Goal: Transaction & Acquisition: Download file/media

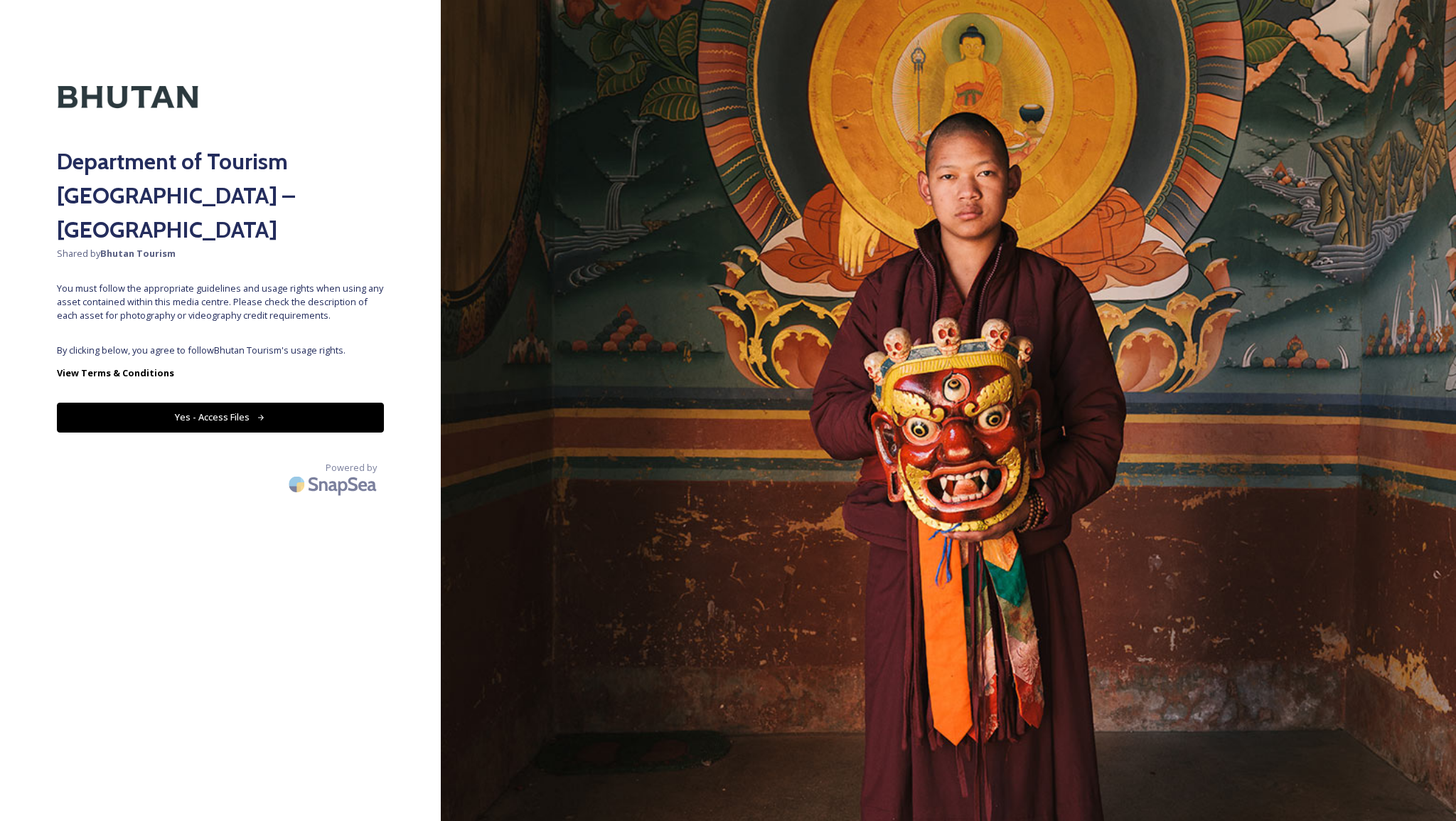
drag, startPoint x: 253, startPoint y: 83, endPoint x: 219, endPoint y: -61, distance: 148.0
click at [219, 0] on html "Department of Tourism [GEOGRAPHIC_DATA] – Brand Centre Shared by Bhutan Tourism…" at bounding box center [728, 410] width 1456 height 821
drag, startPoint x: 320, startPoint y: 148, endPoint x: 228, endPoint y: 89, distance: 109.3
click at [320, 148] on h2 "Department of Tourism [GEOGRAPHIC_DATA] – [GEOGRAPHIC_DATA]" at bounding box center [220, 195] width 327 height 102
click at [278, 403] on button "Yes - Access Files" at bounding box center [220, 417] width 327 height 29
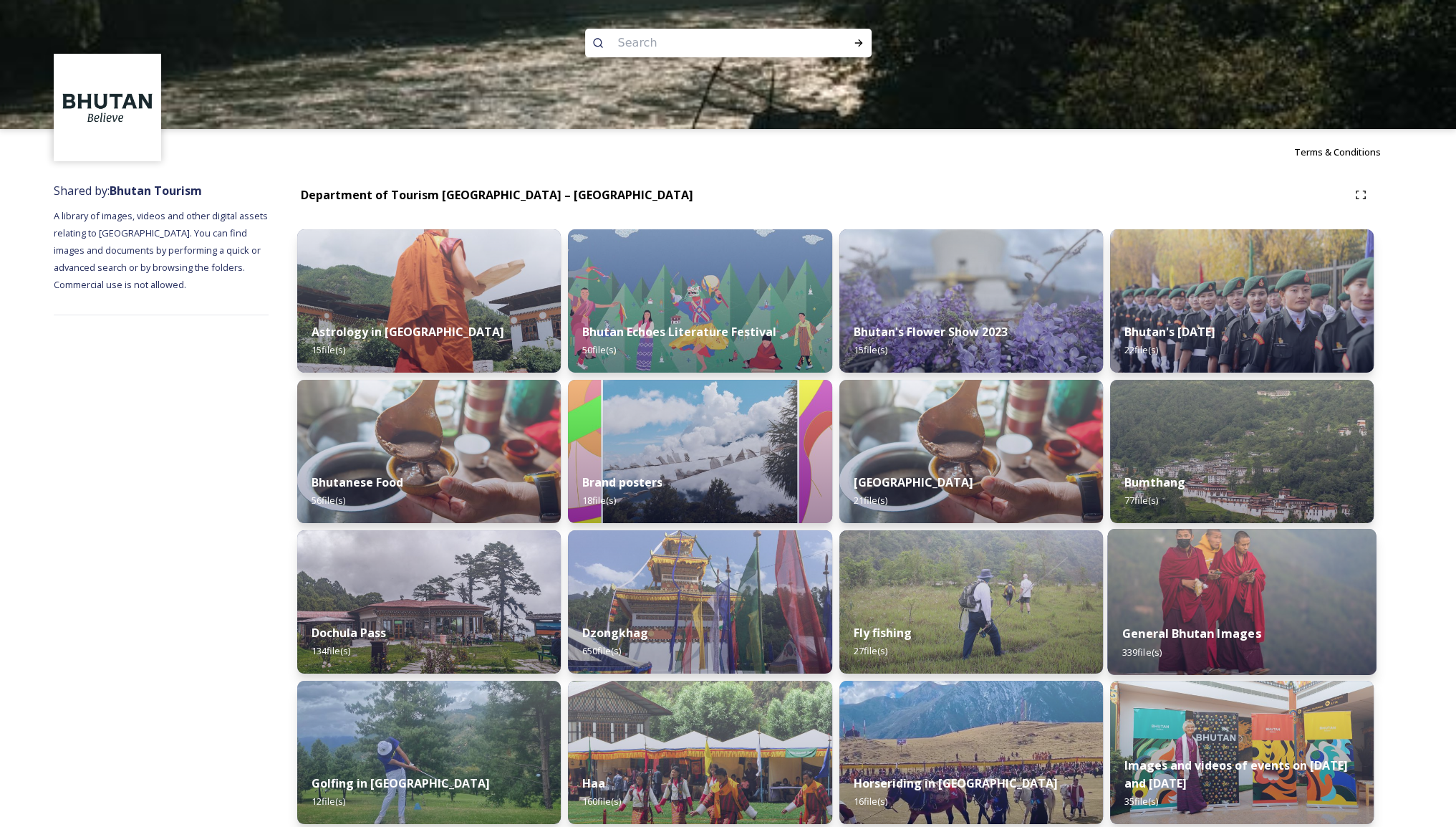
click at [1239, 607] on img at bounding box center [1241, 601] width 269 height 146
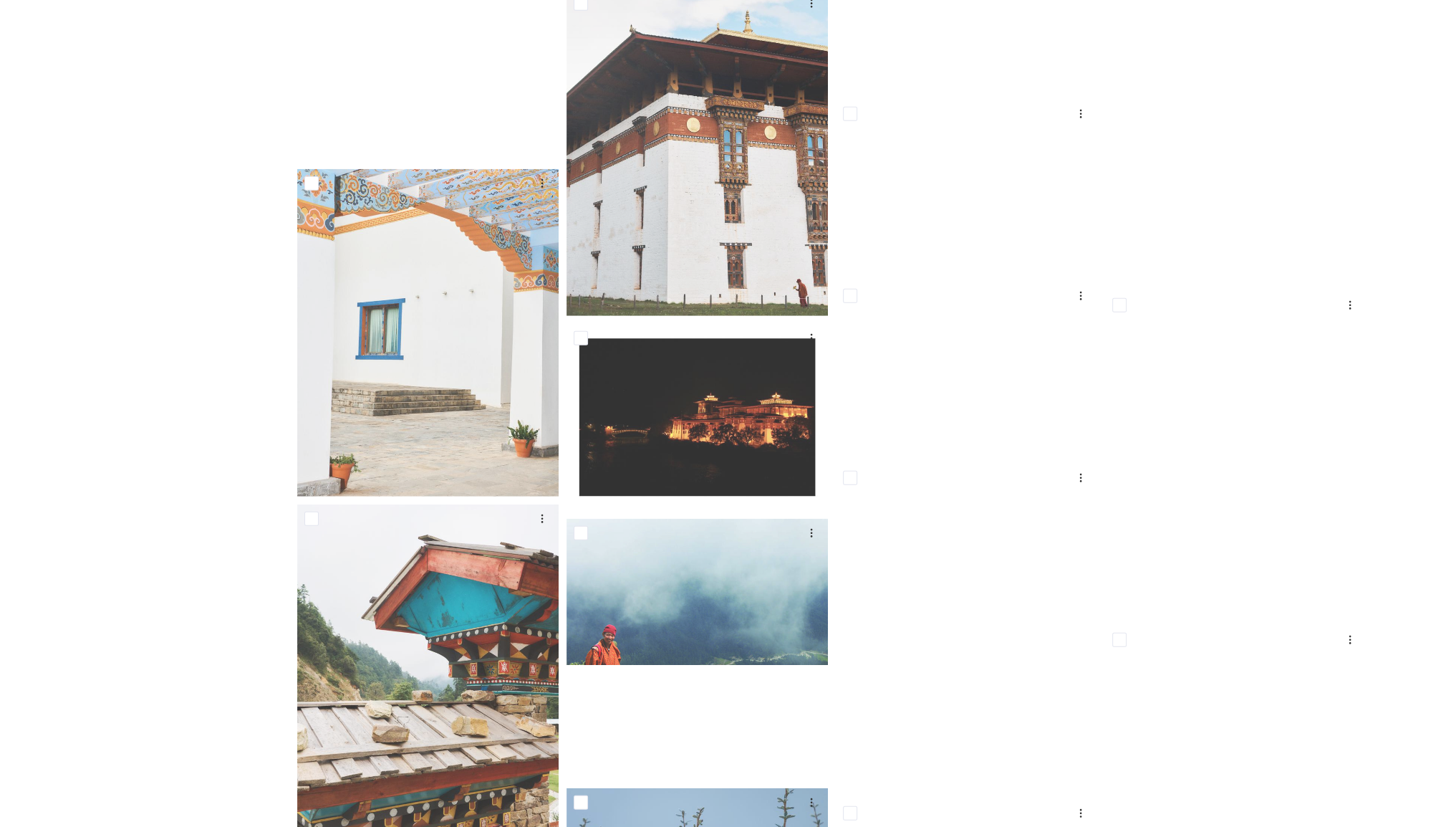
scroll to position [5086, 0]
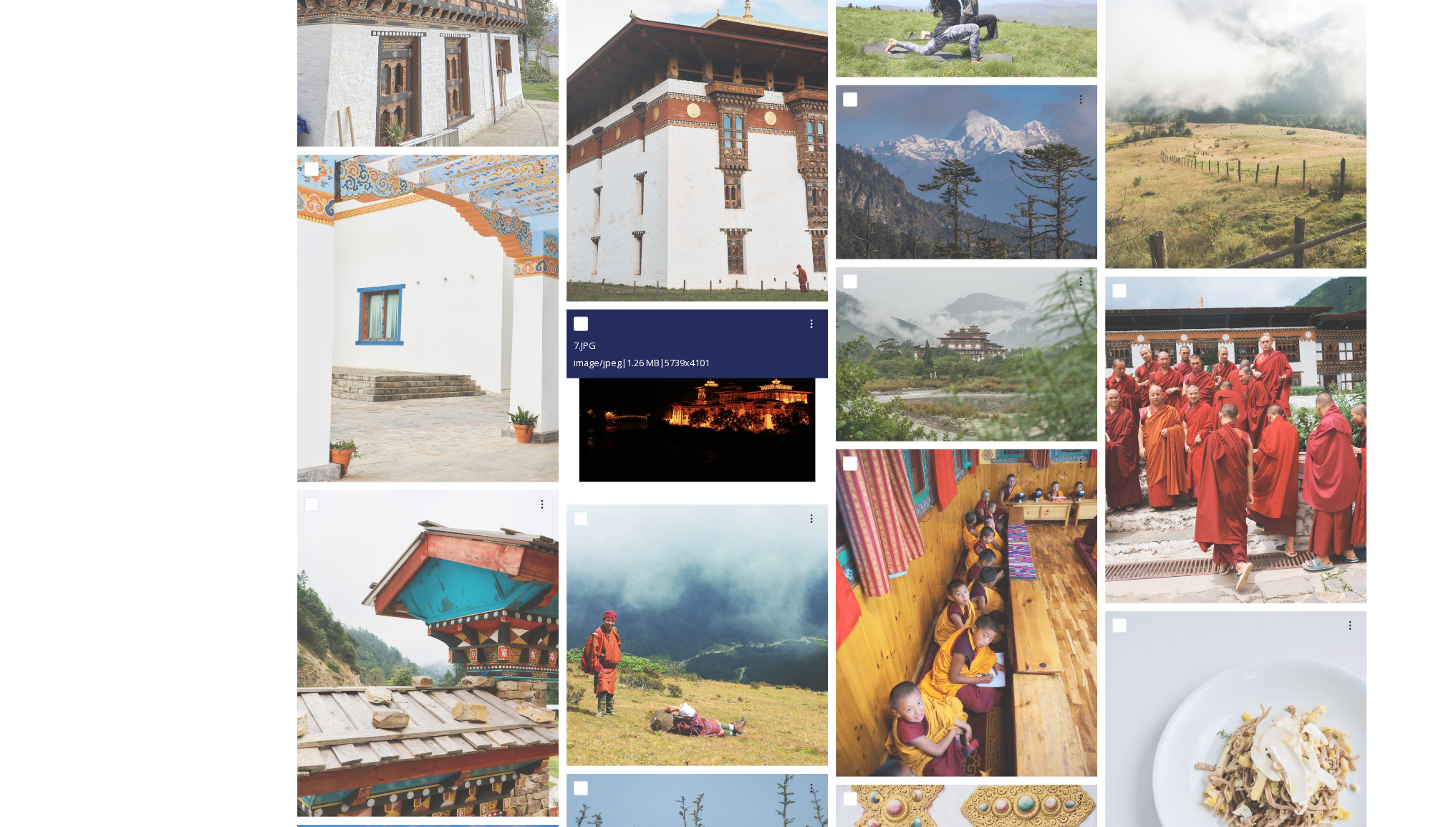
click at [728, 438] on img at bounding box center [697, 402] width 262 height 187
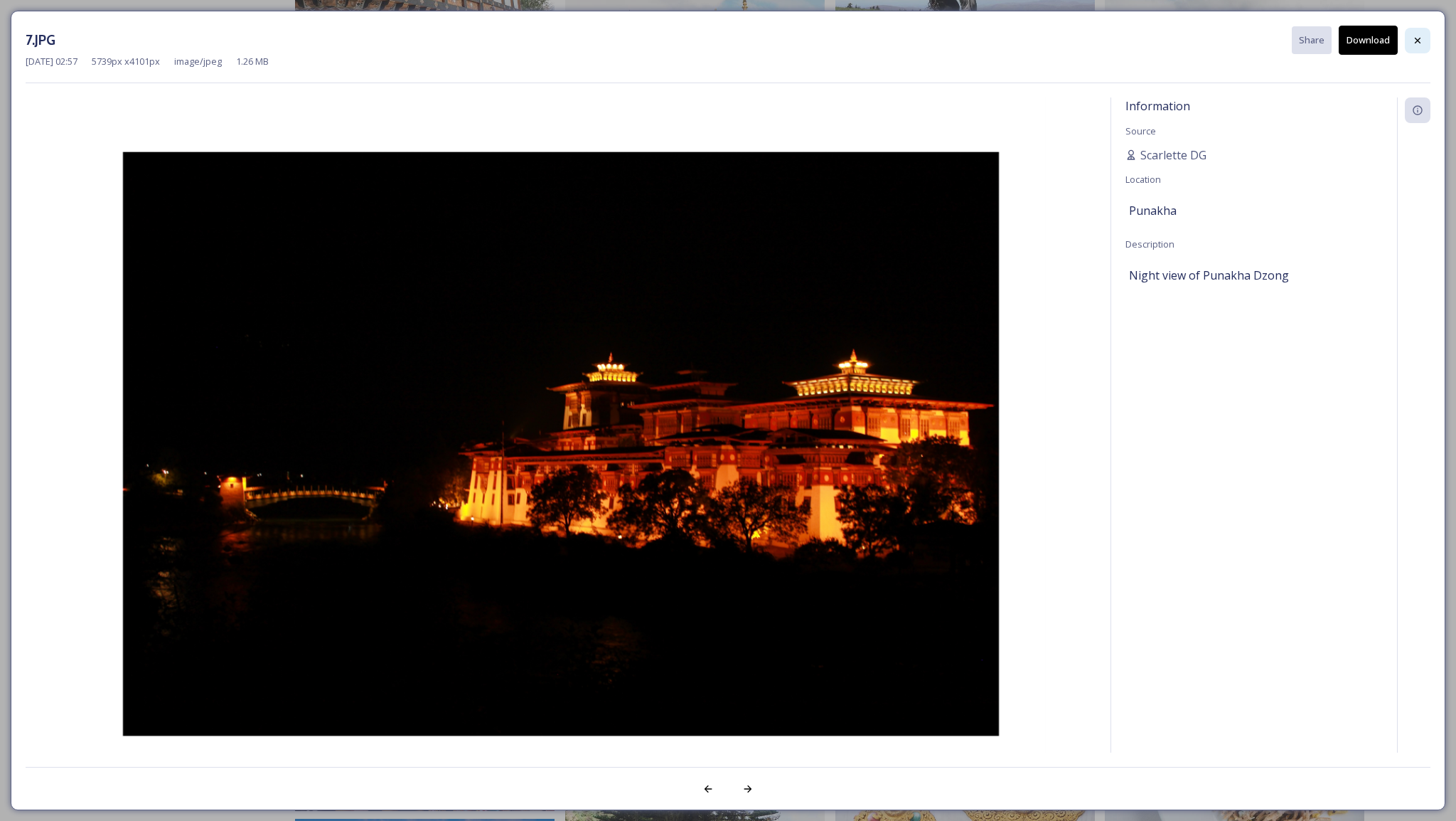
click at [1420, 43] on icon at bounding box center [1418, 39] width 6 height 6
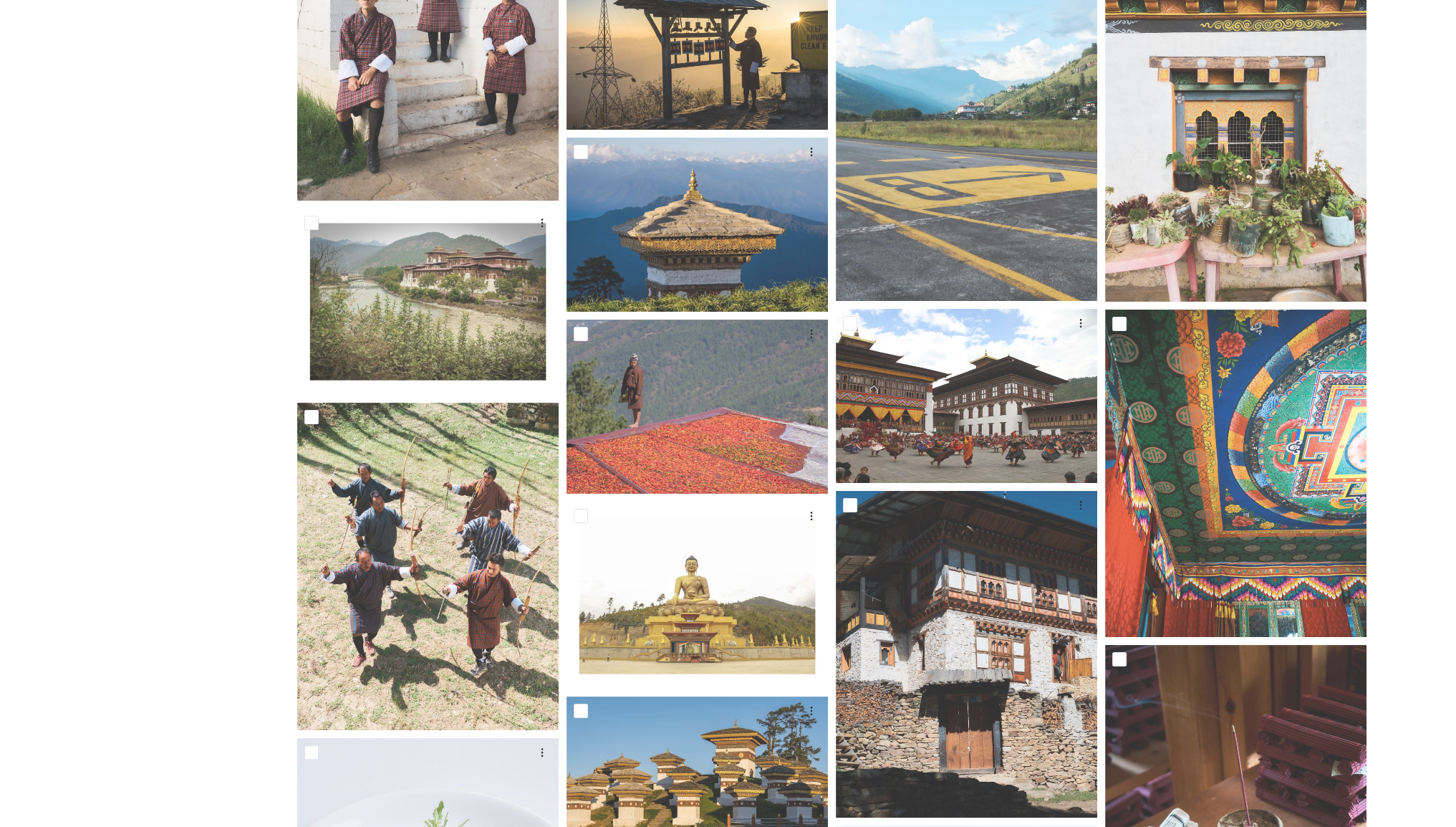
scroll to position [7451, 0]
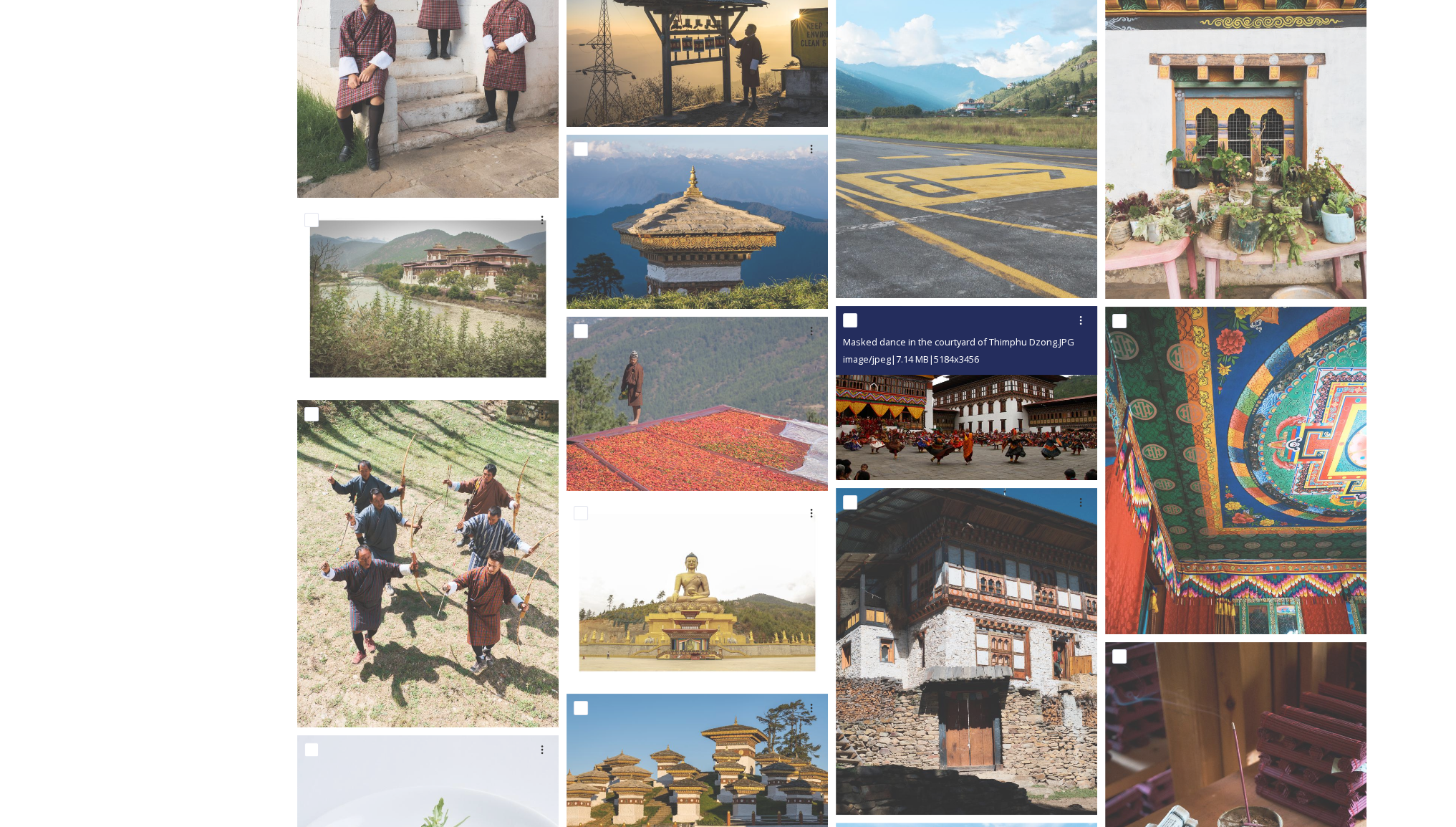
click at [1038, 403] on img at bounding box center [966, 393] width 262 height 175
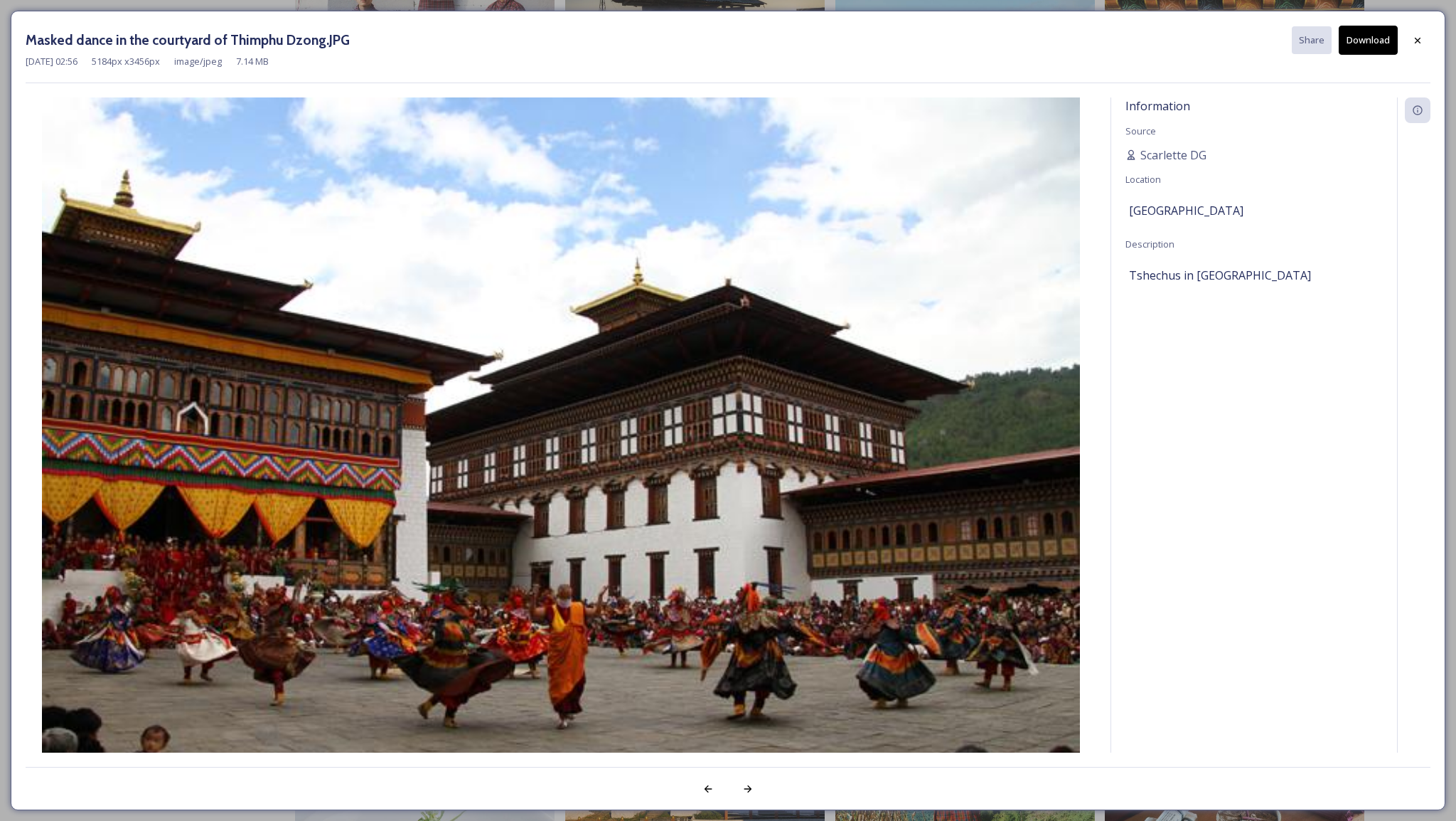
click at [1360, 43] on button "Download" at bounding box center [1368, 40] width 59 height 29
click at [1423, 32] on div at bounding box center [1418, 41] width 26 height 26
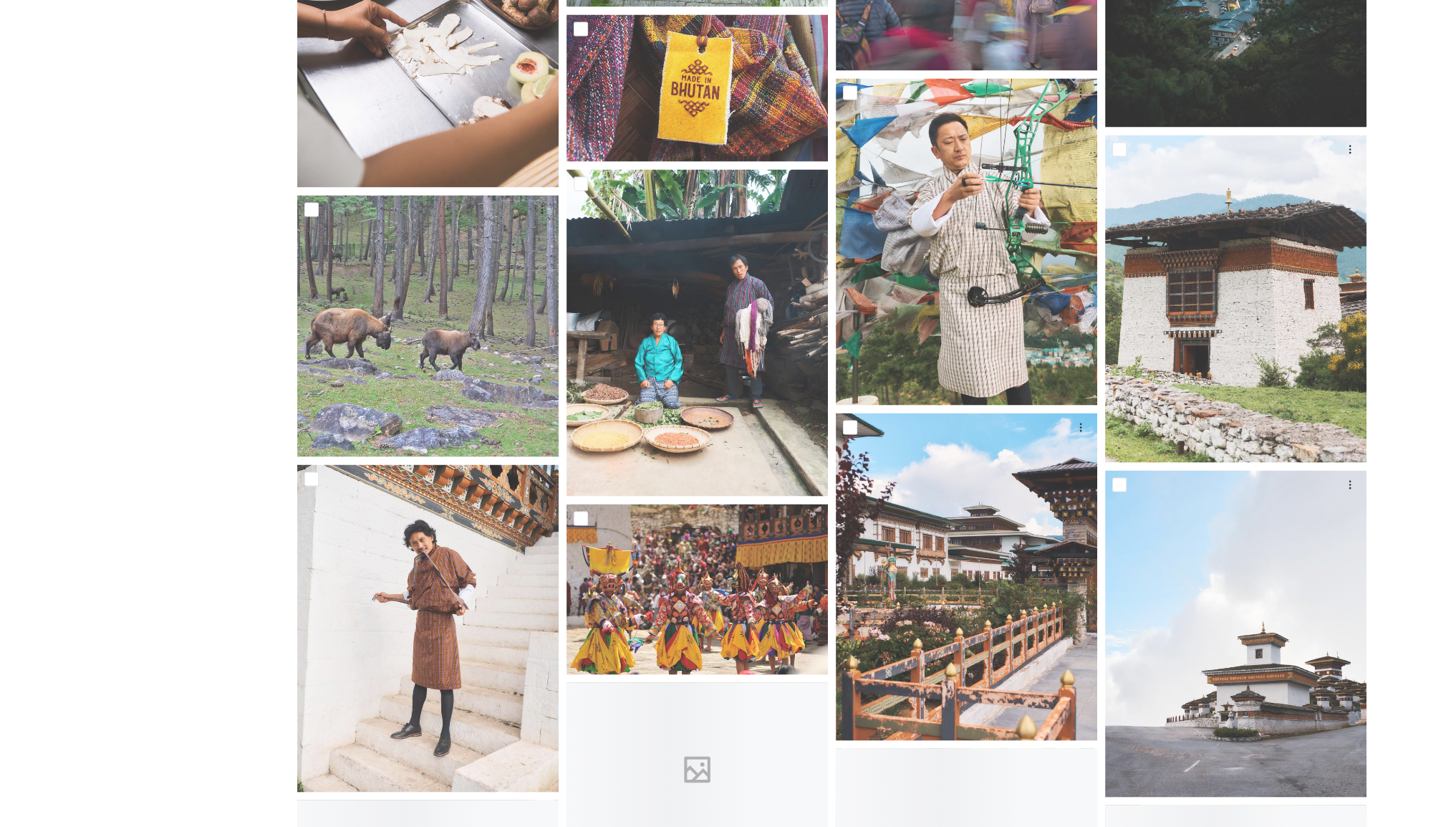
scroll to position [10675, 0]
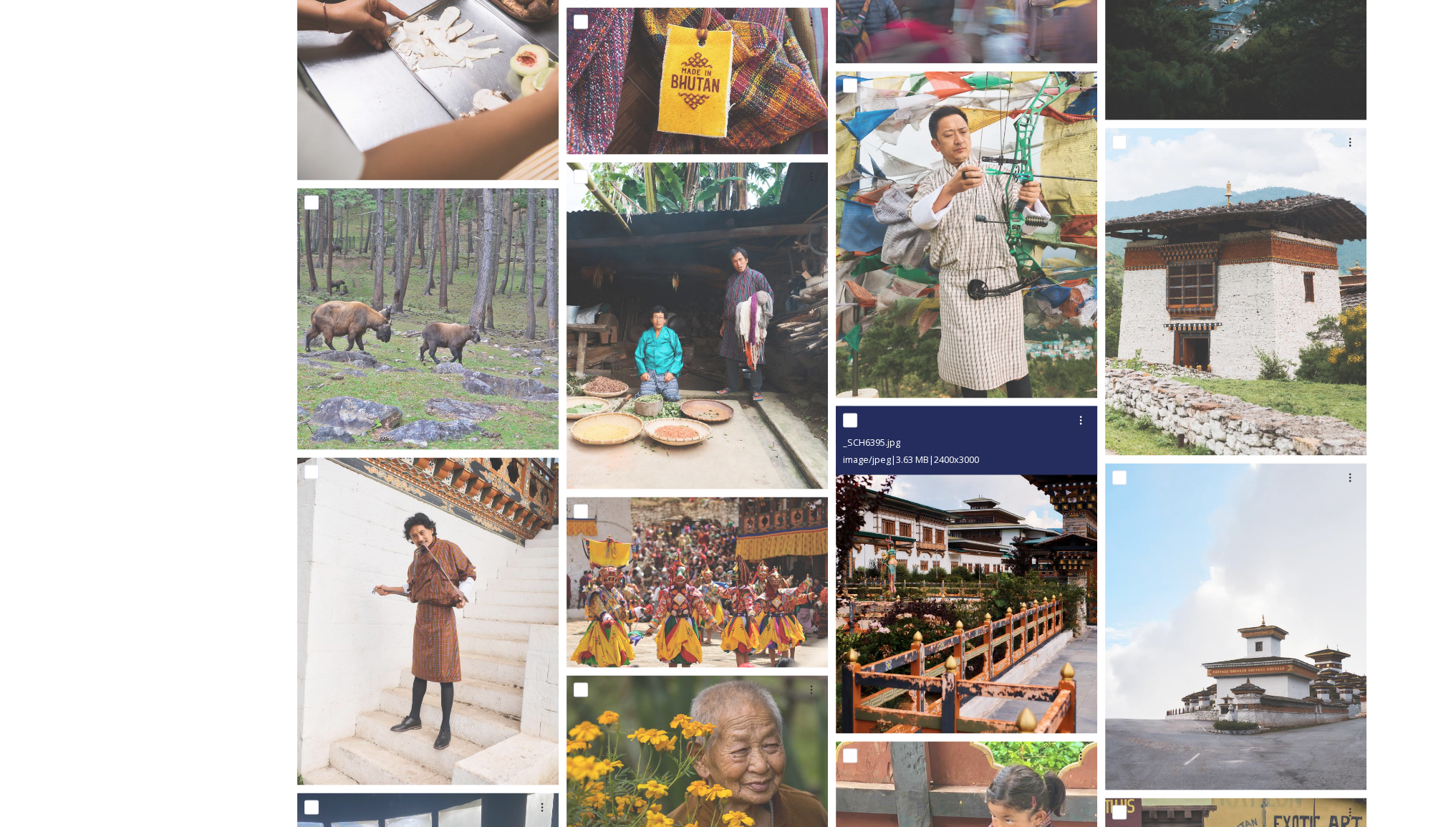
click at [937, 558] on img at bounding box center [966, 568] width 262 height 327
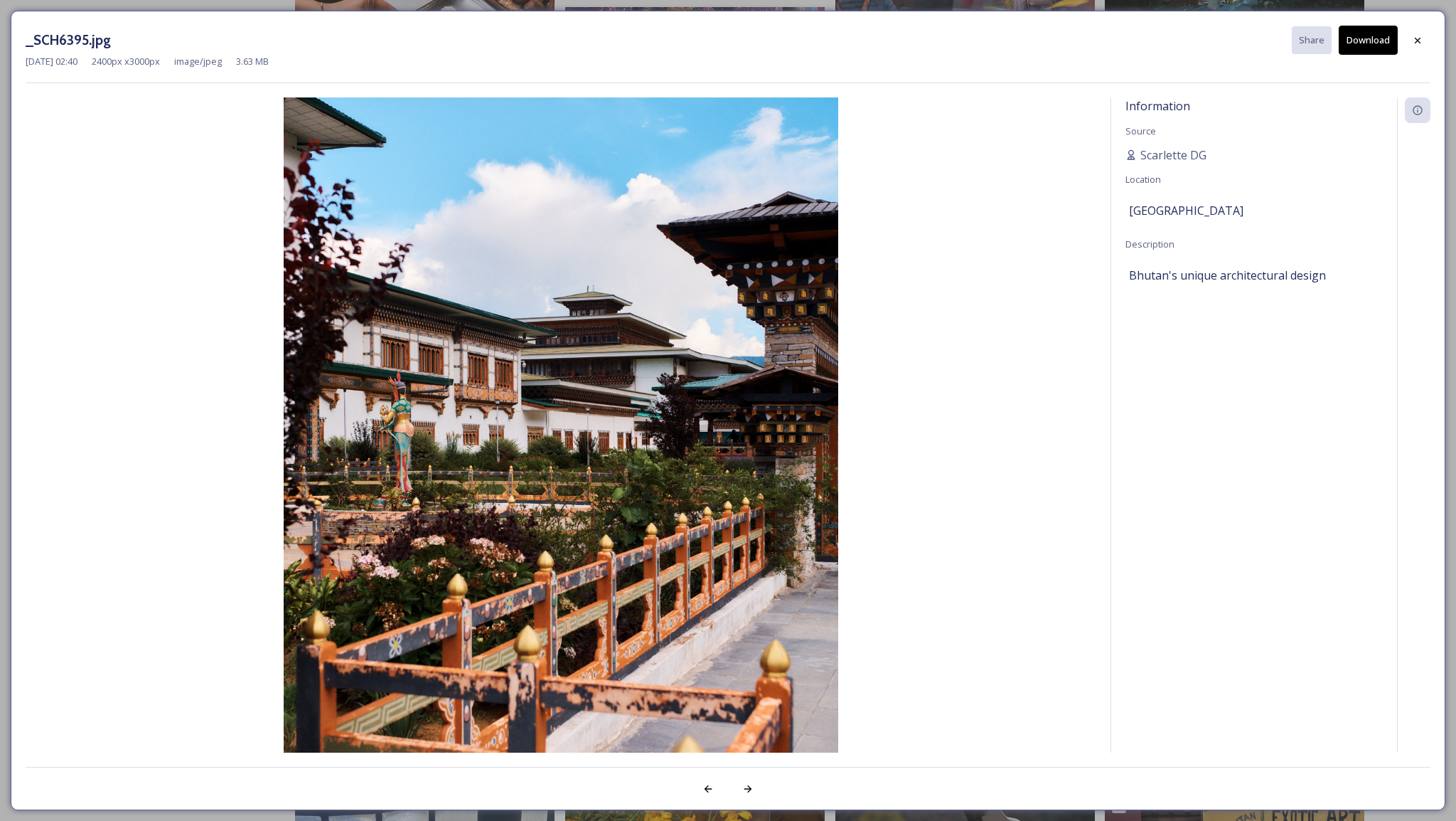
click at [1376, 48] on button "Download" at bounding box center [1368, 40] width 59 height 29
click at [1421, 41] on icon at bounding box center [1418, 41] width 11 height 11
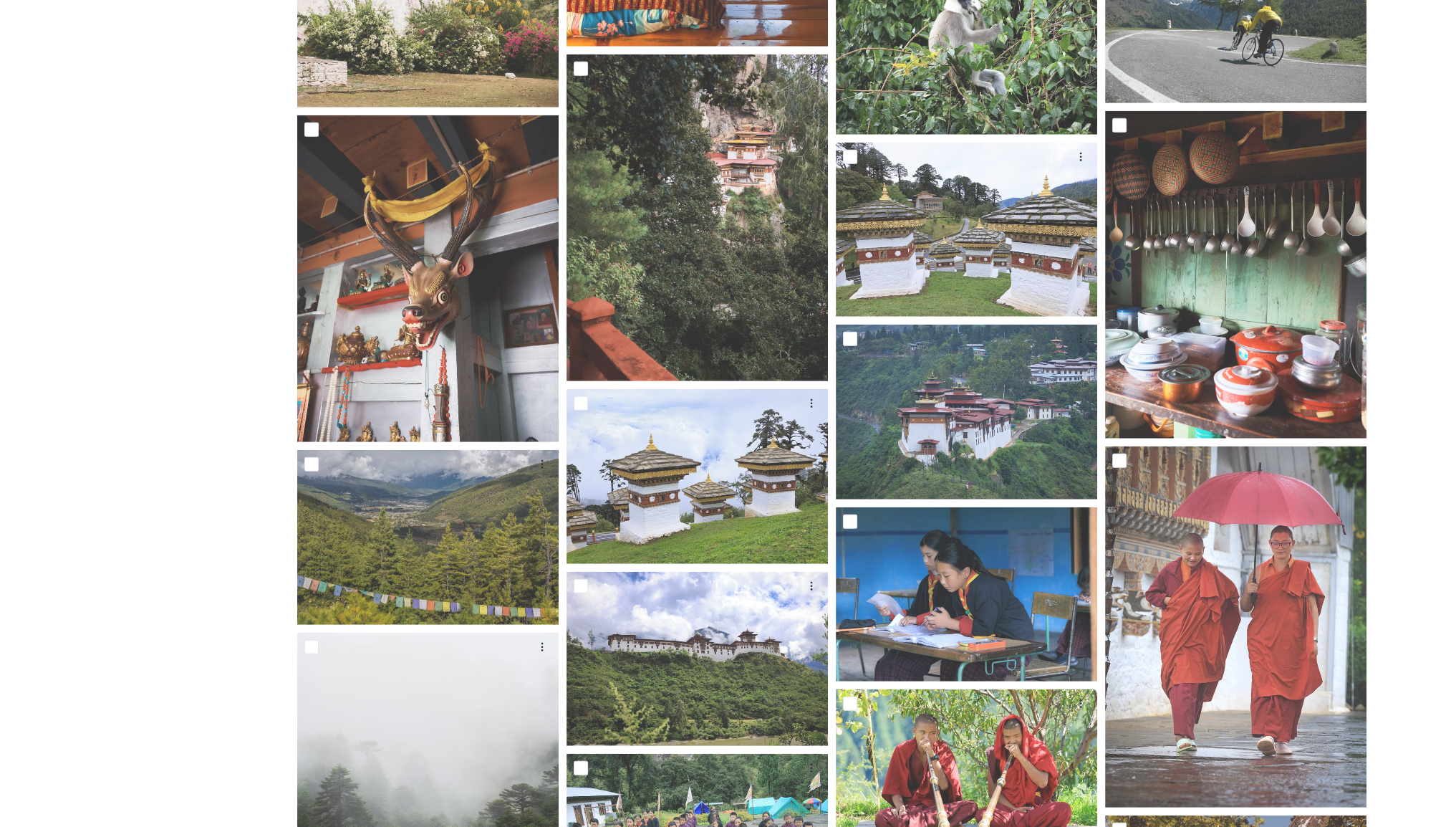
scroll to position [12824, 0]
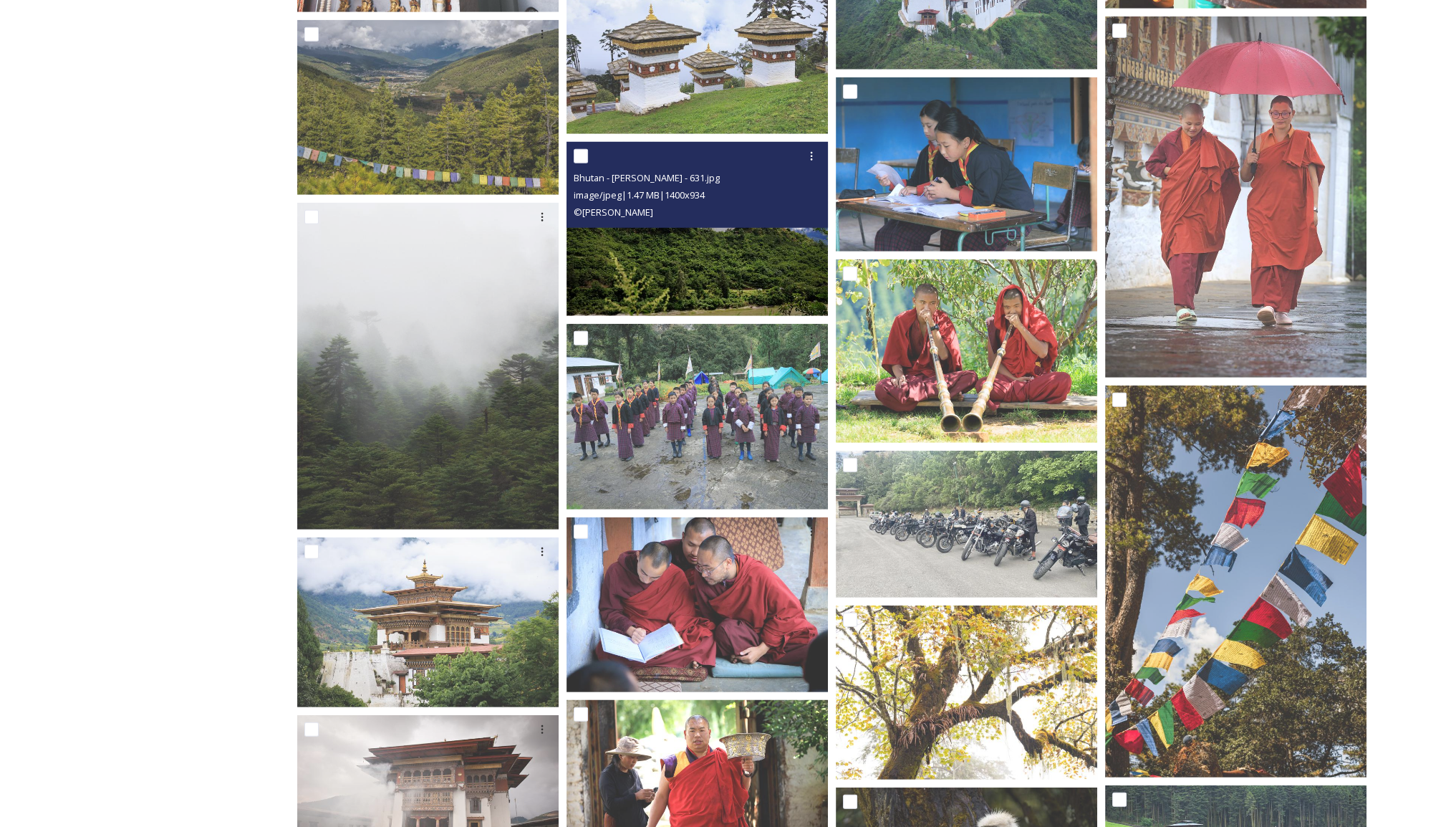
click at [759, 277] on img at bounding box center [697, 230] width 262 height 175
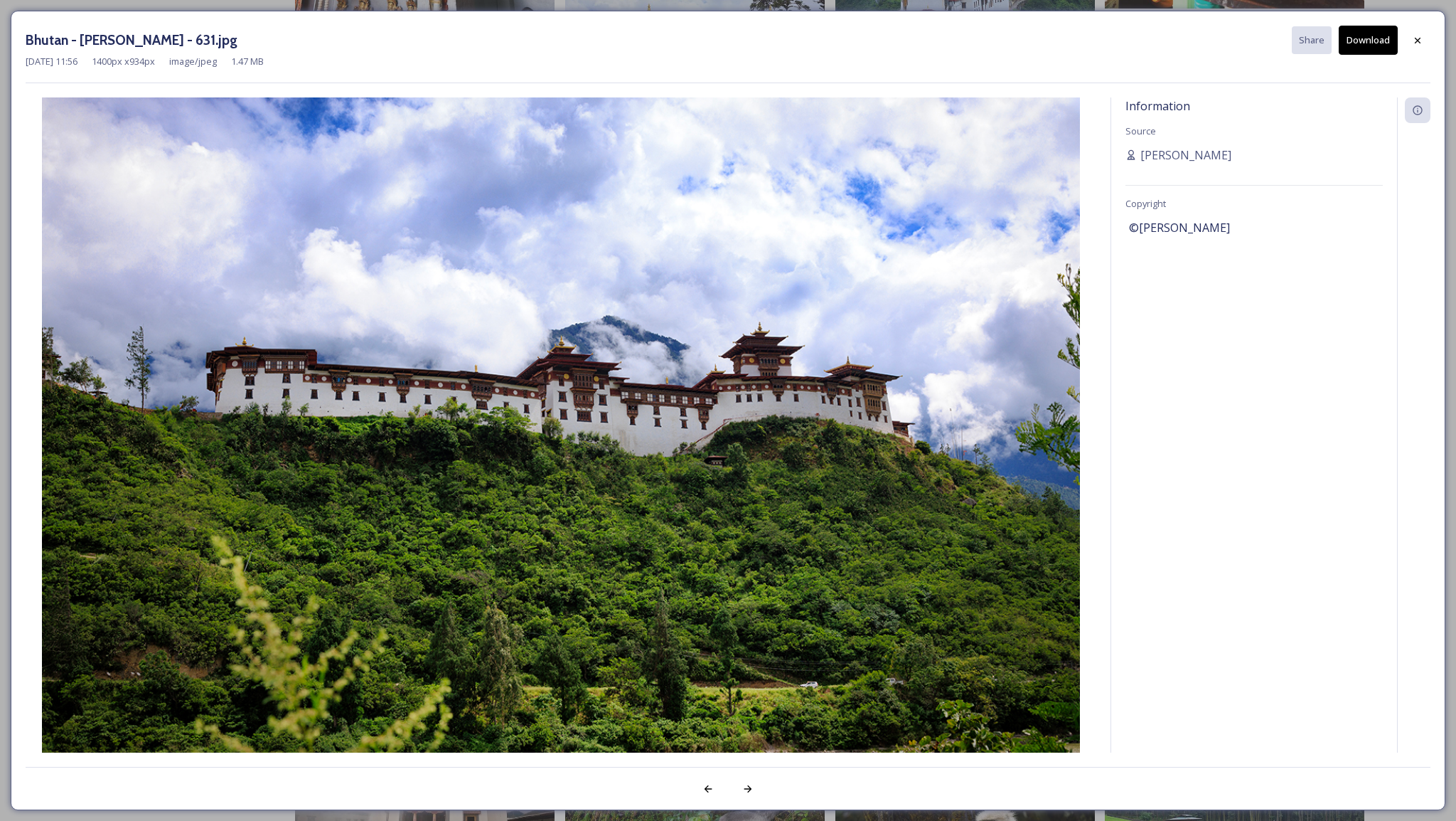
click at [1360, 47] on button "Download" at bounding box center [1368, 40] width 59 height 29
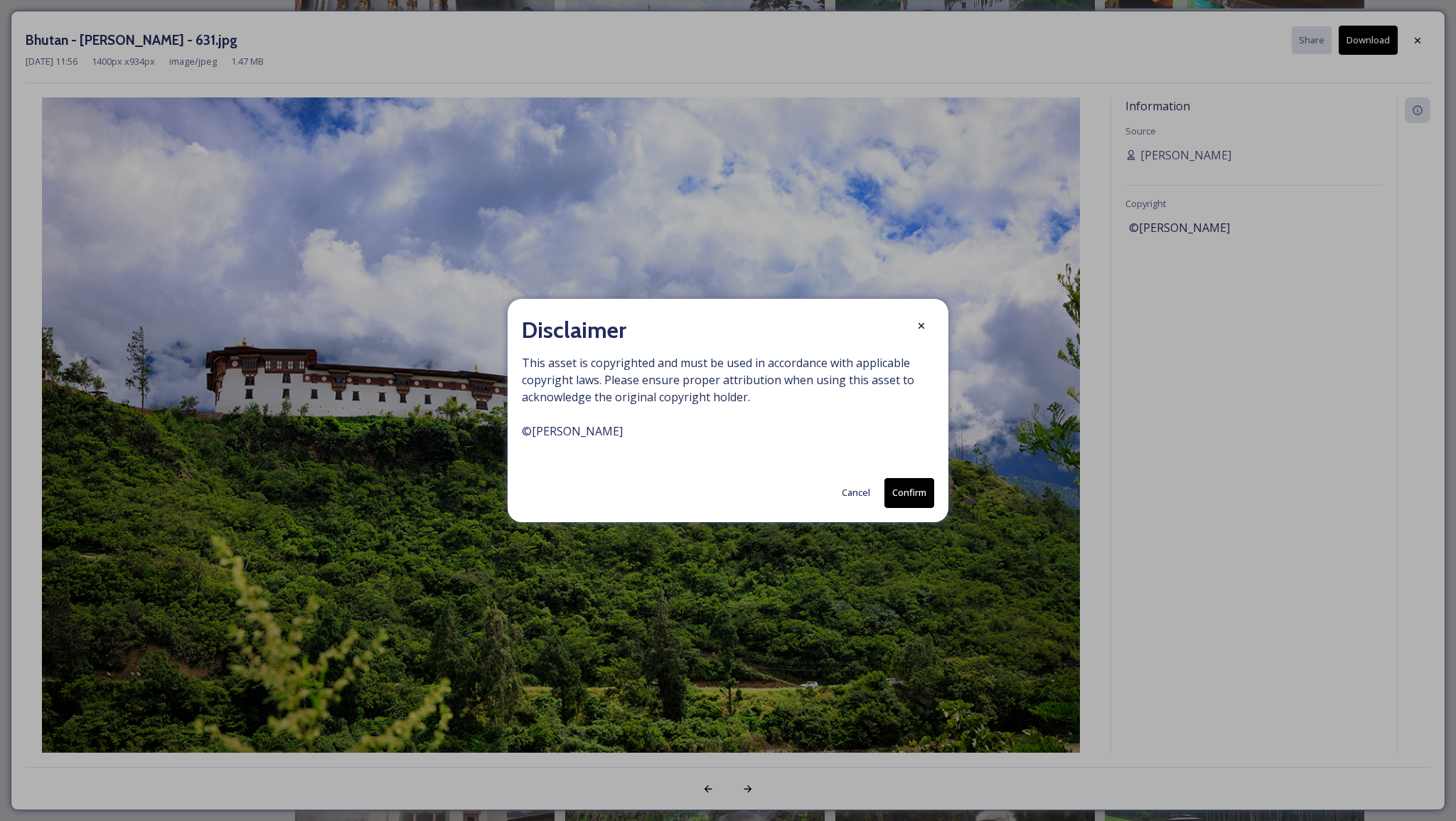
click at [914, 488] on button "Confirm" at bounding box center [909, 493] width 49 height 29
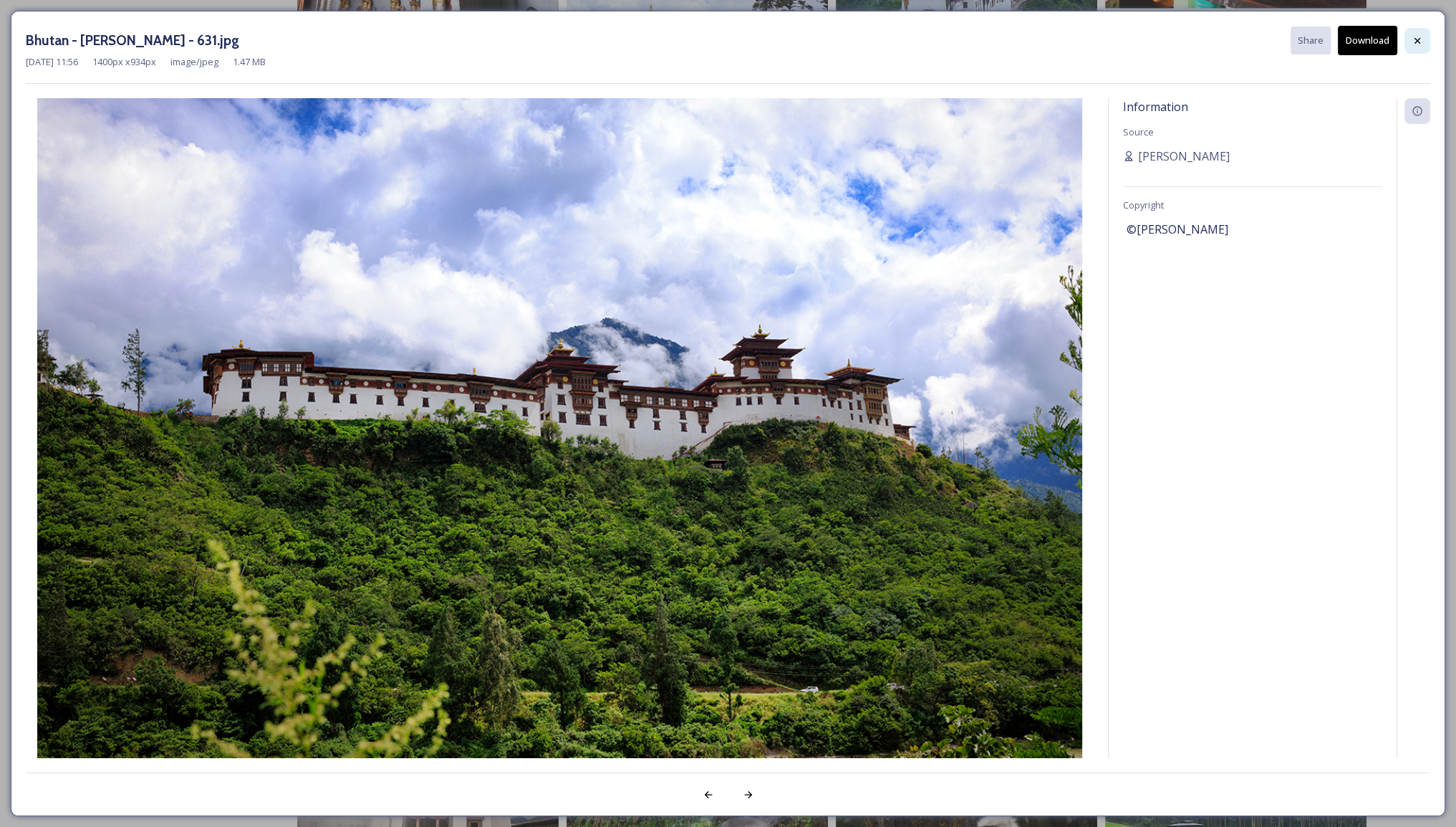
click at [1414, 37] on icon at bounding box center [1417, 41] width 11 height 11
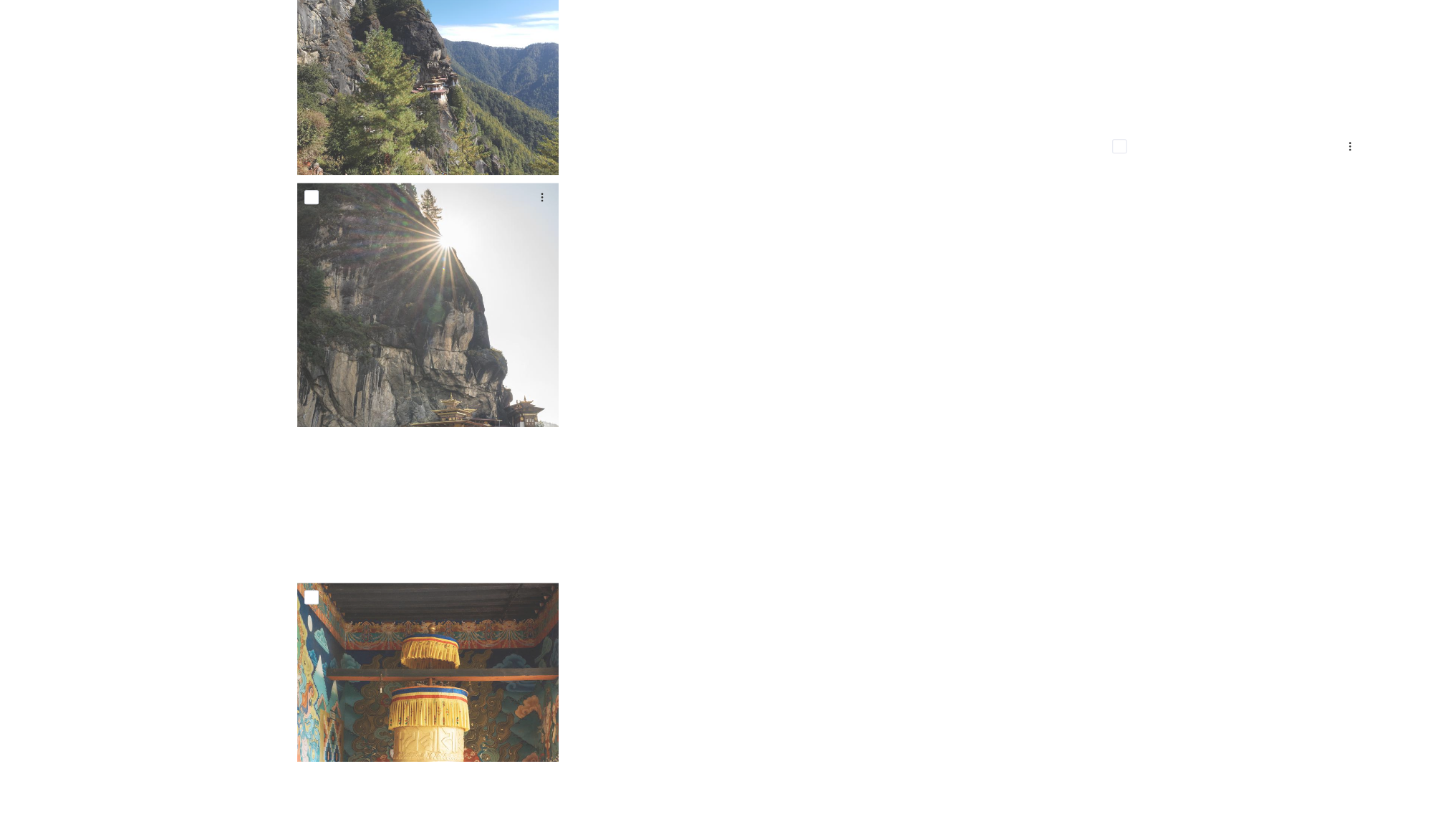
scroll to position [24186, 0]
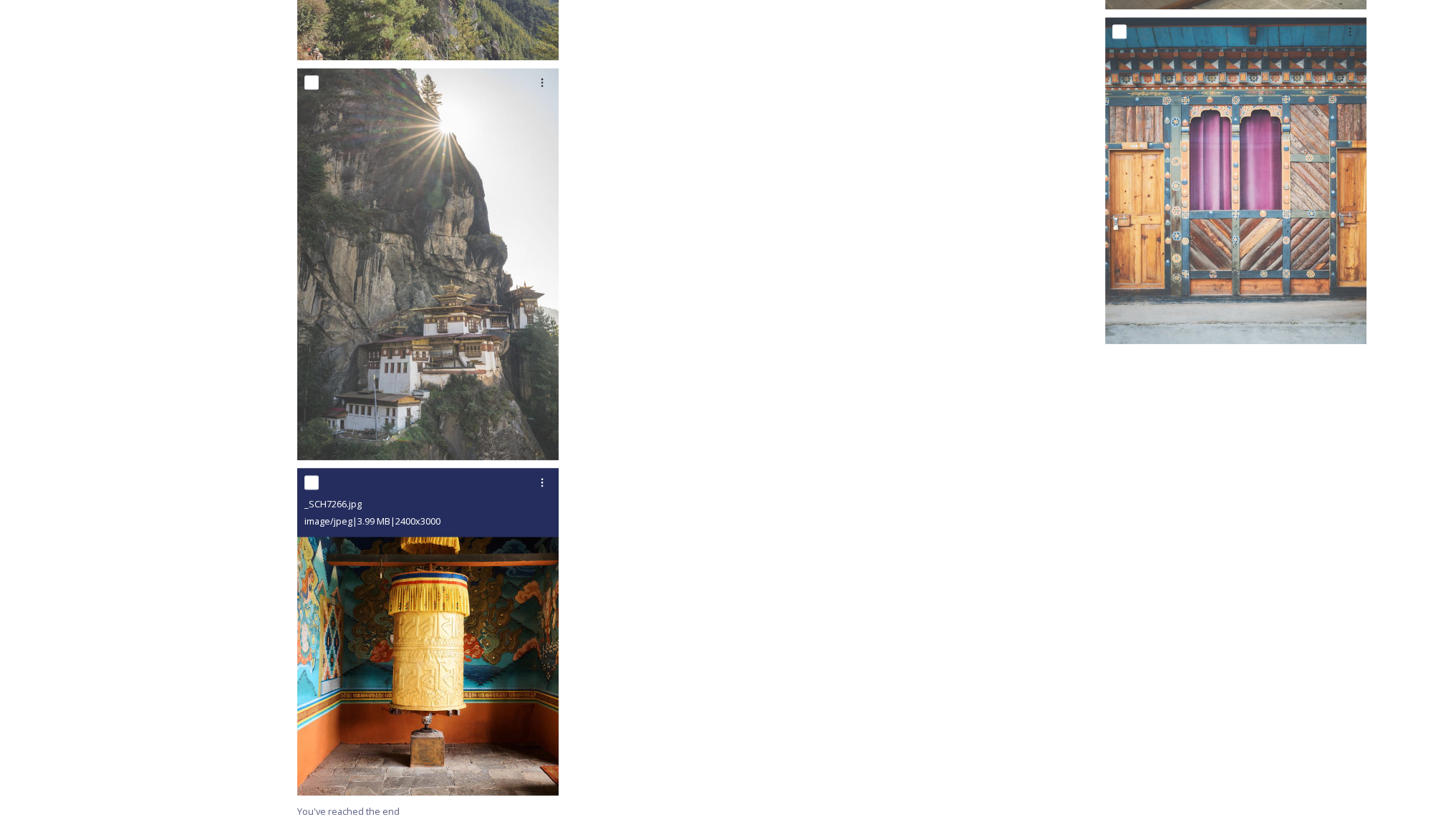
click at [470, 607] on img at bounding box center [428, 631] width 262 height 327
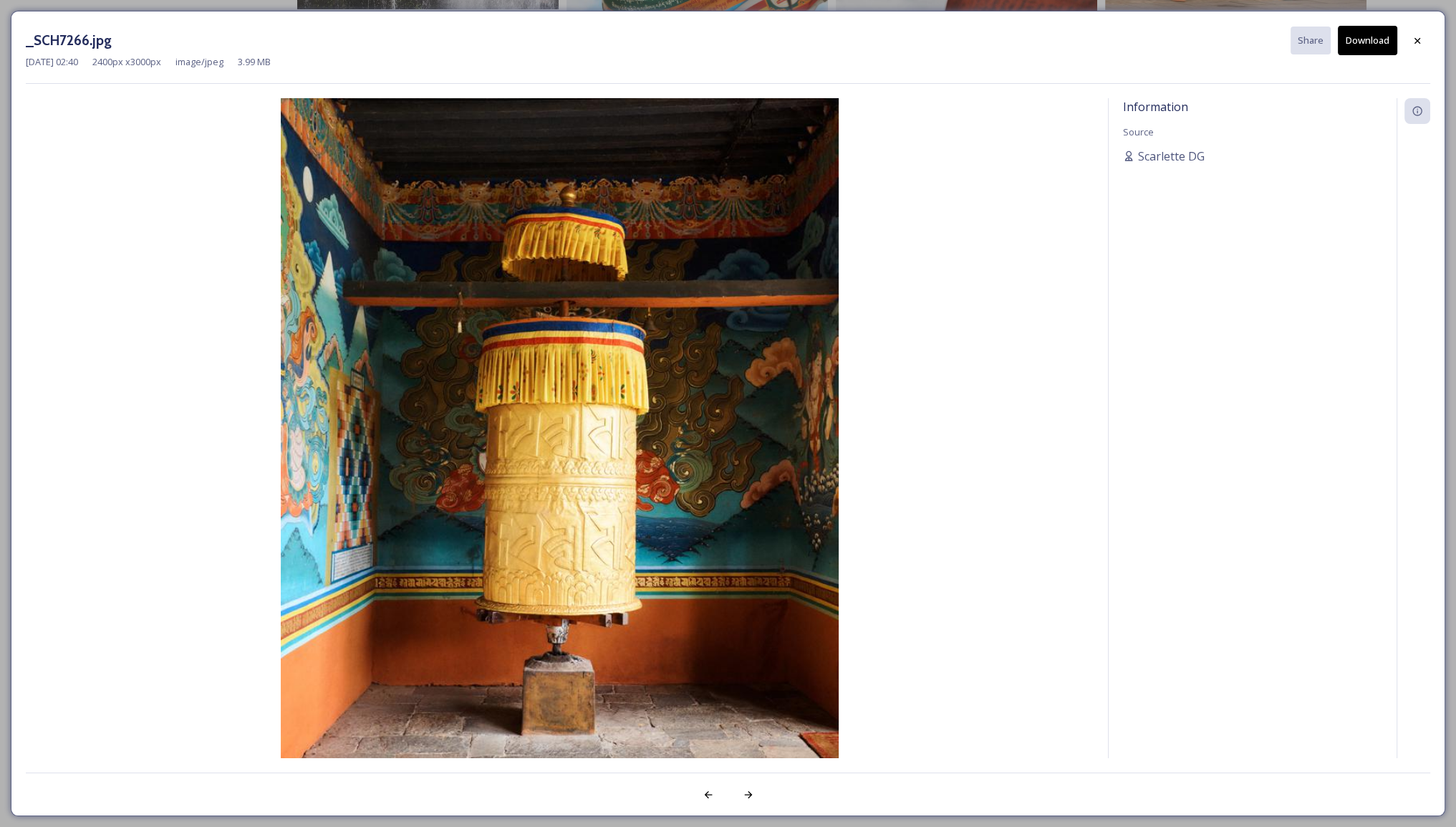
scroll to position [23851, 0]
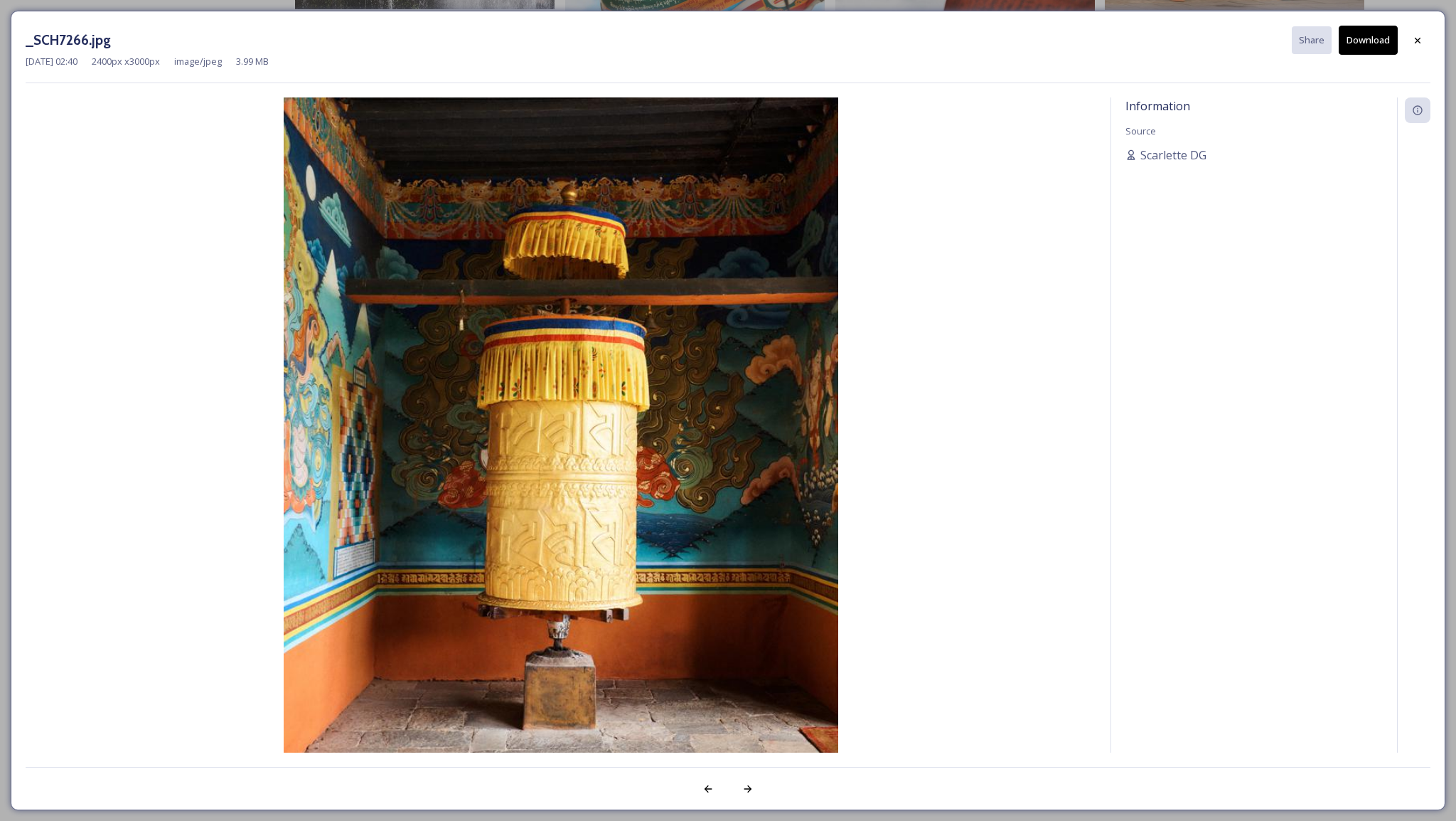
click at [1356, 43] on button "Download" at bounding box center [1368, 40] width 59 height 29
click at [1419, 40] on icon at bounding box center [1418, 41] width 11 height 11
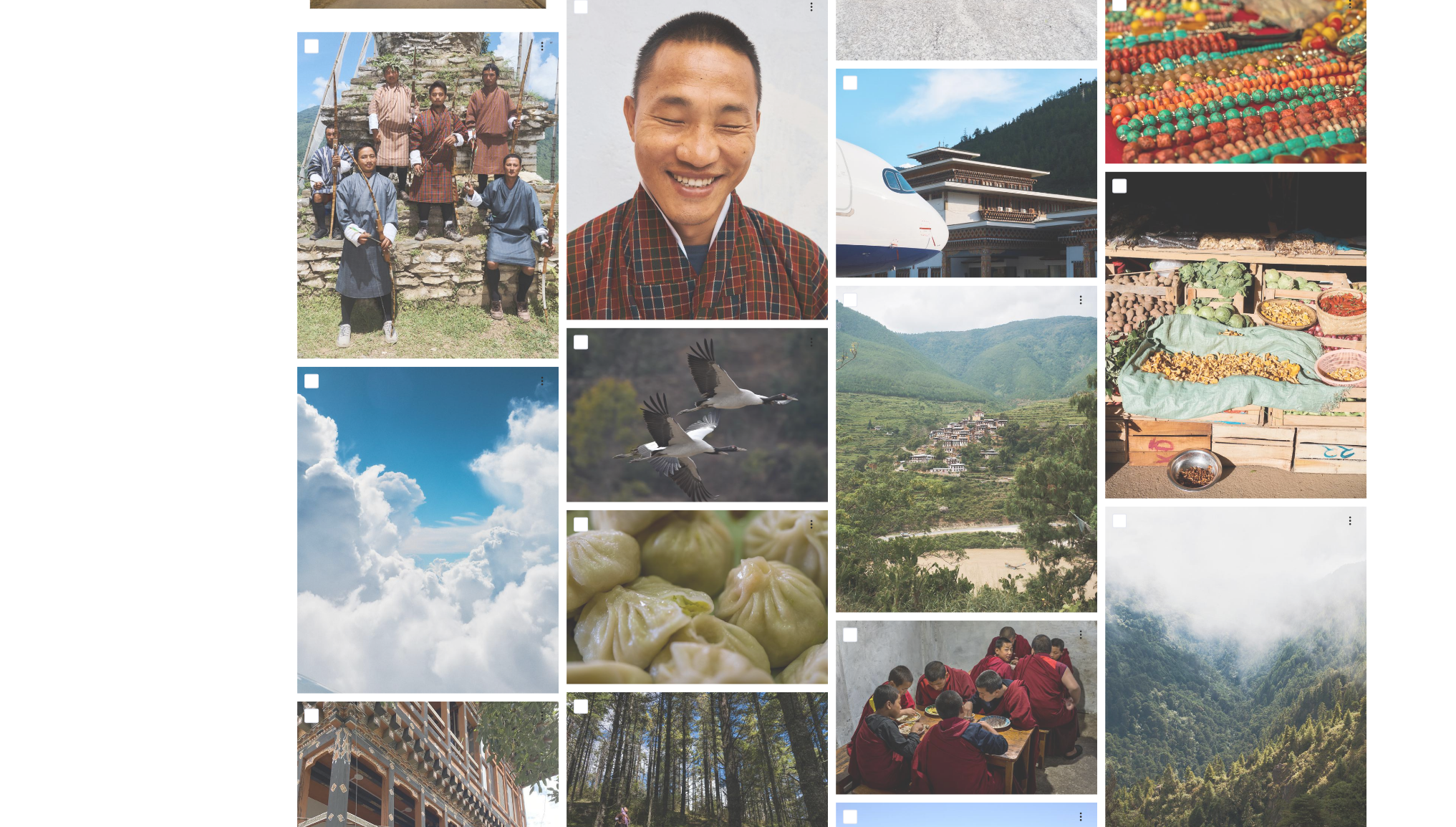
scroll to position [4198, 0]
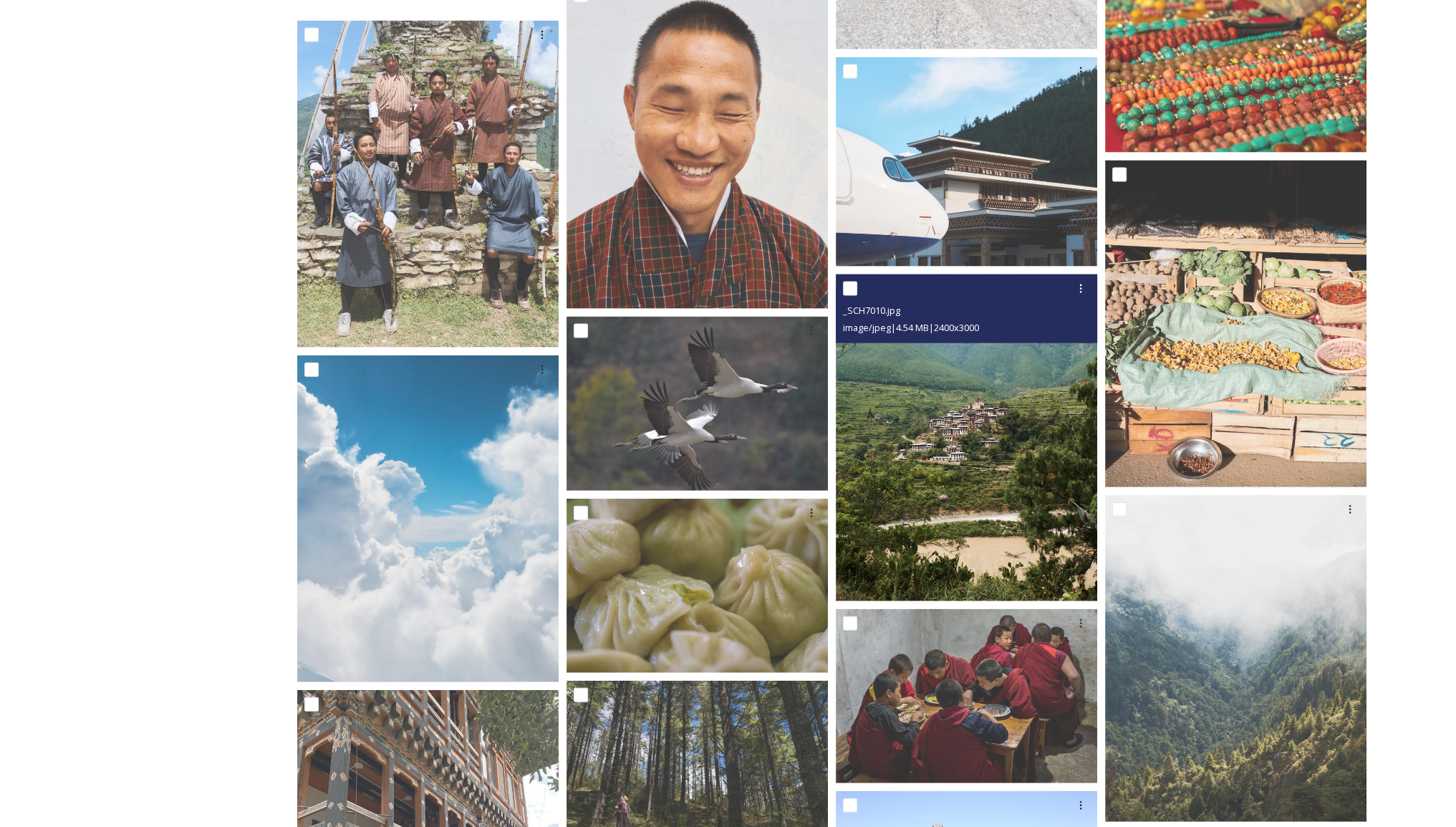
click at [979, 456] on img at bounding box center [966, 438] width 262 height 327
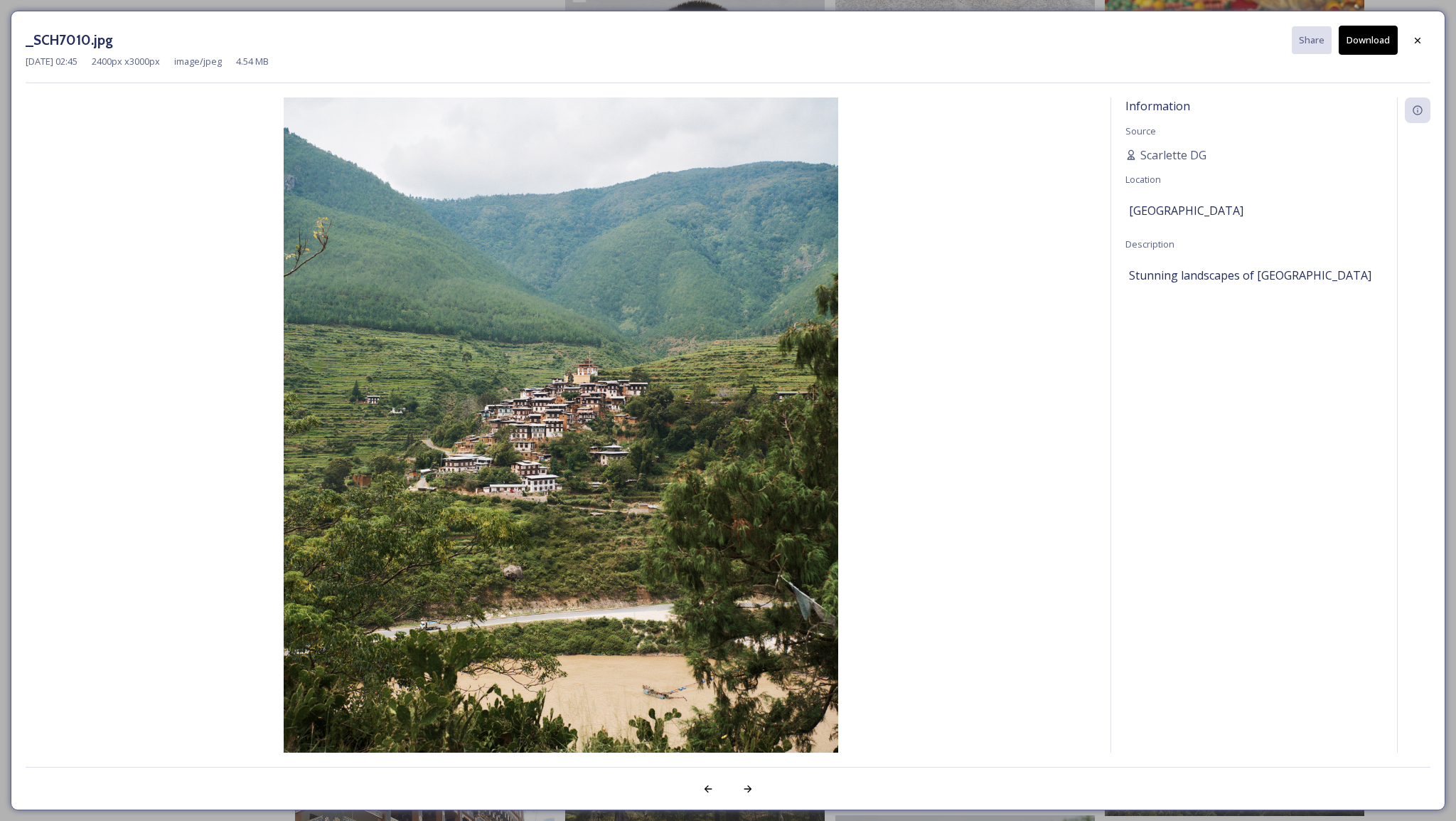
click at [1360, 45] on button "Download" at bounding box center [1368, 40] width 59 height 29
click at [1413, 45] on div at bounding box center [1418, 41] width 26 height 26
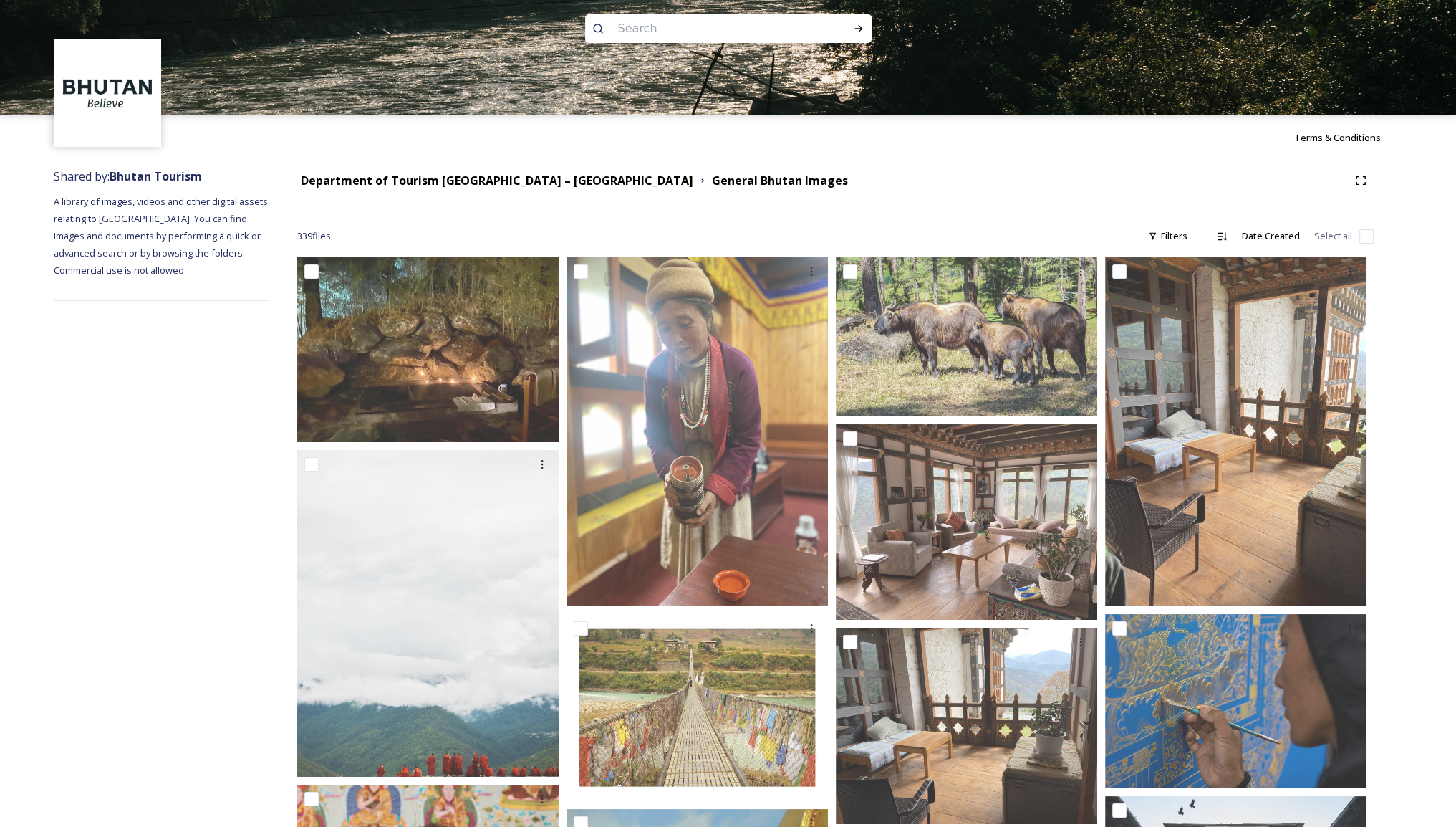
scroll to position [0, 0]
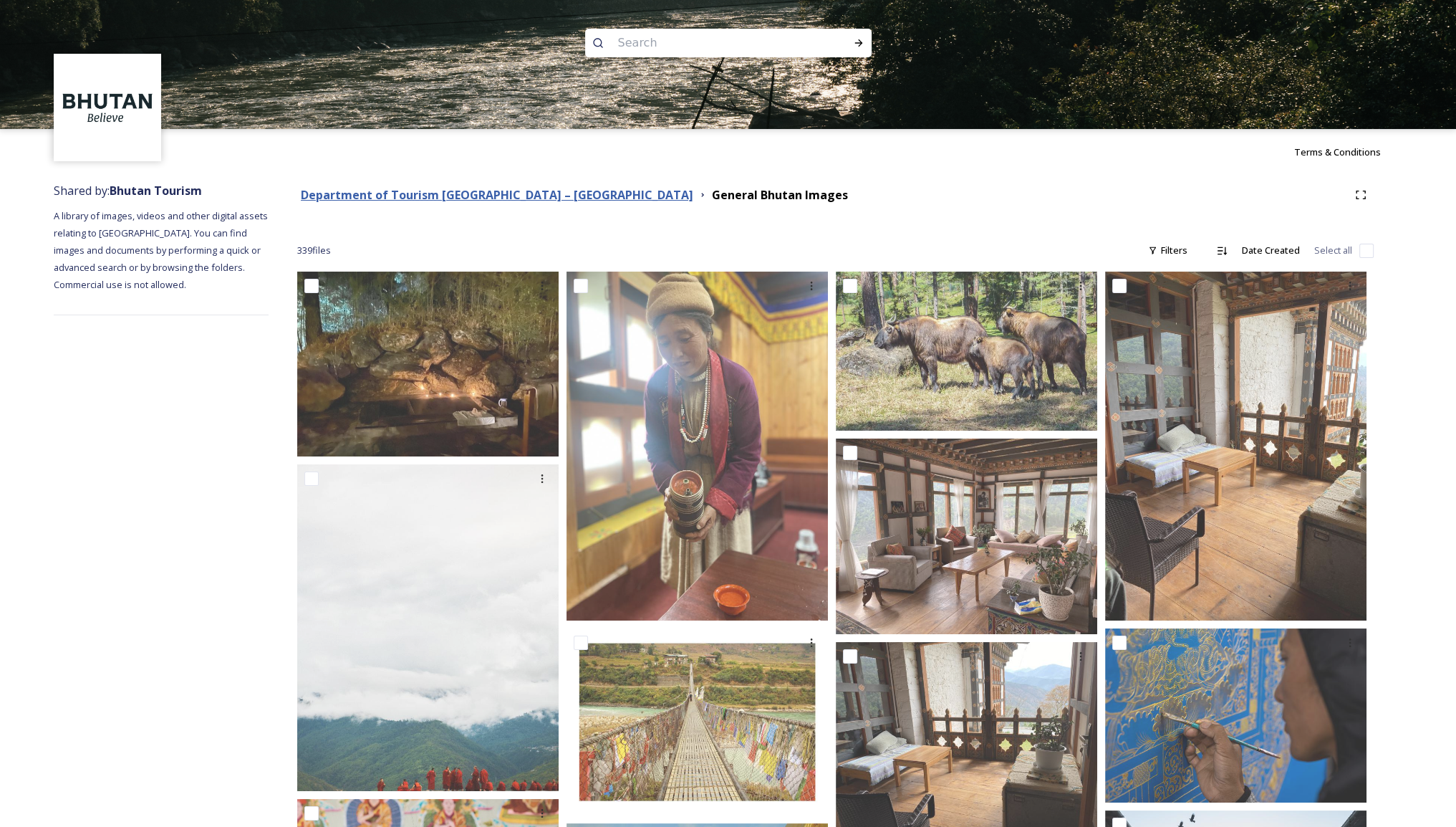
click at [432, 200] on strong "Department of Tourism [GEOGRAPHIC_DATA] – [GEOGRAPHIC_DATA]" at bounding box center [497, 195] width 392 height 16
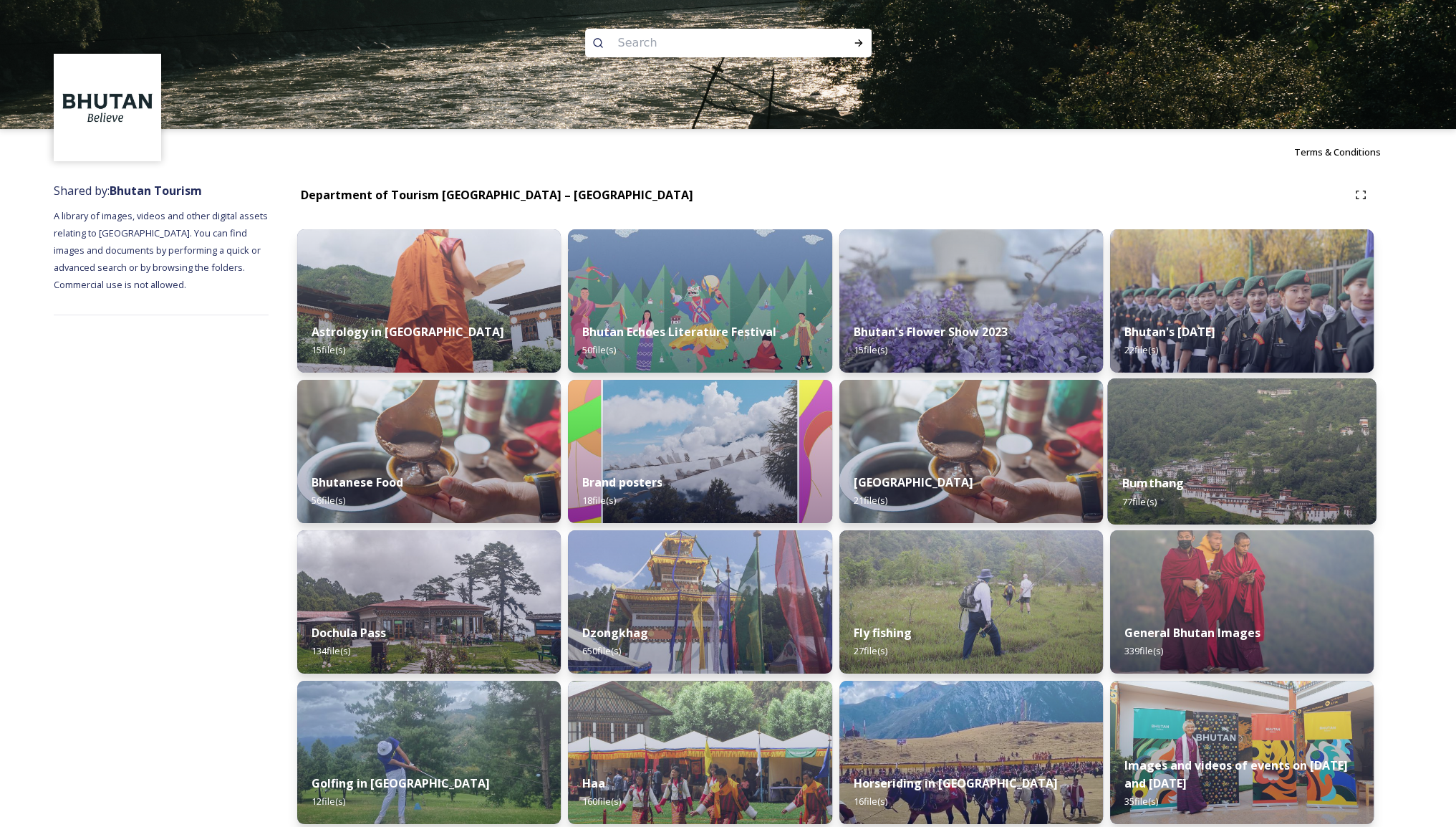
click at [1212, 476] on div "Bumthang 77 file(s)" at bounding box center [1241, 491] width 269 height 65
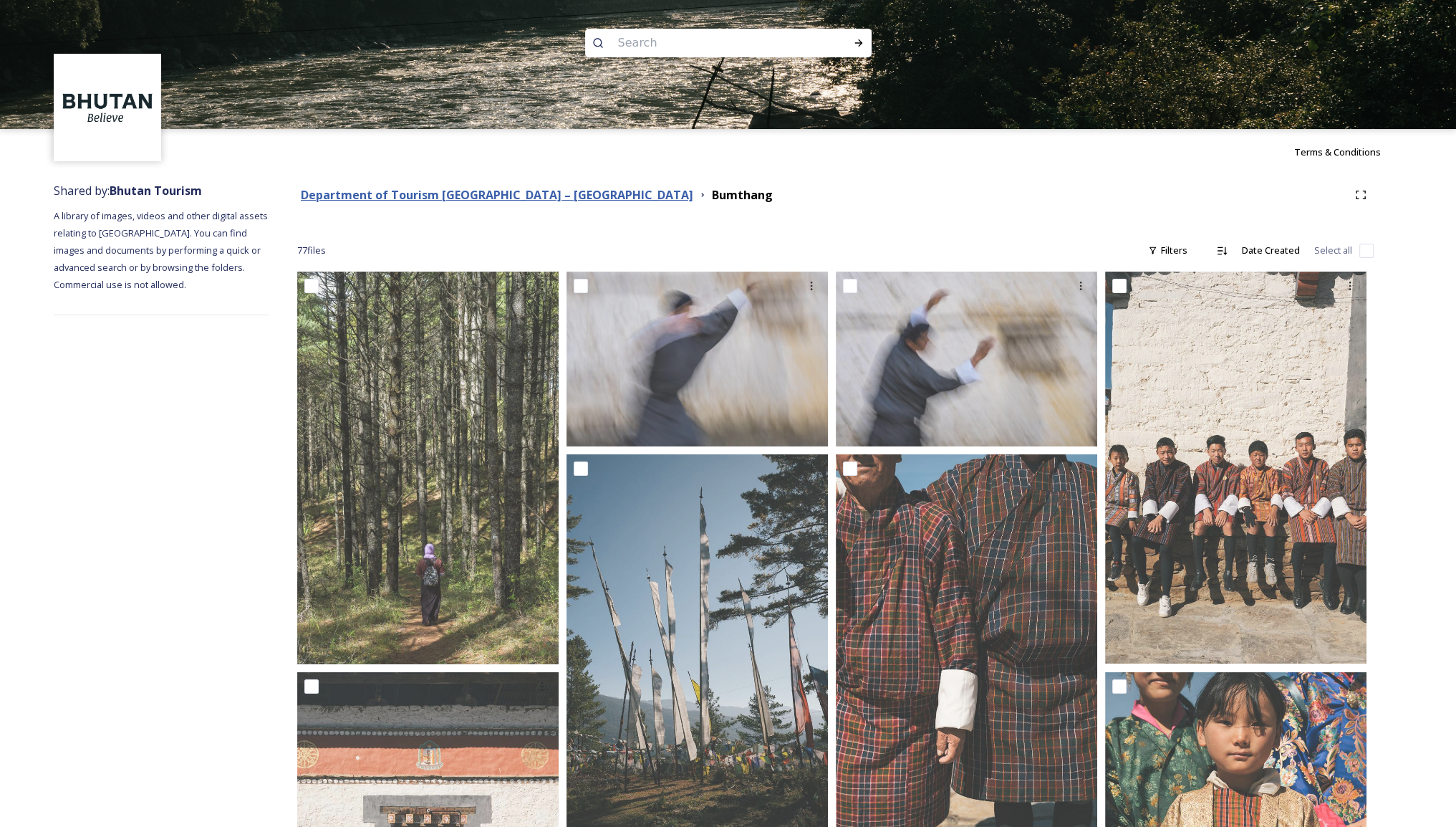
click at [478, 196] on strong "Department of Tourism [GEOGRAPHIC_DATA] – [GEOGRAPHIC_DATA]" at bounding box center [497, 195] width 392 height 16
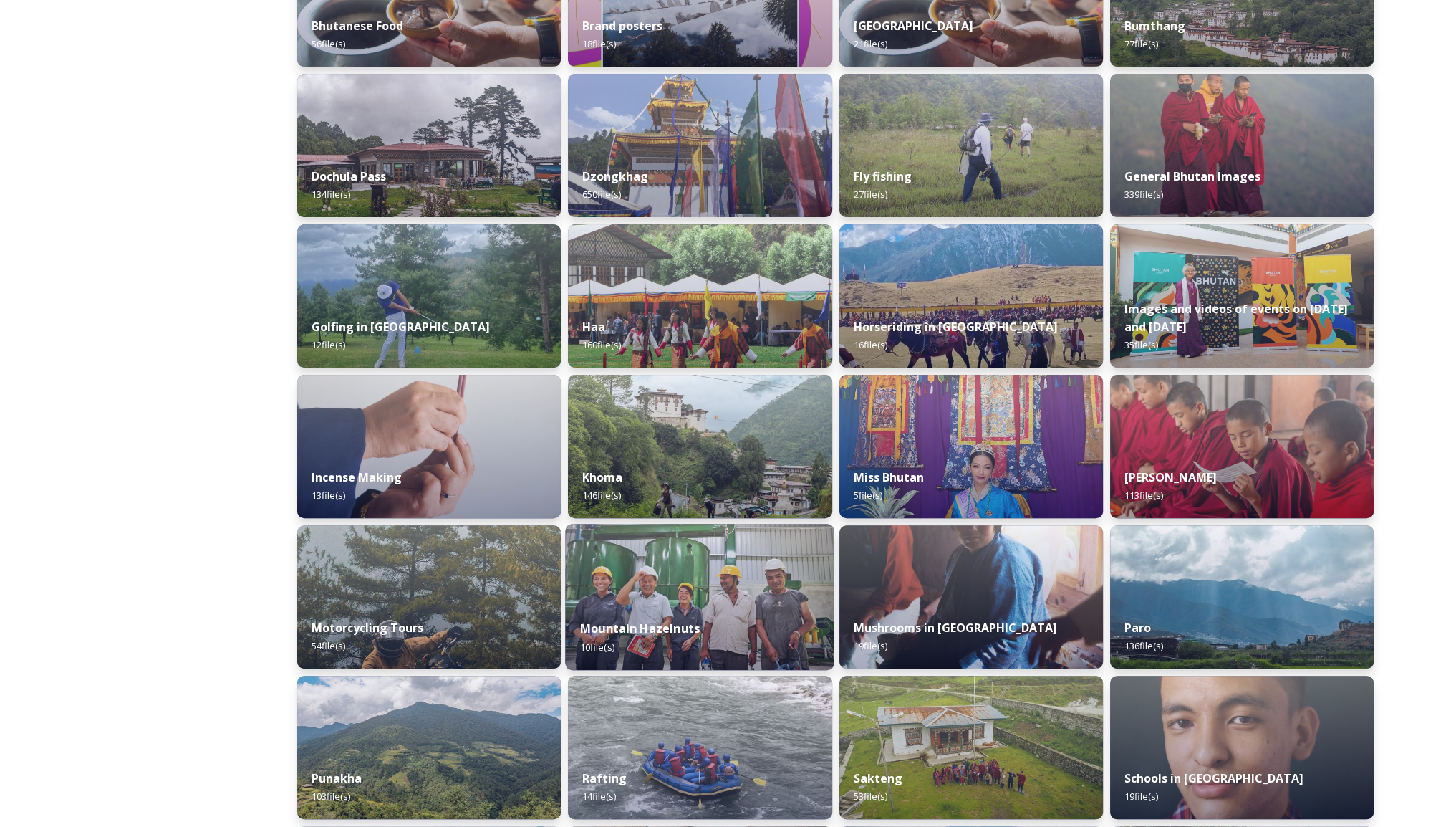
scroll to position [573, 0]
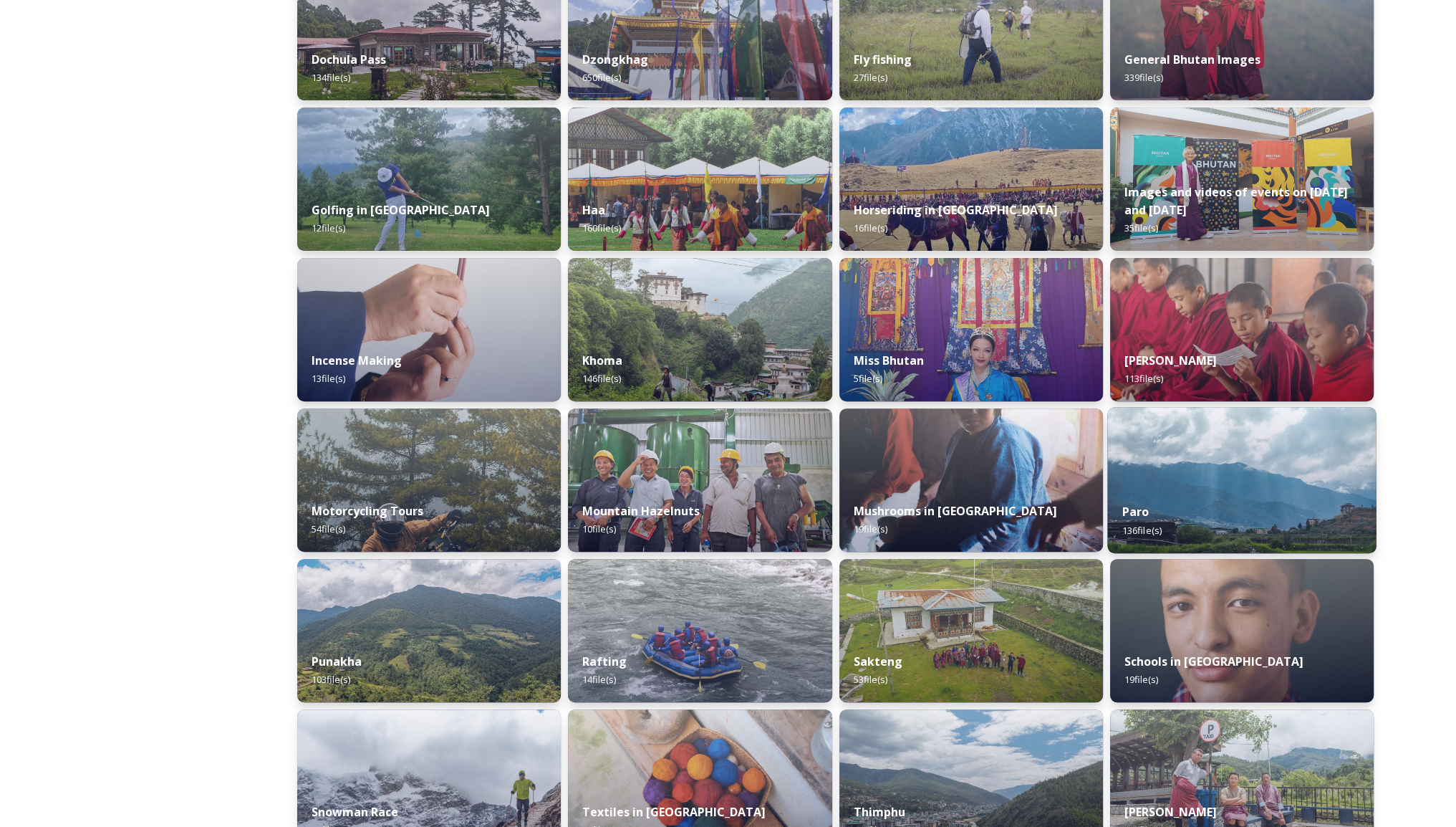
click at [1212, 448] on img at bounding box center [1241, 480] width 269 height 146
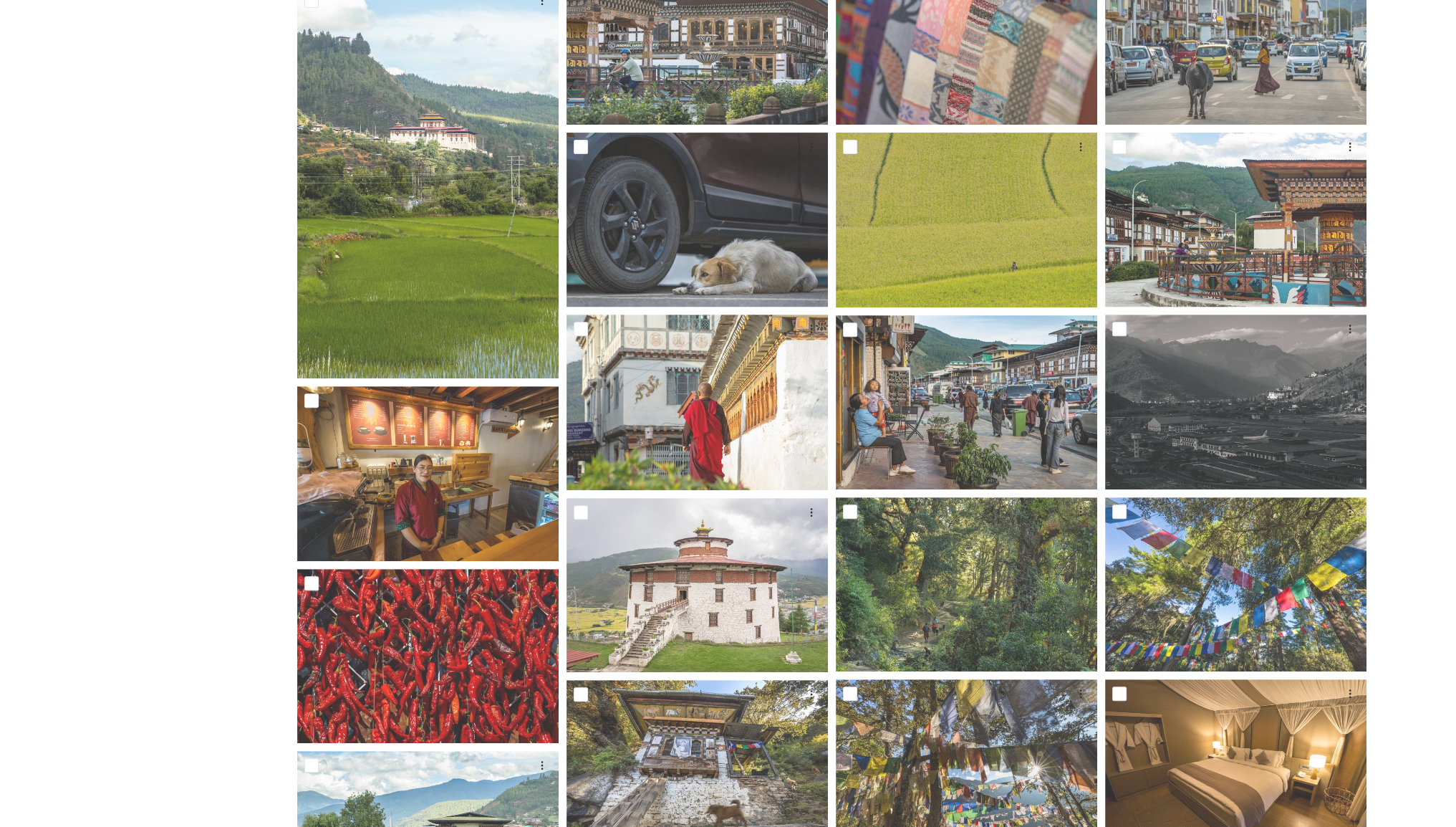
scroll to position [716, 0]
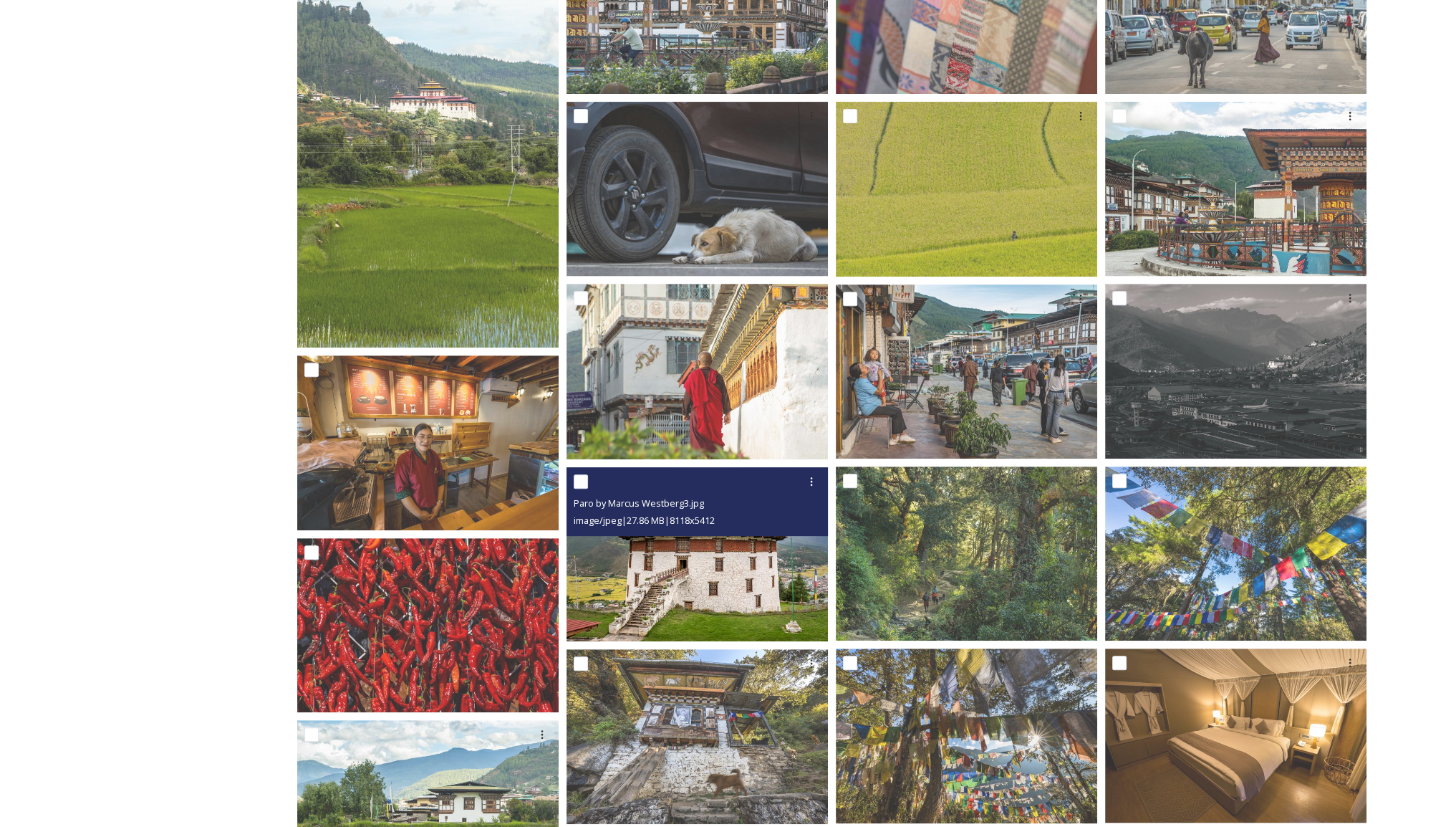
click at [754, 582] on img at bounding box center [697, 555] width 262 height 175
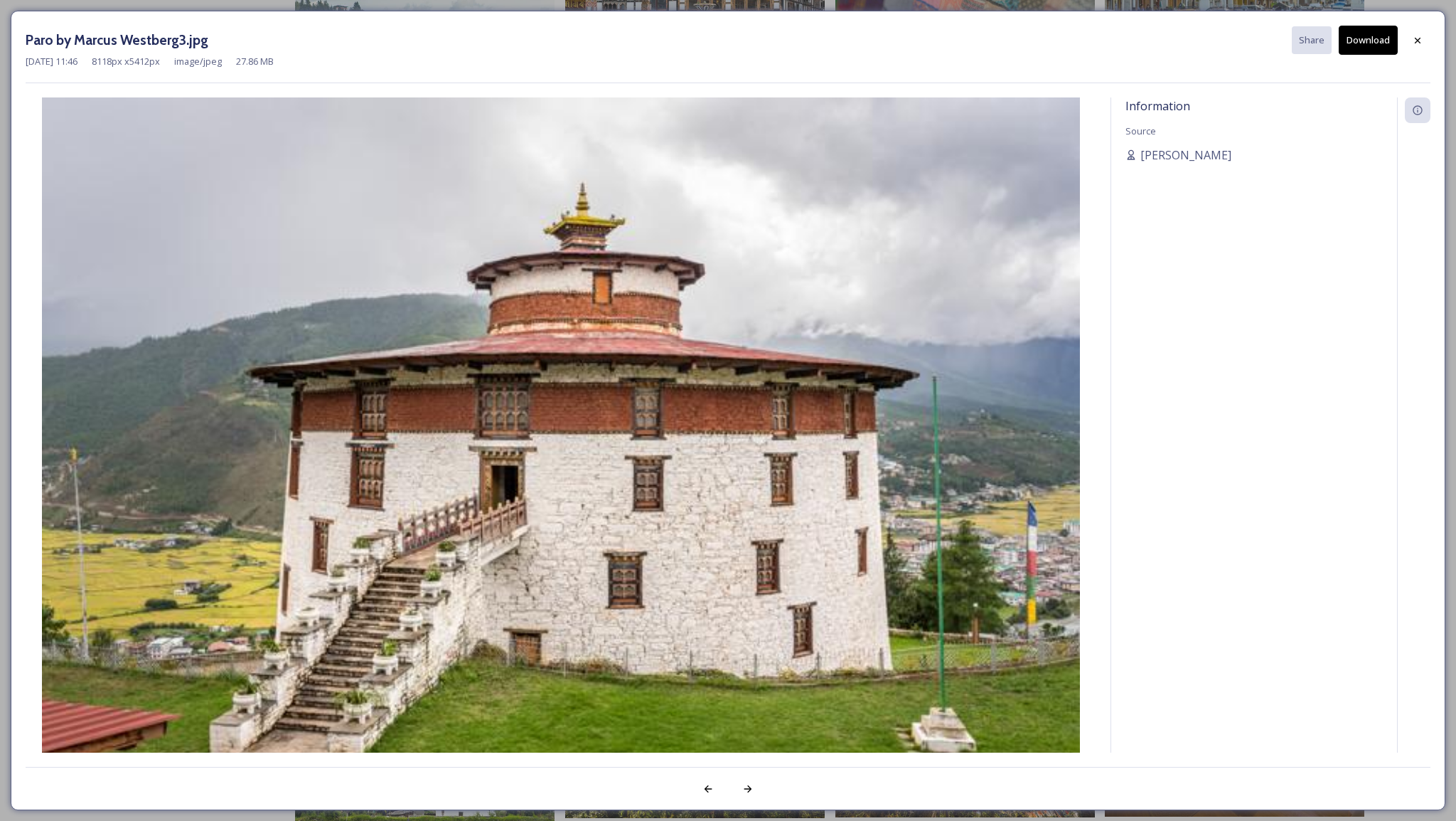
click at [1370, 37] on button "Download" at bounding box center [1368, 40] width 59 height 29
click at [1423, 37] on div at bounding box center [1418, 41] width 26 height 26
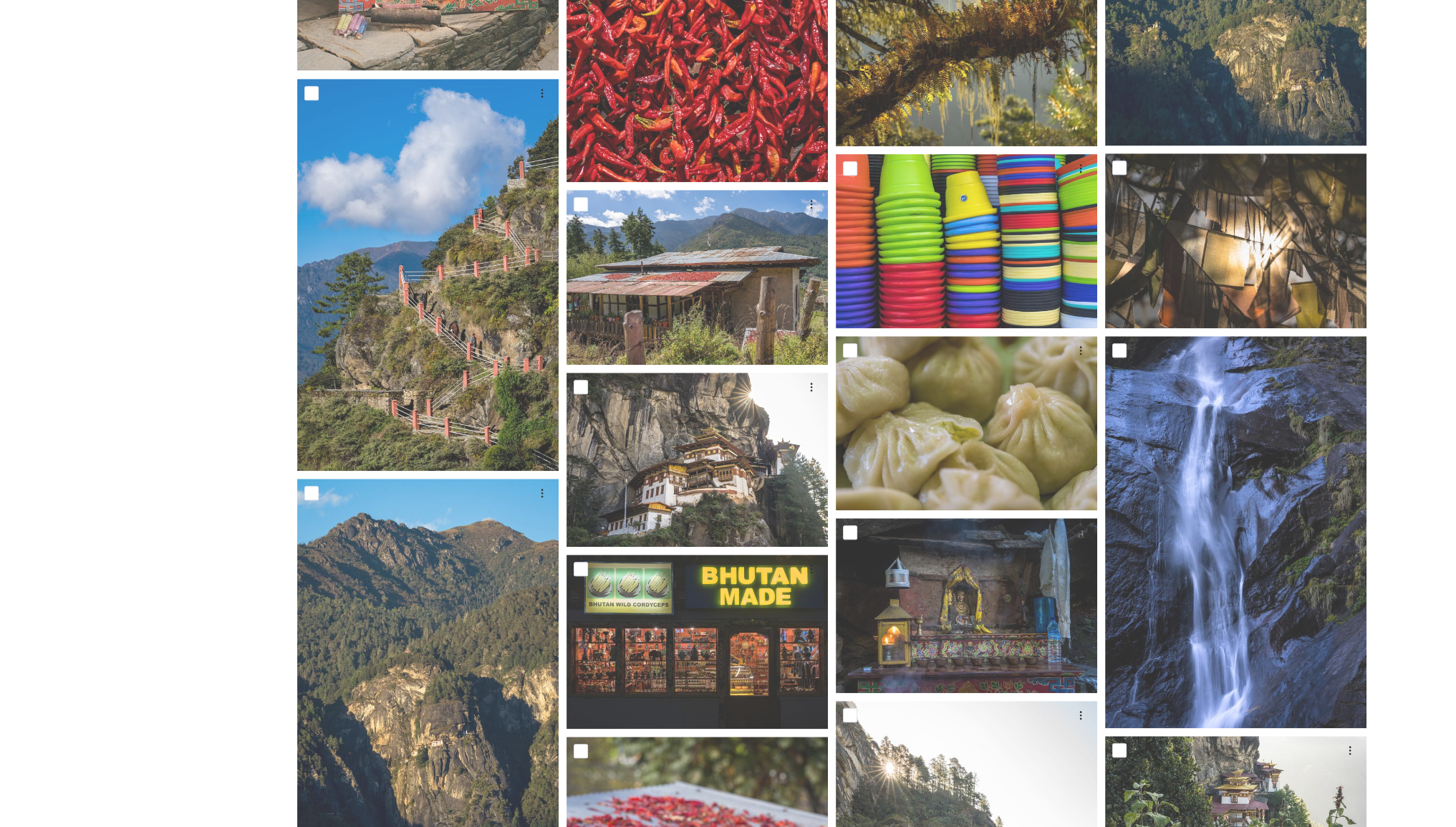
scroll to position [1934, 0]
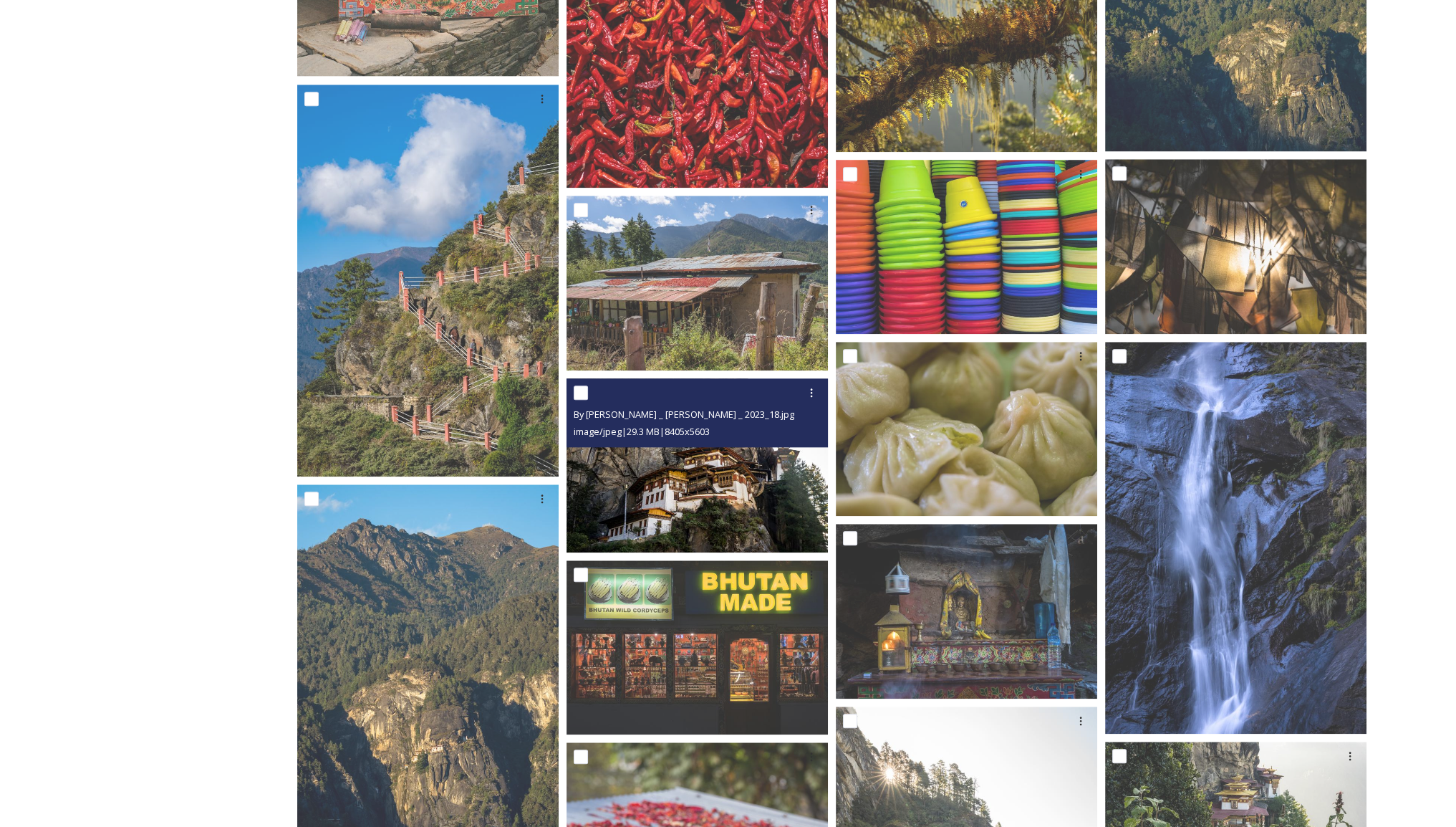
click at [602, 503] on img at bounding box center [697, 466] width 262 height 175
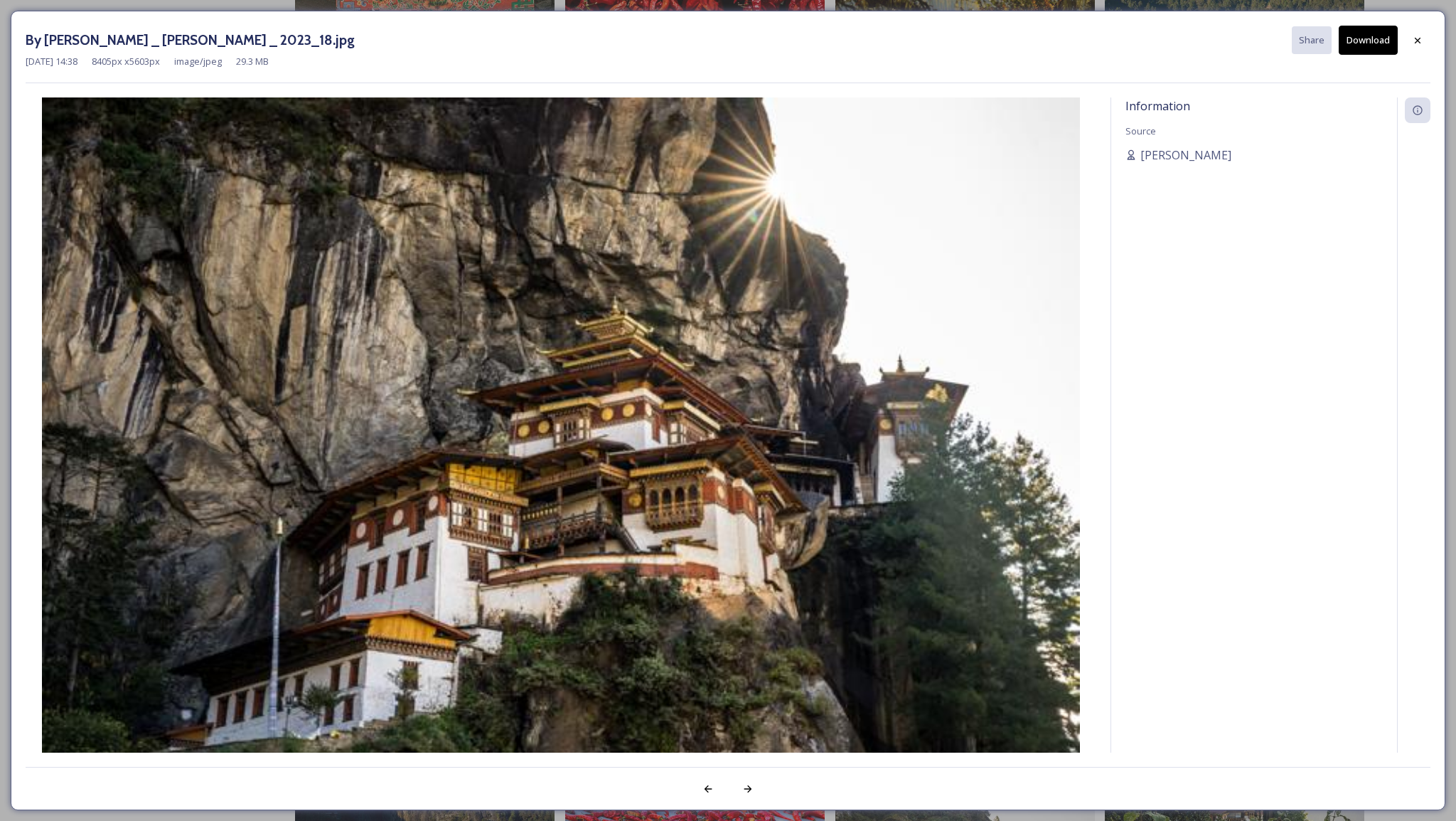
click at [1356, 41] on button "Download" at bounding box center [1368, 40] width 59 height 29
click at [776, 6] on div "By [PERSON_NAME] _ [PERSON_NAME] _ 2023_18.jpg Share Download [DATE] 14:38 8405…" at bounding box center [728, 410] width 1456 height 821
click at [1416, 43] on icon at bounding box center [1418, 41] width 11 height 11
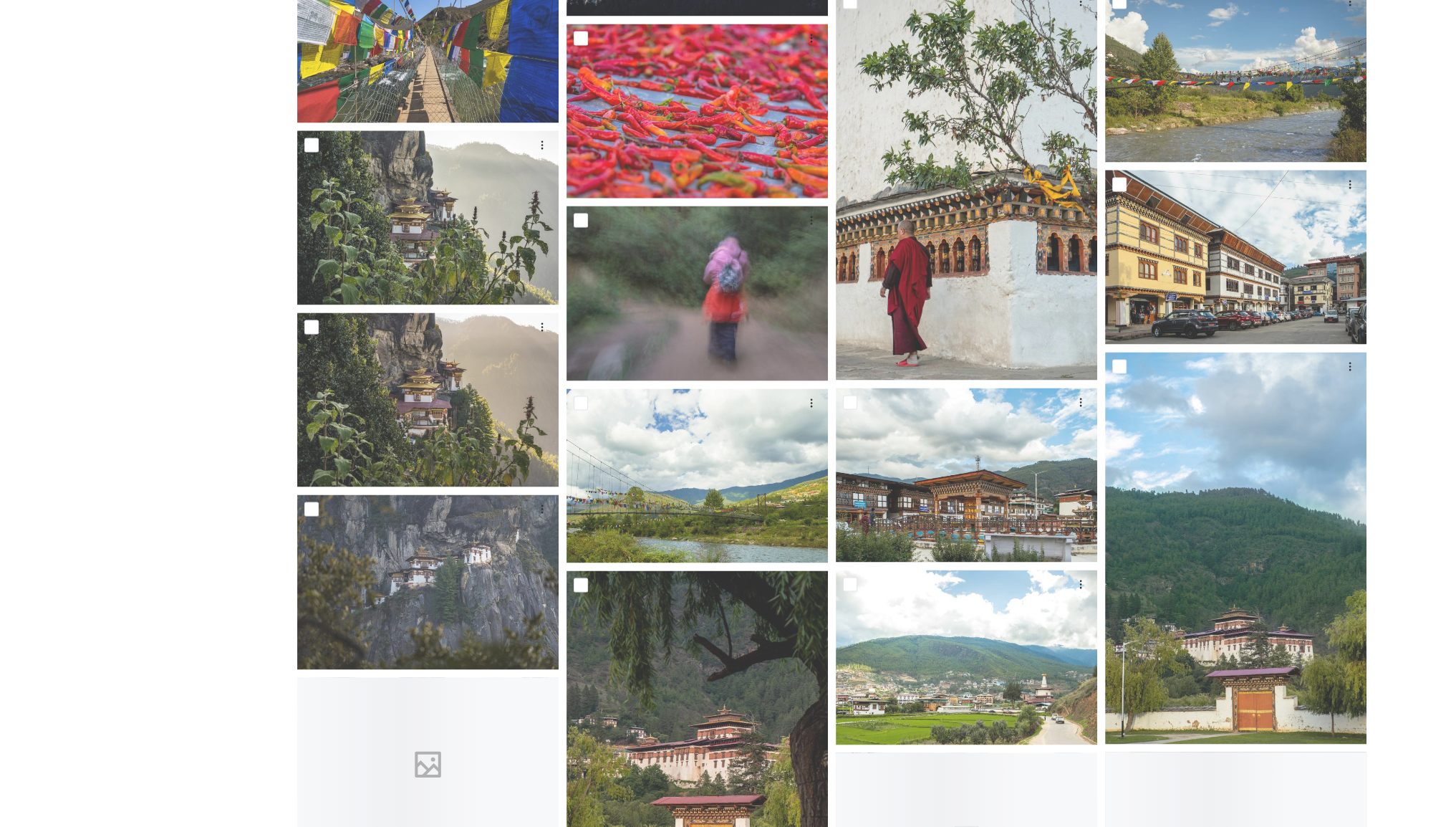
scroll to position [3295, 0]
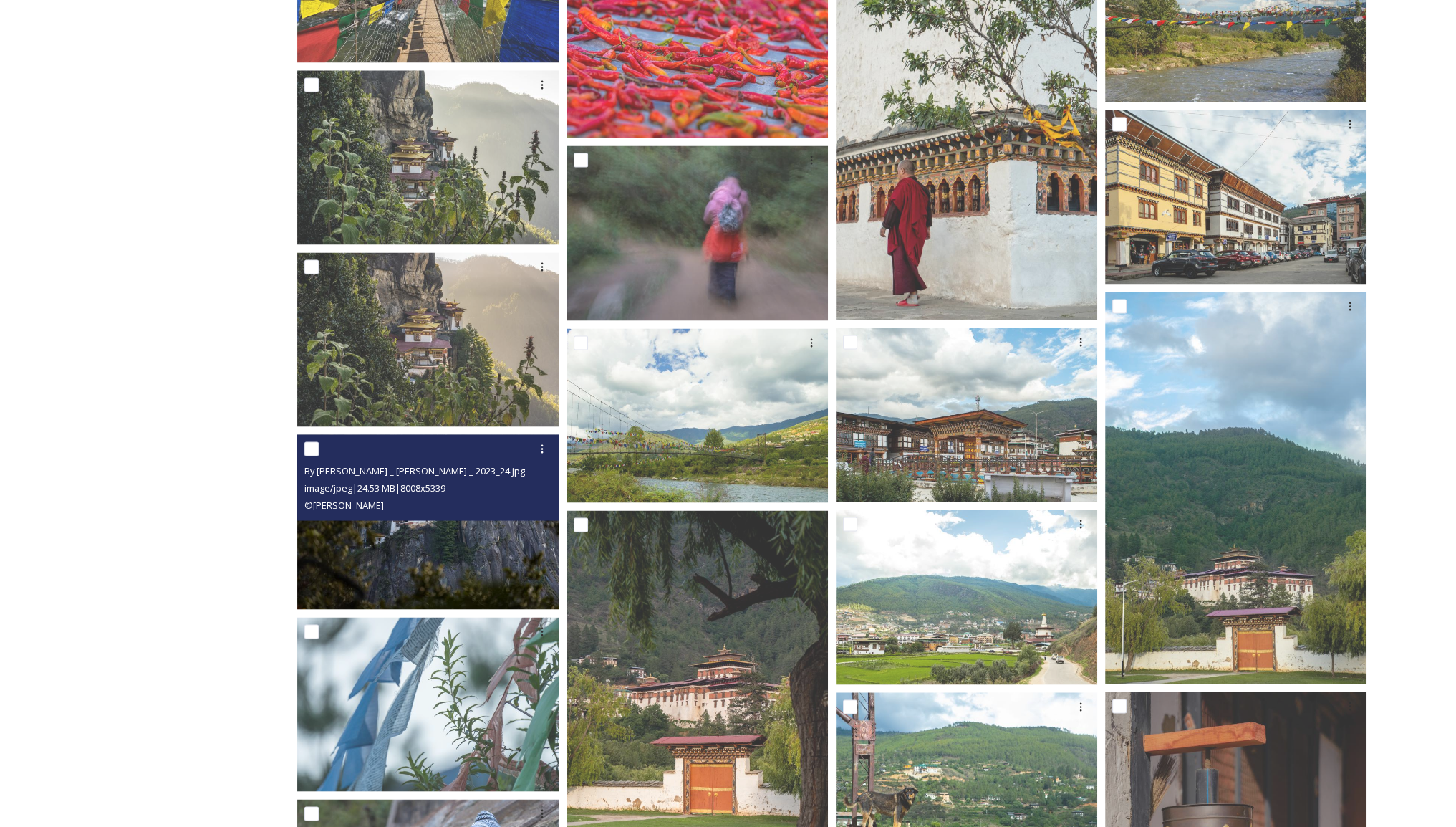
click at [436, 551] on img at bounding box center [428, 522] width 262 height 175
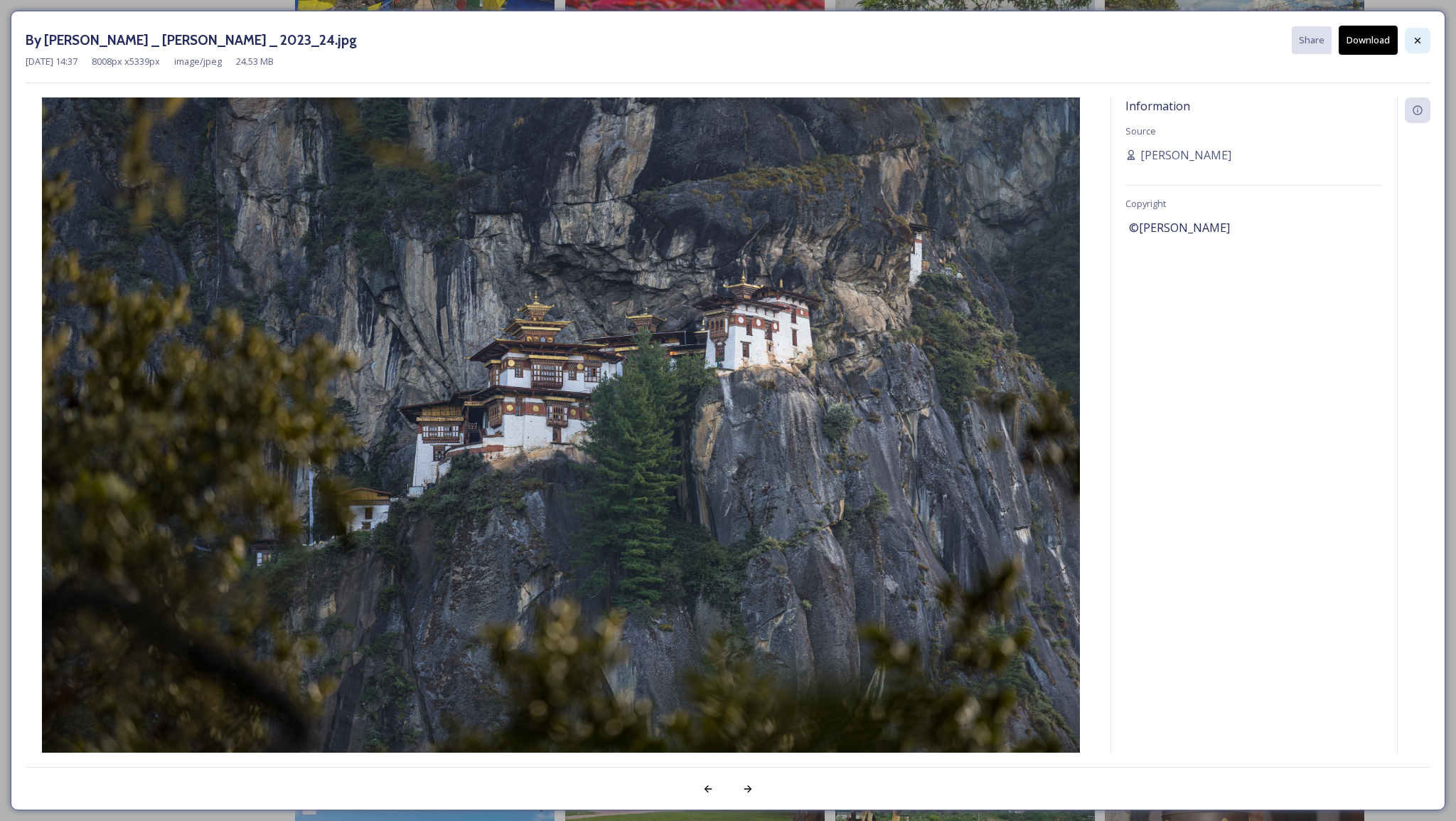
click at [1414, 39] on icon at bounding box center [1418, 41] width 11 height 11
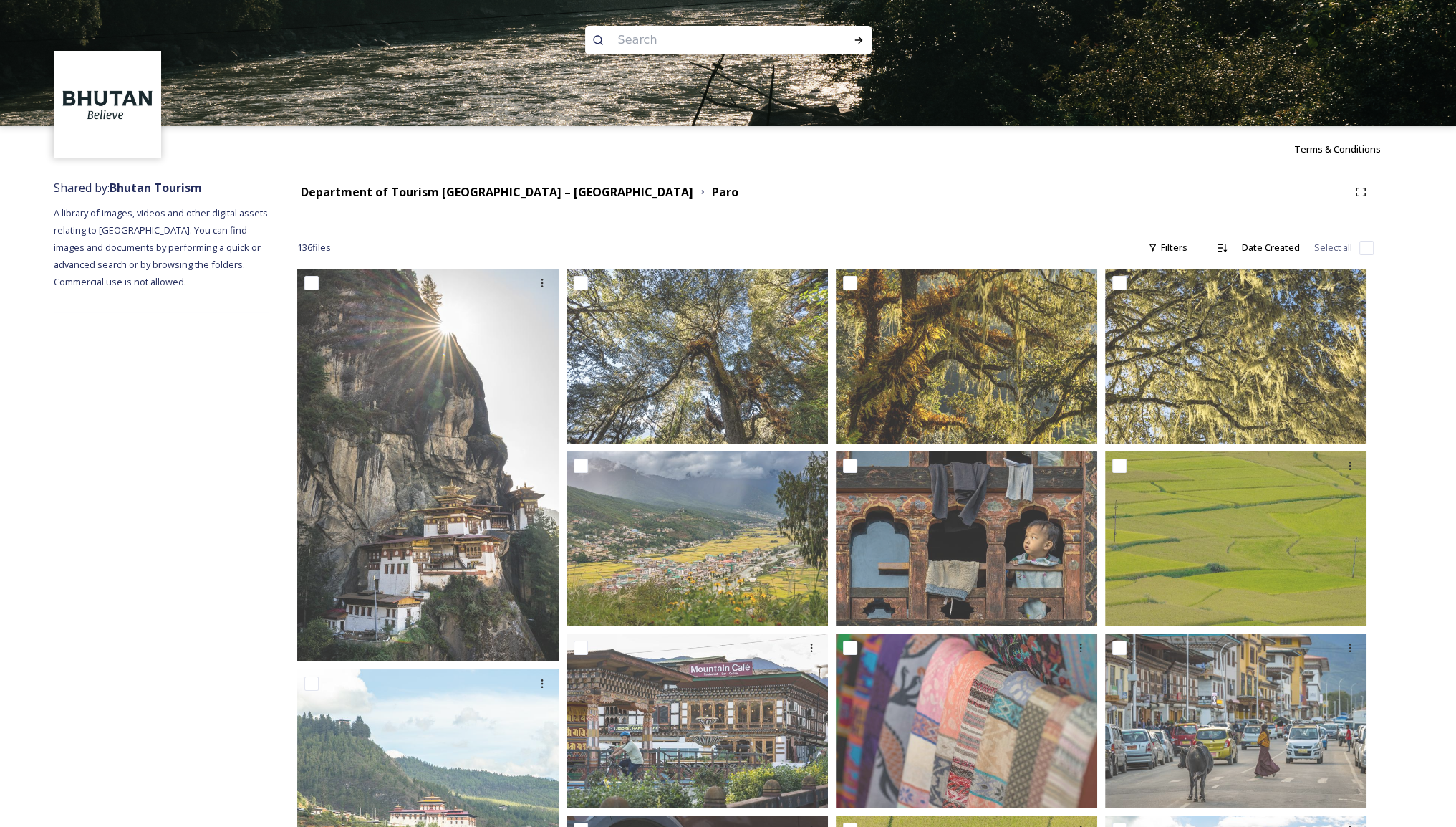
scroll to position [0, 0]
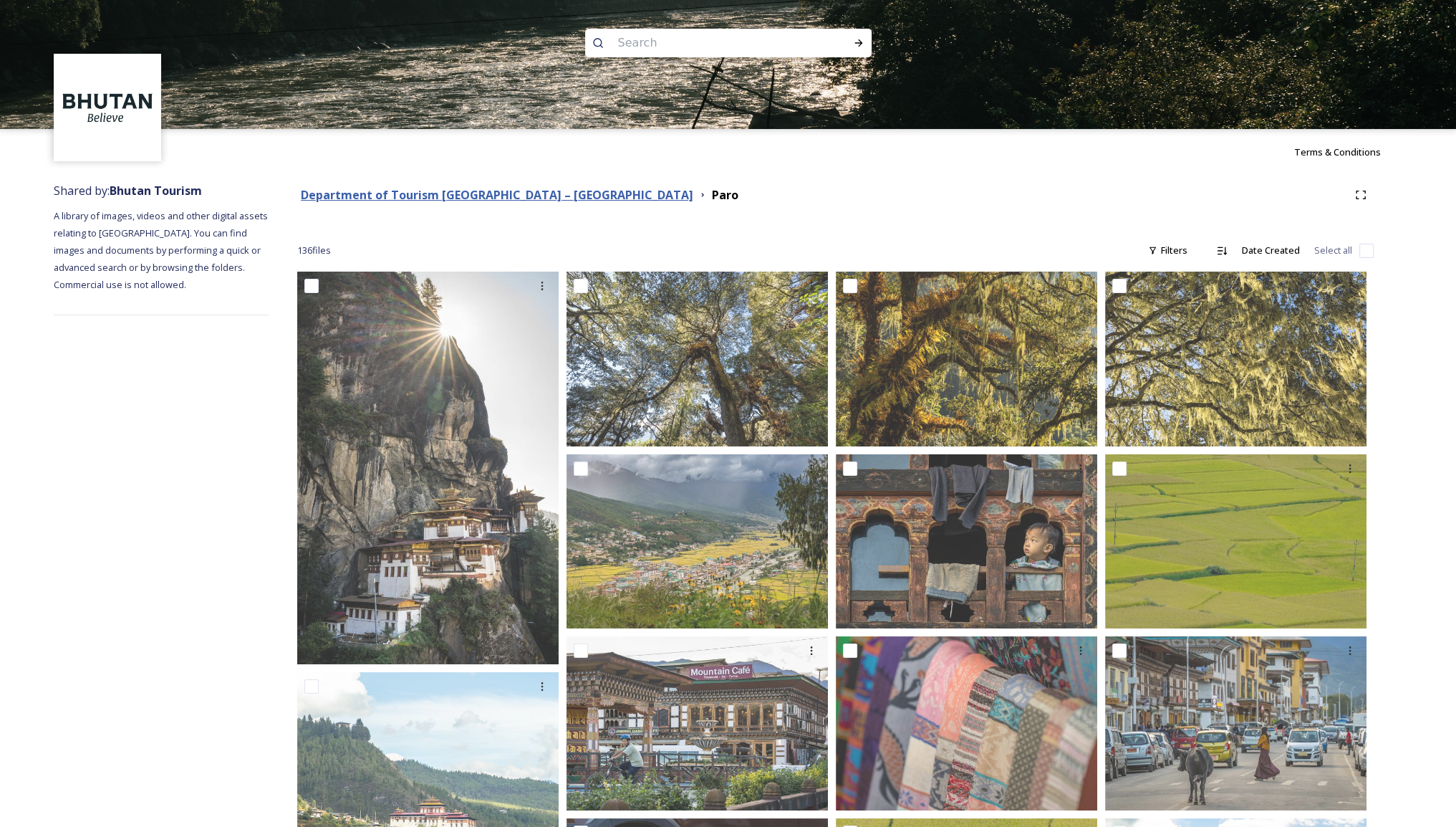
click at [478, 193] on strong "Department of Tourism [GEOGRAPHIC_DATA] – [GEOGRAPHIC_DATA]" at bounding box center [497, 195] width 392 height 16
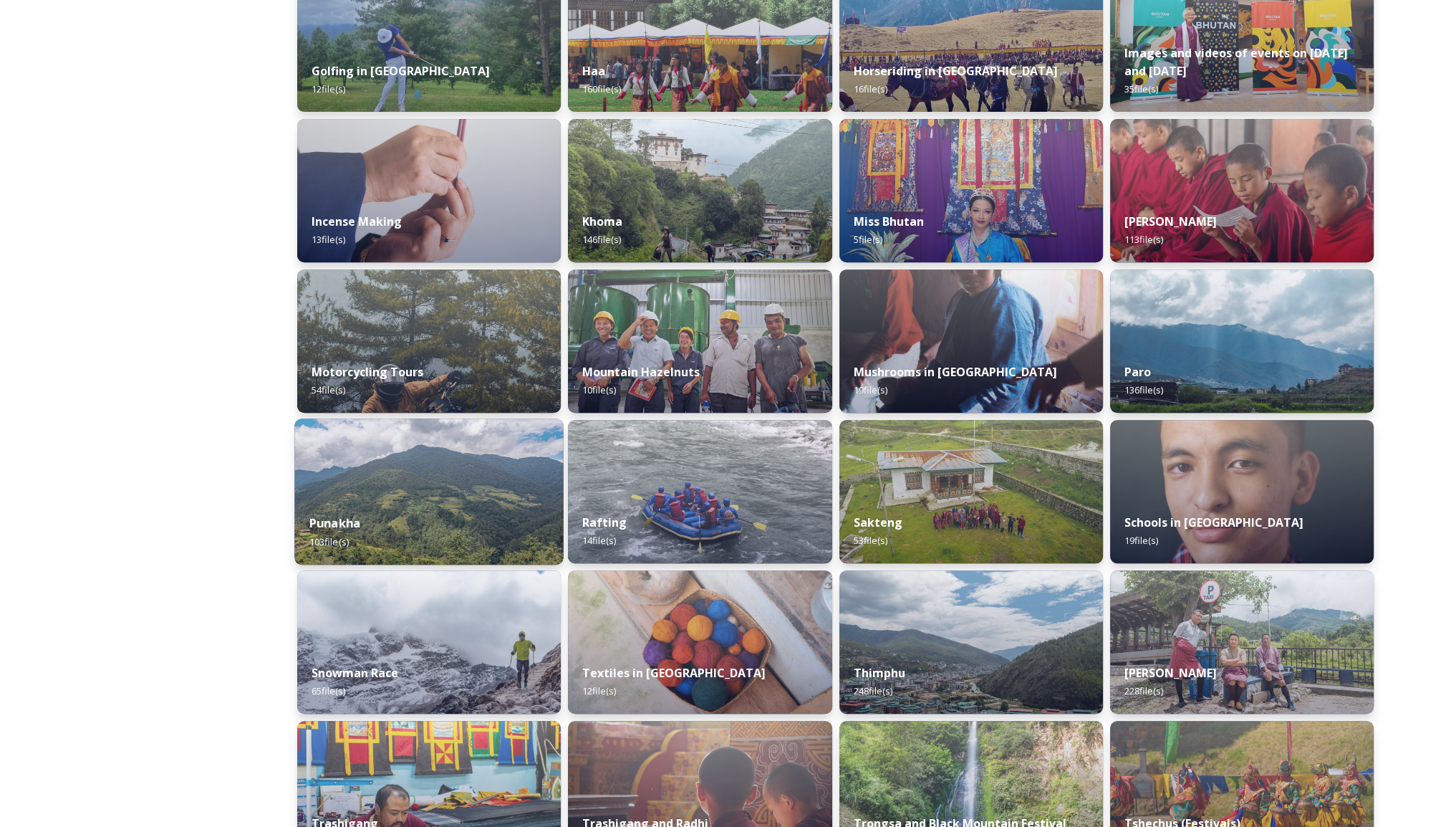
scroll to position [716, 0]
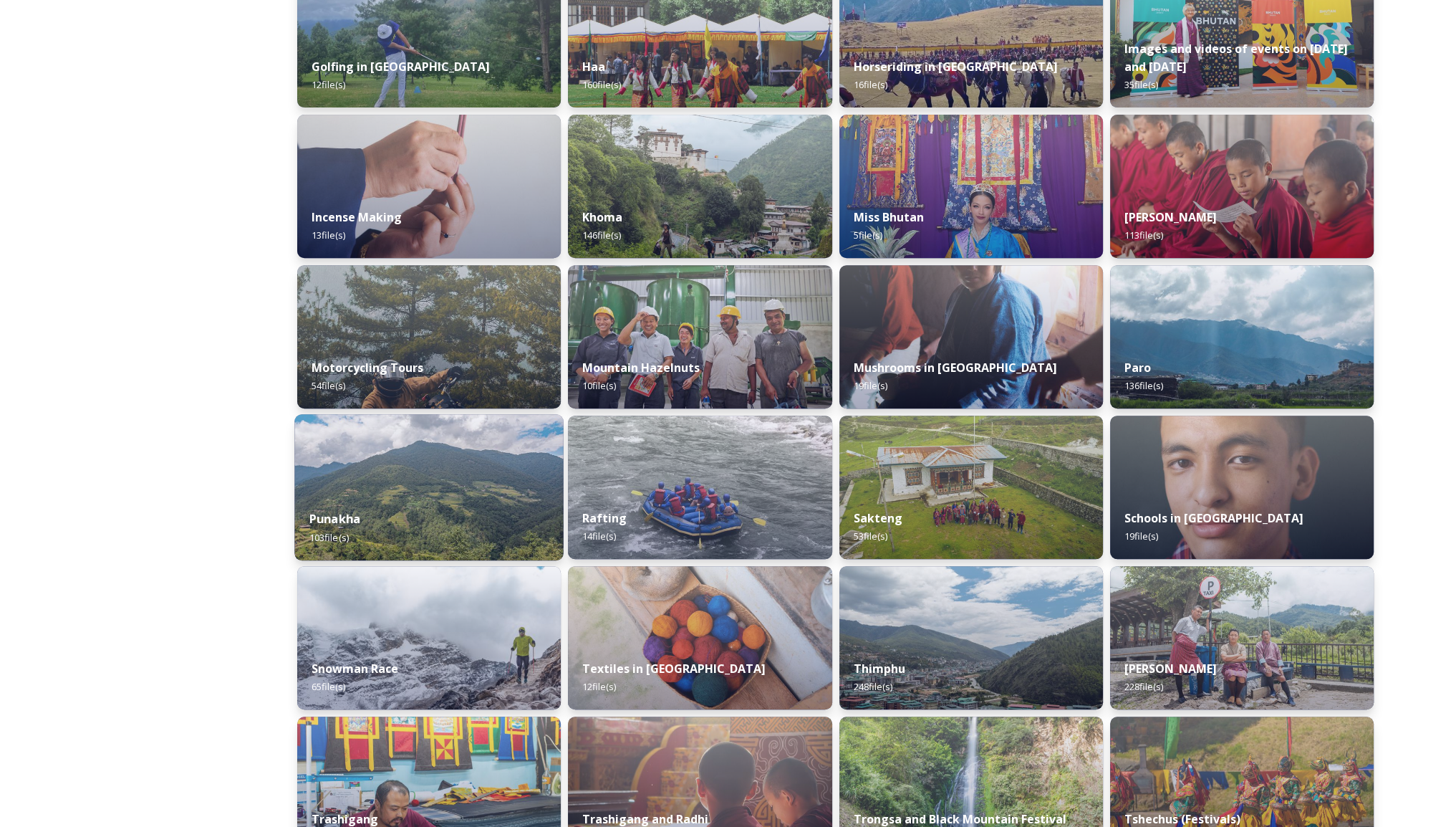
click at [440, 467] on img at bounding box center [429, 487] width 269 height 146
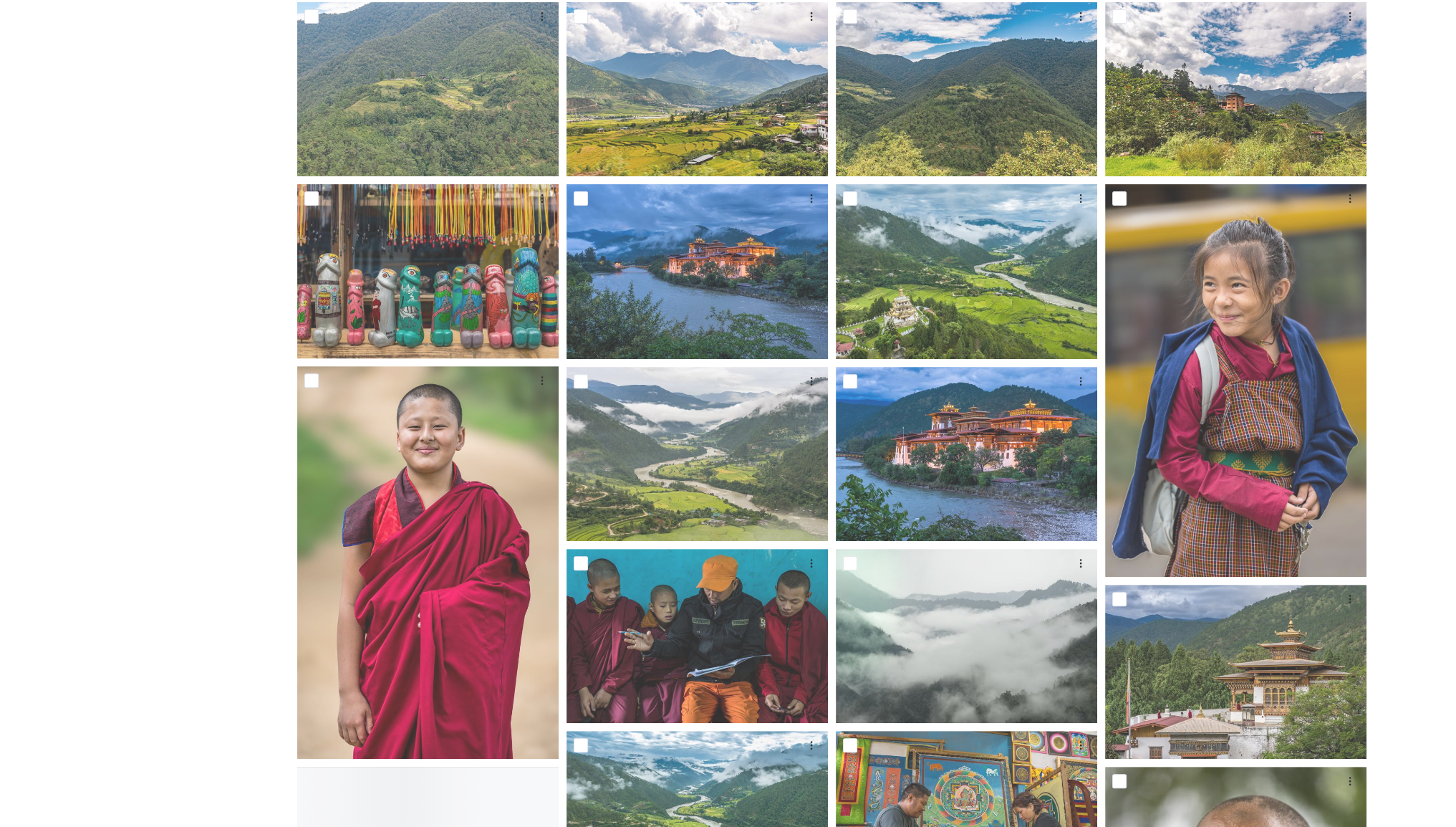
scroll to position [645, 0]
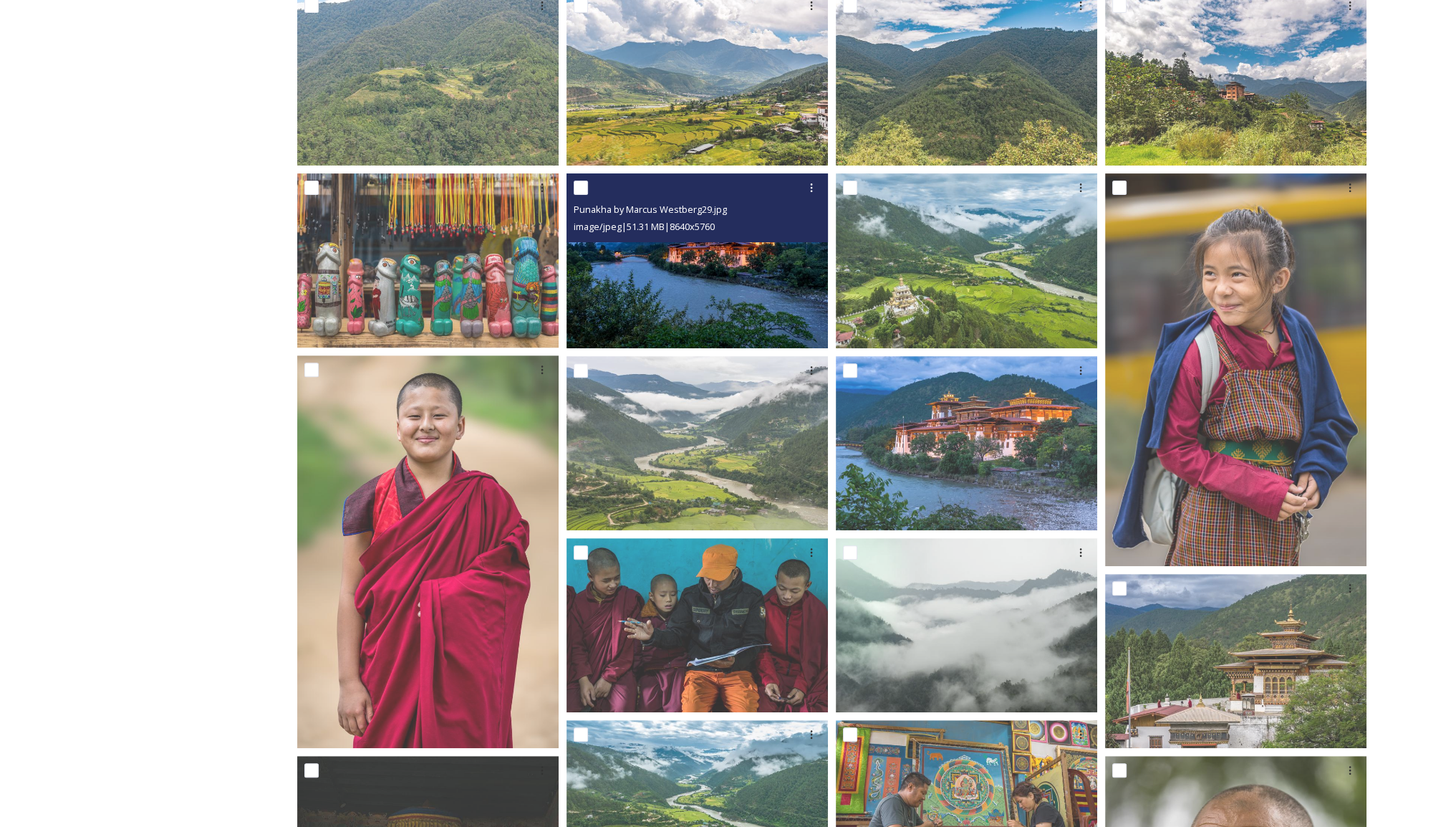
click at [710, 286] on img at bounding box center [697, 261] width 262 height 175
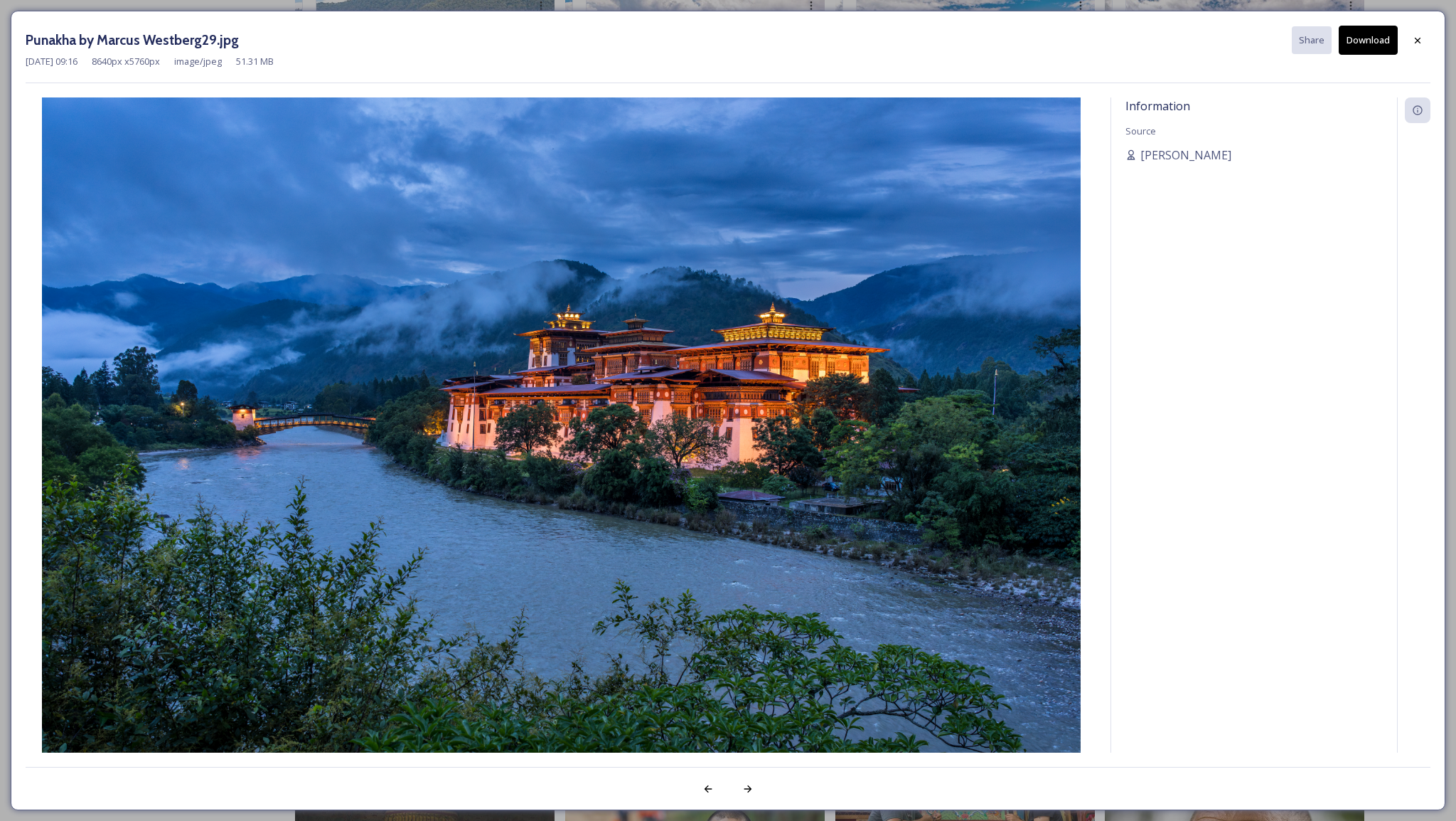
click at [1360, 46] on button "Download" at bounding box center [1368, 40] width 59 height 29
click at [1409, 36] on div at bounding box center [1418, 41] width 26 height 26
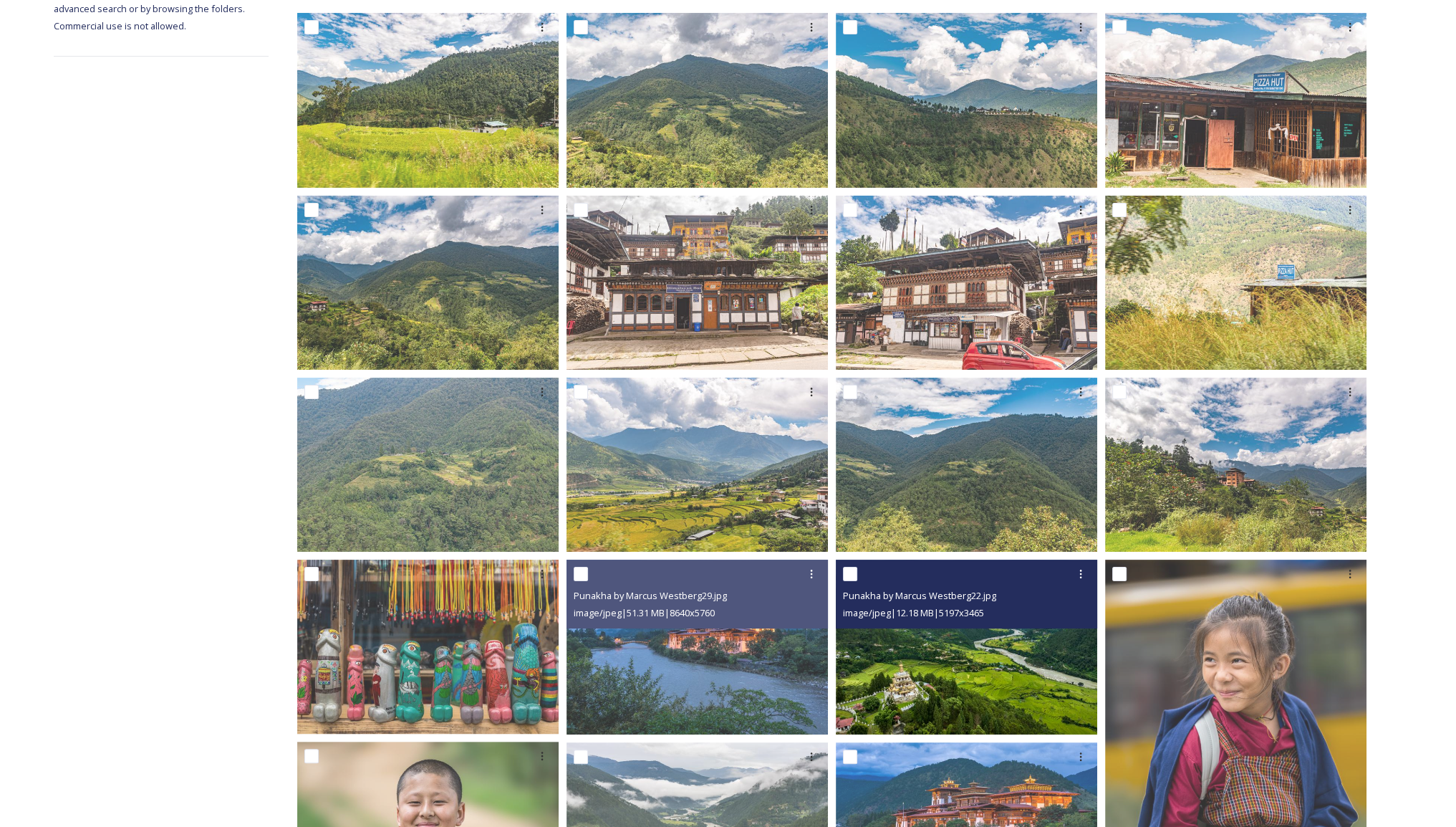
scroll to position [0, 0]
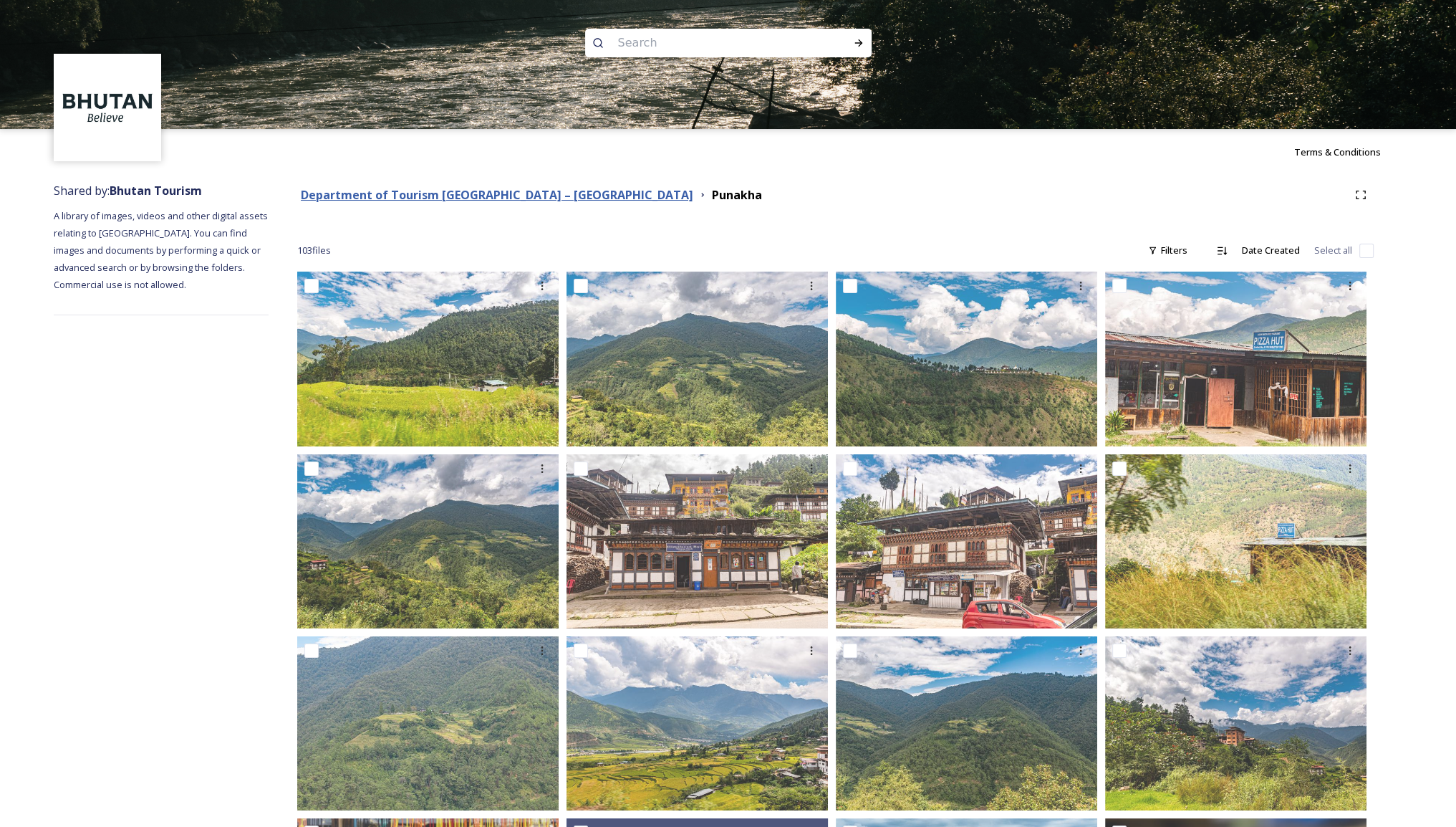
click at [490, 196] on strong "Department of Tourism [GEOGRAPHIC_DATA] – [GEOGRAPHIC_DATA]" at bounding box center [497, 195] width 392 height 16
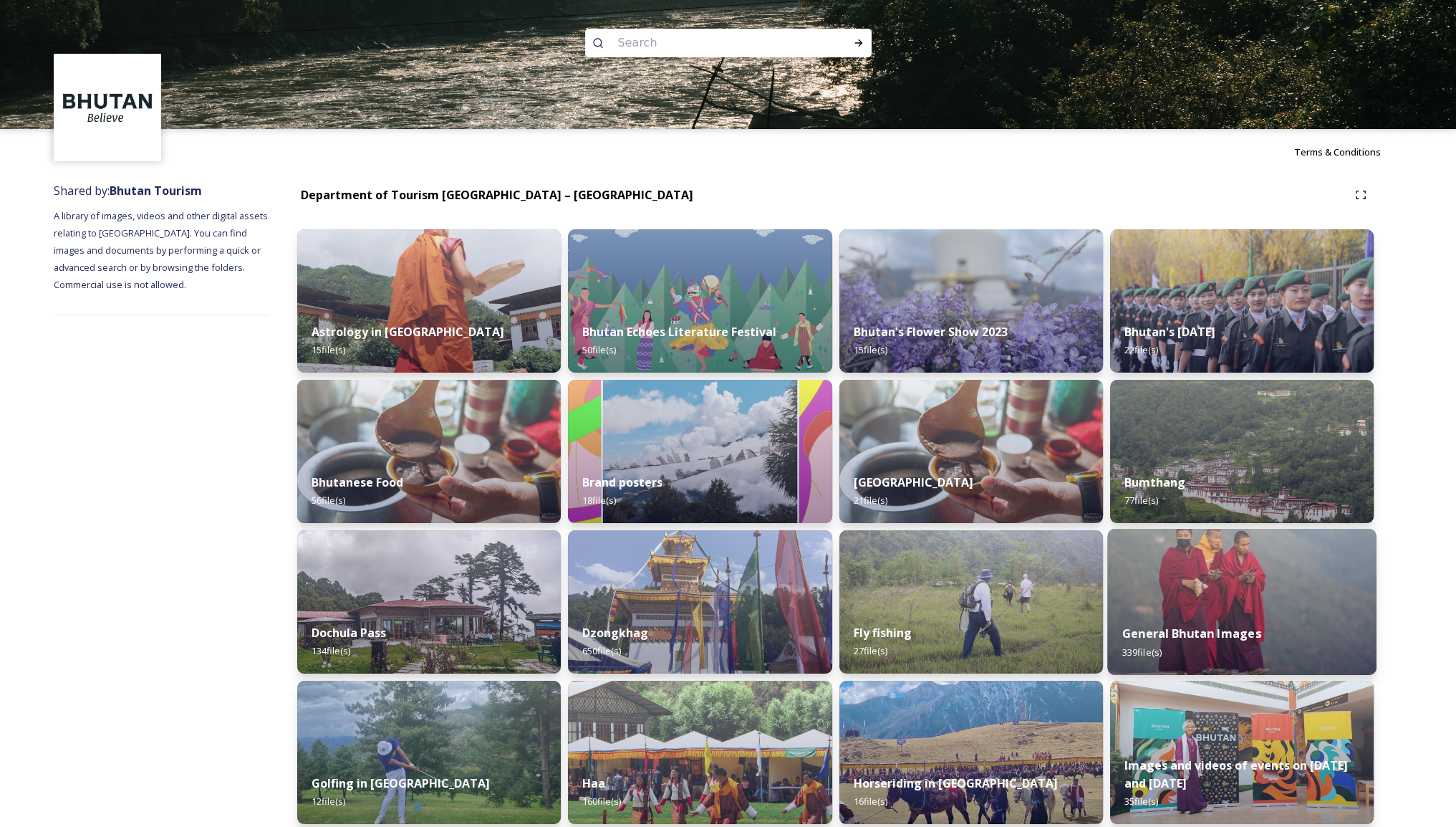
click at [1279, 617] on div "General Bhutan Images 339 file(s)" at bounding box center [1241, 642] width 269 height 65
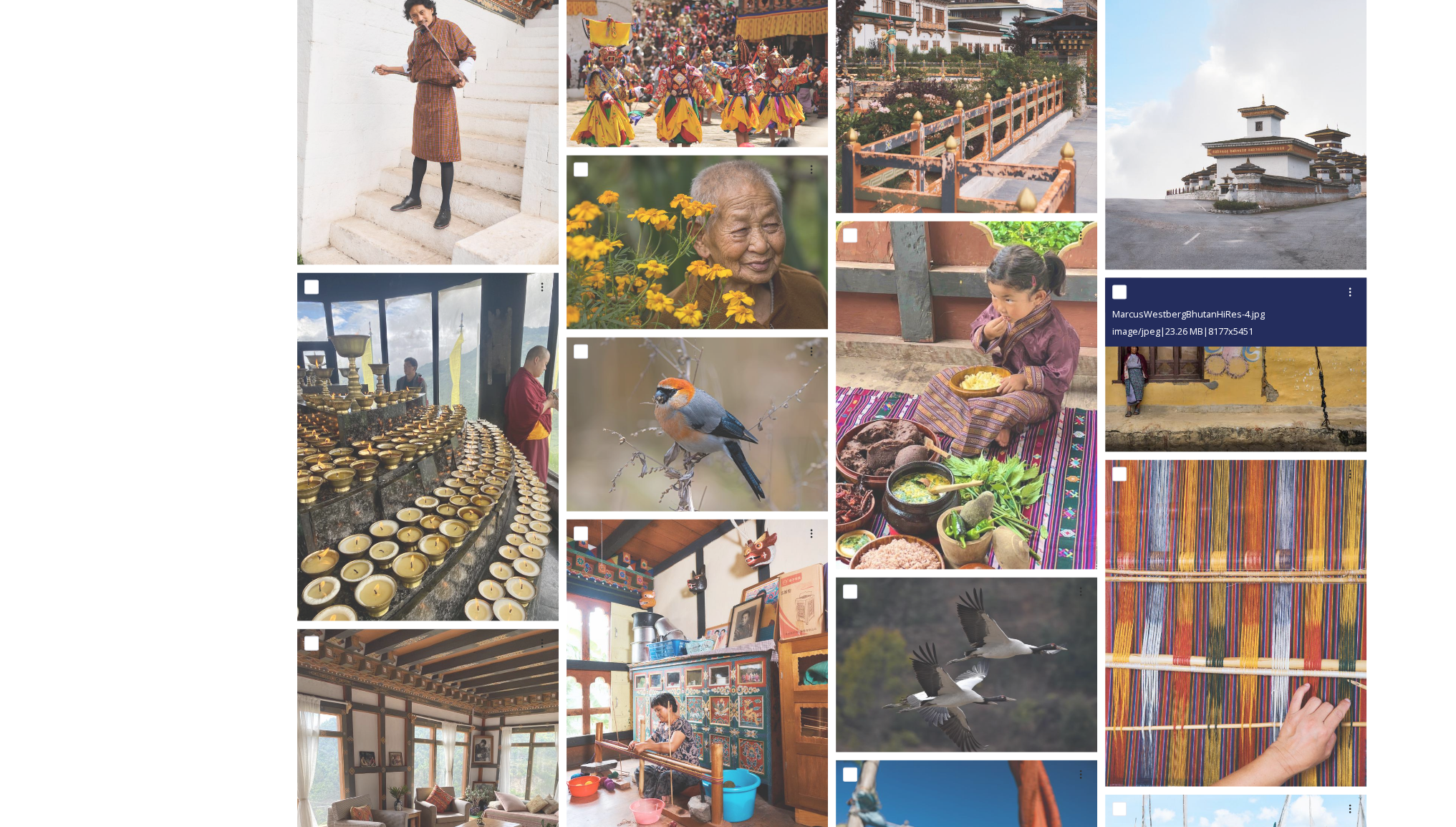
scroll to position [11033, 0]
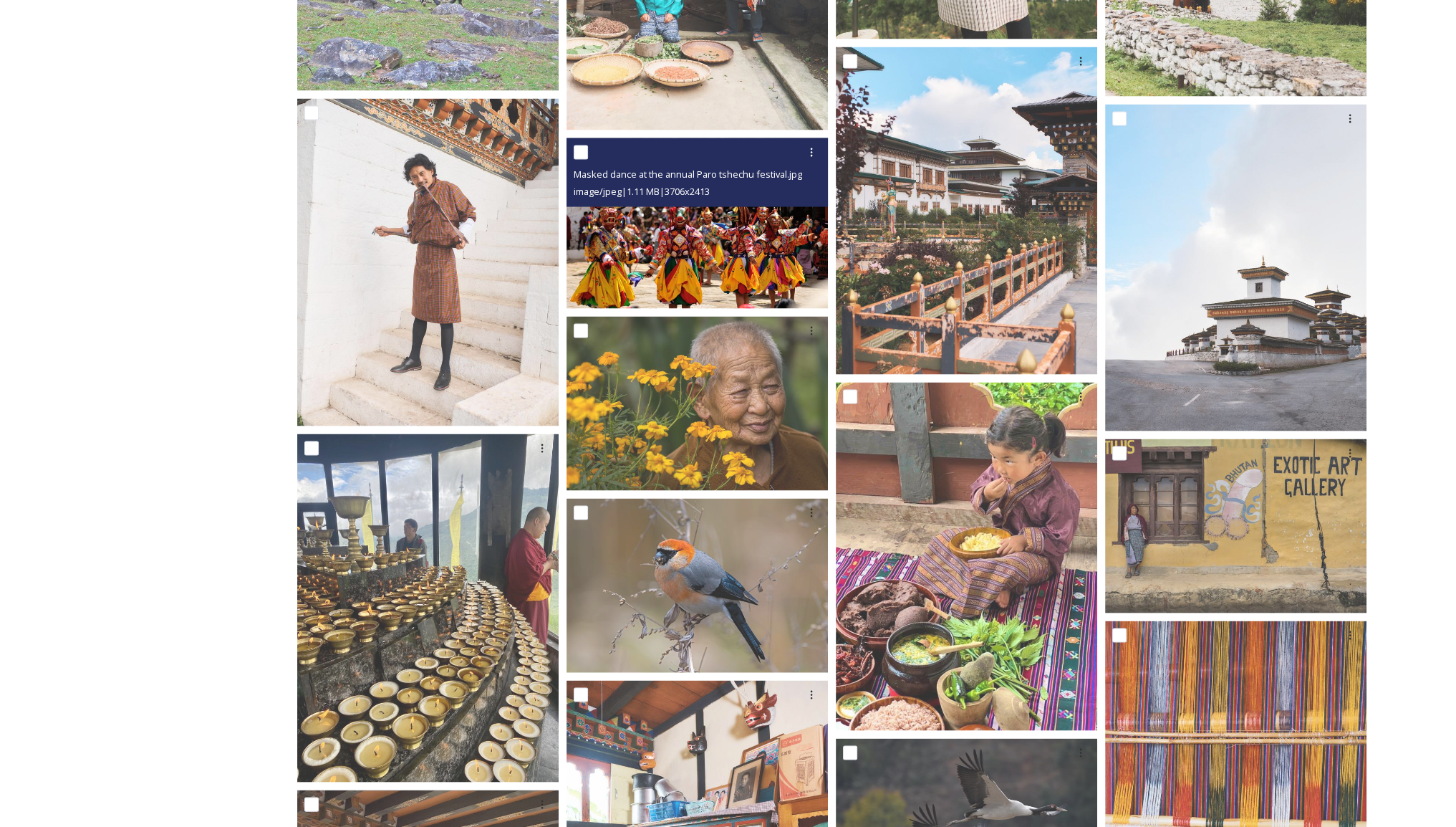
click at [734, 236] on img at bounding box center [697, 223] width 262 height 170
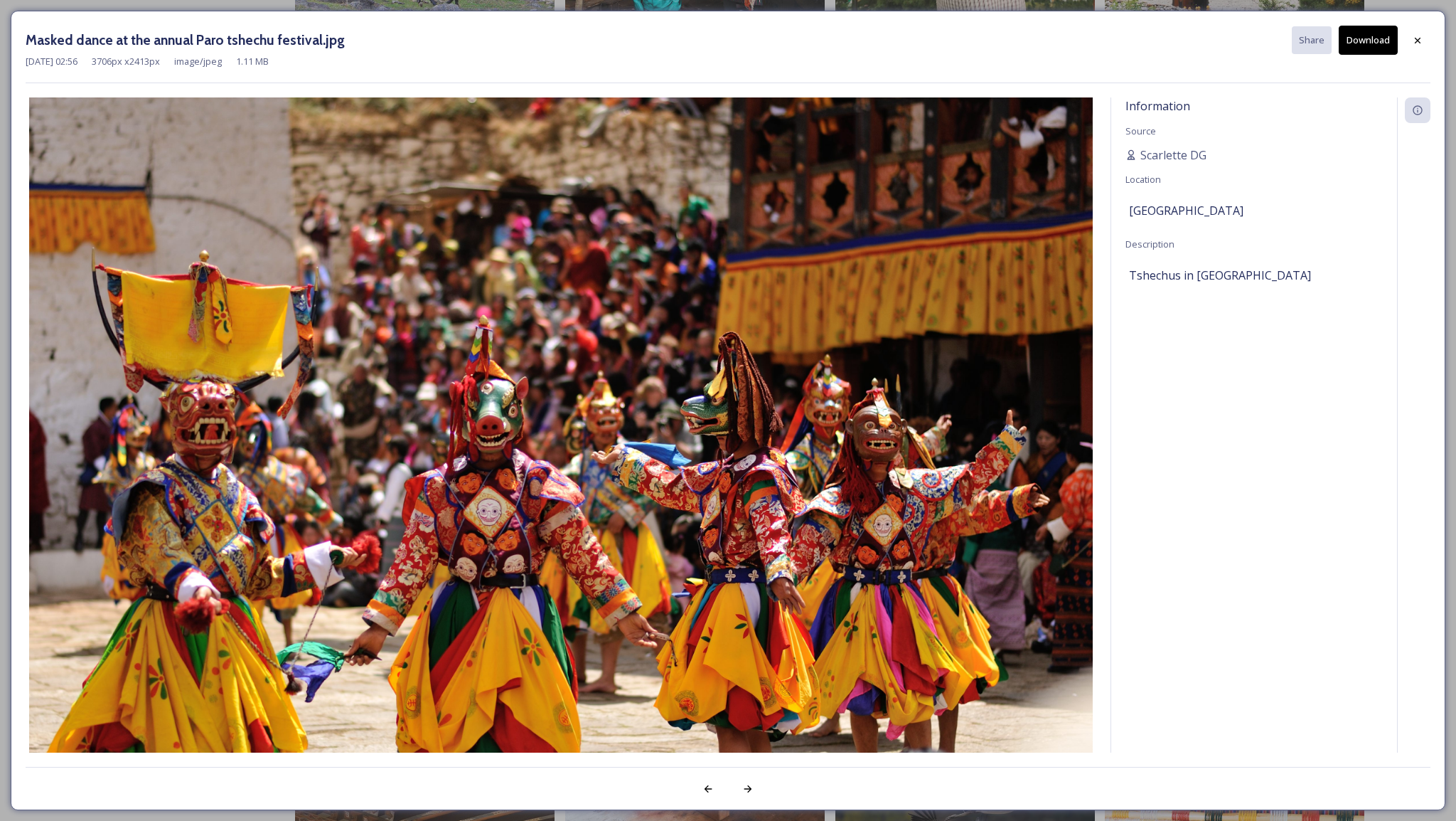
click at [1350, 43] on button "Download" at bounding box center [1368, 40] width 59 height 29
click at [1414, 40] on icon at bounding box center [1418, 41] width 11 height 11
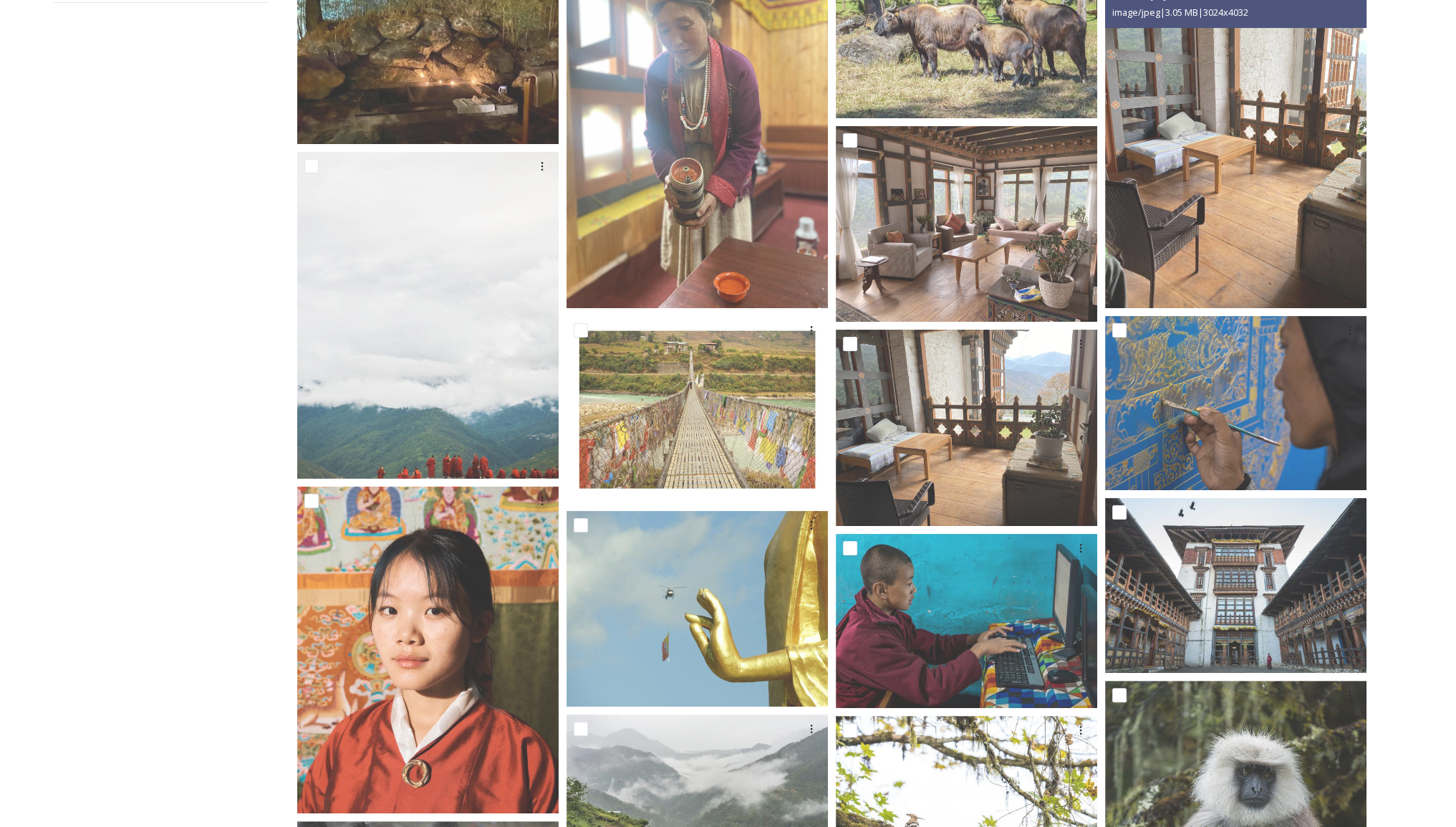
scroll to position [0, 0]
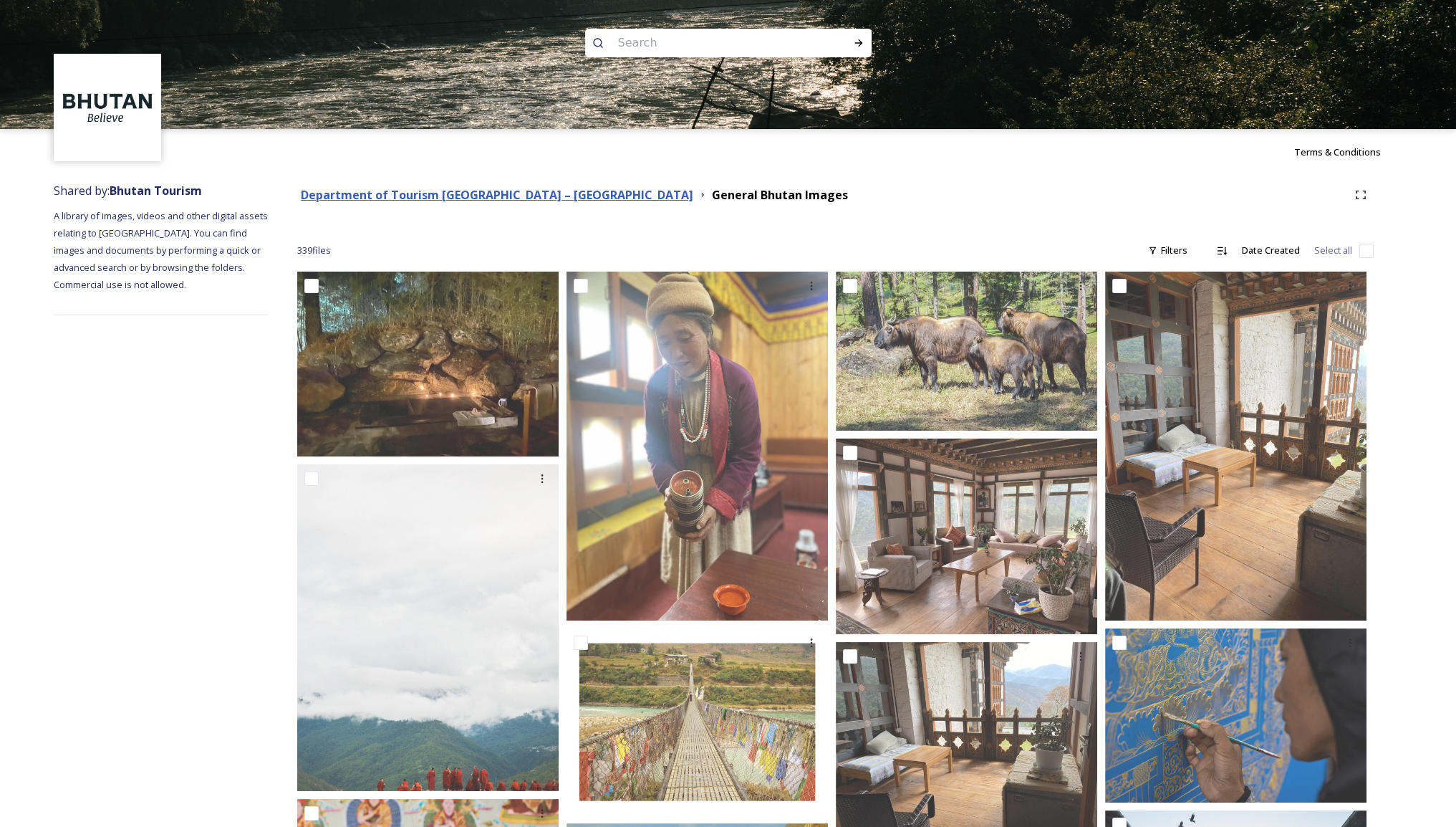
click at [498, 200] on strong "Department of Tourism [GEOGRAPHIC_DATA] – [GEOGRAPHIC_DATA]" at bounding box center [497, 195] width 392 height 16
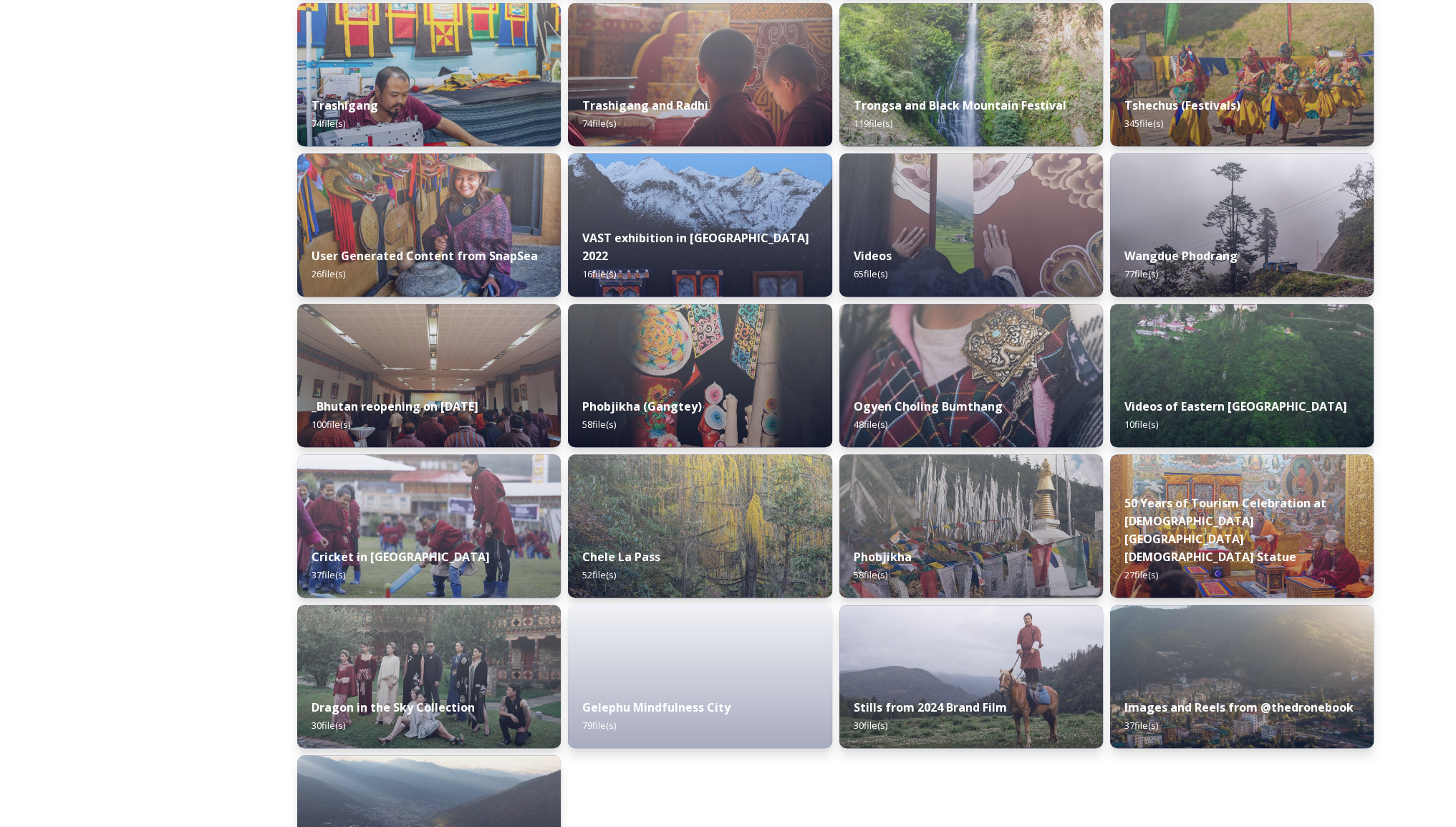
scroll to position [1516, 0]
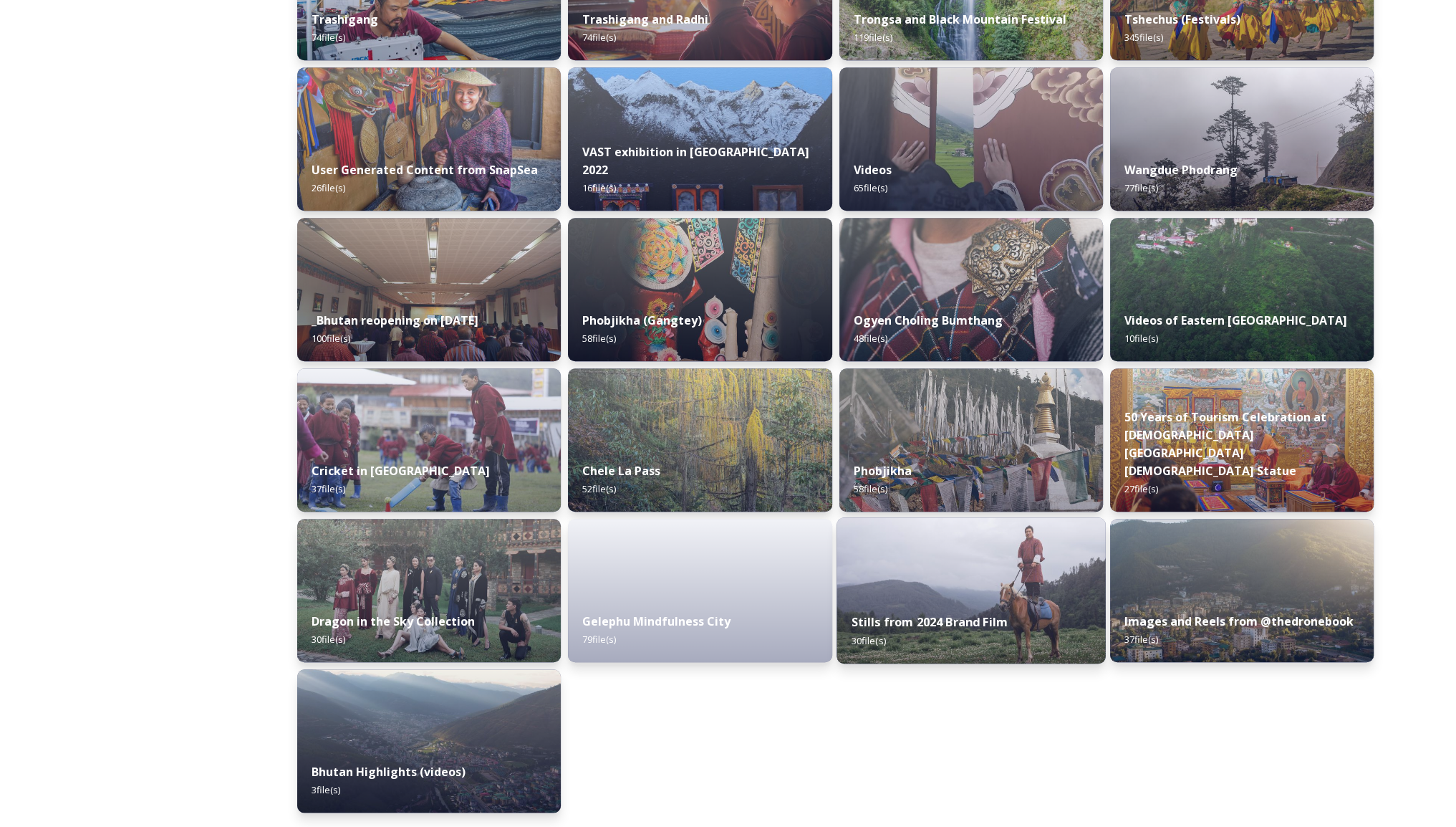
click at [1033, 625] on div "Stills from 2024 Brand Film 30 file(s)" at bounding box center [970, 630] width 269 height 65
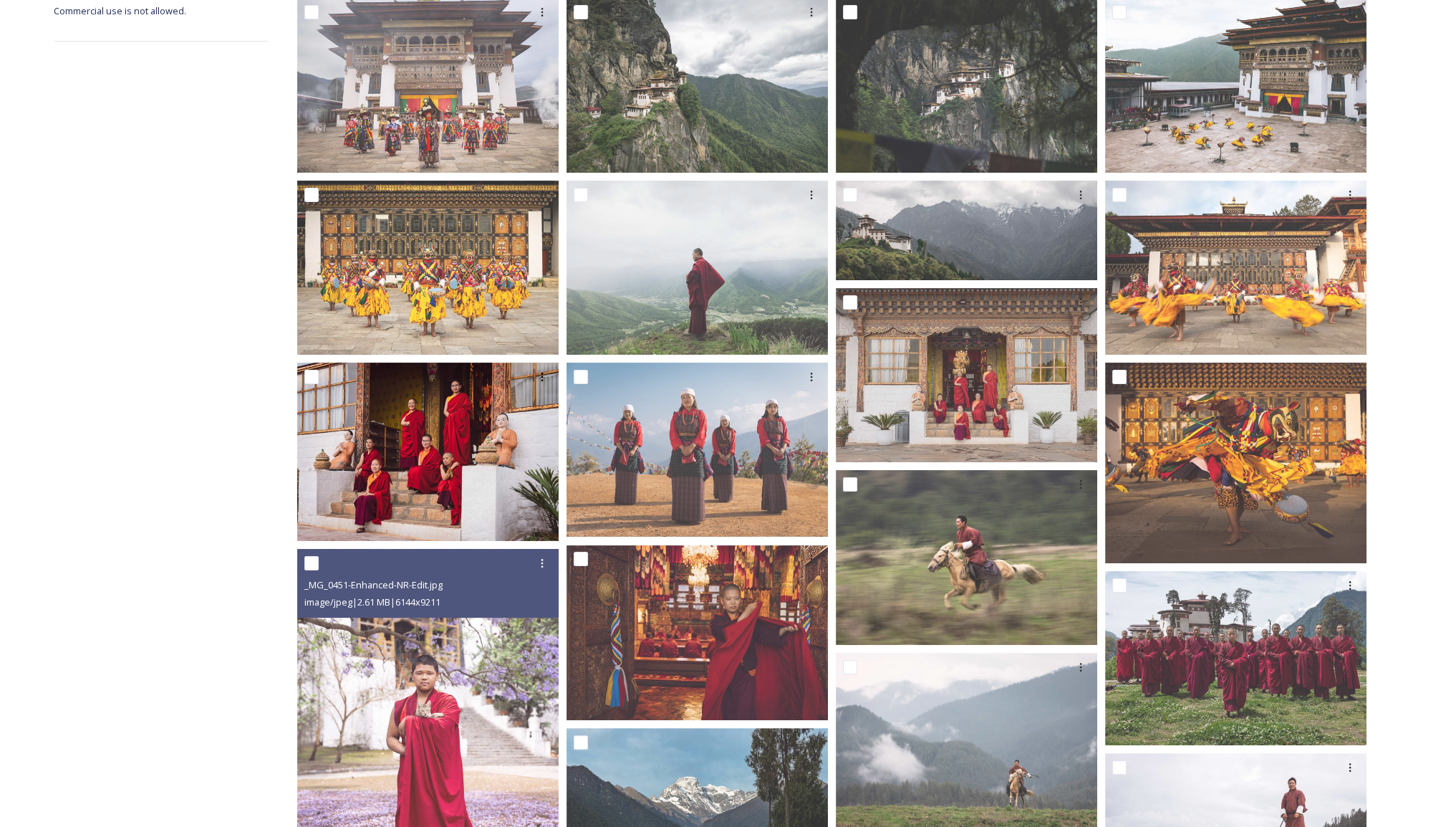
scroll to position [269, 0]
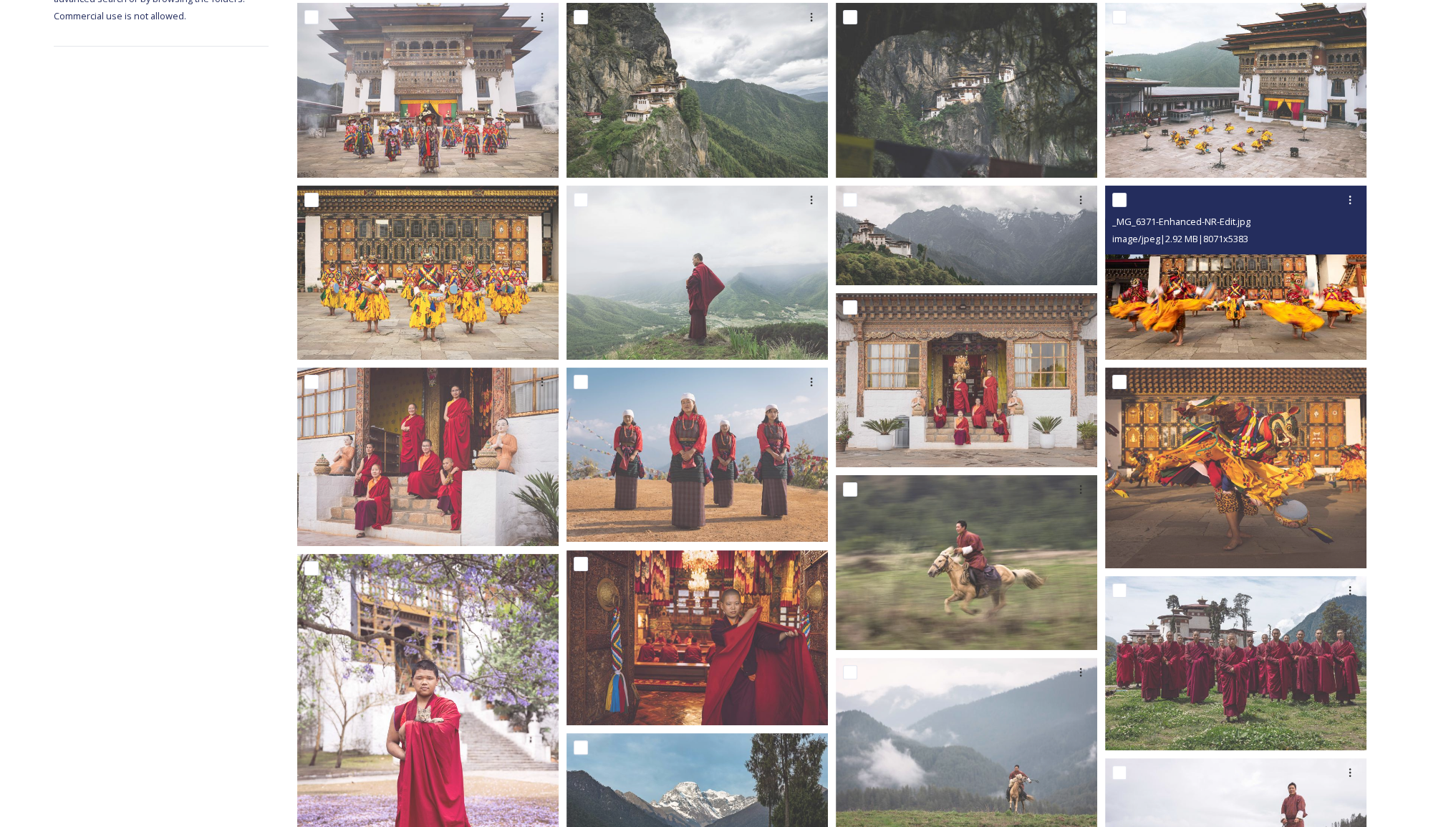
click at [1307, 313] on img at bounding box center [1236, 273] width 262 height 175
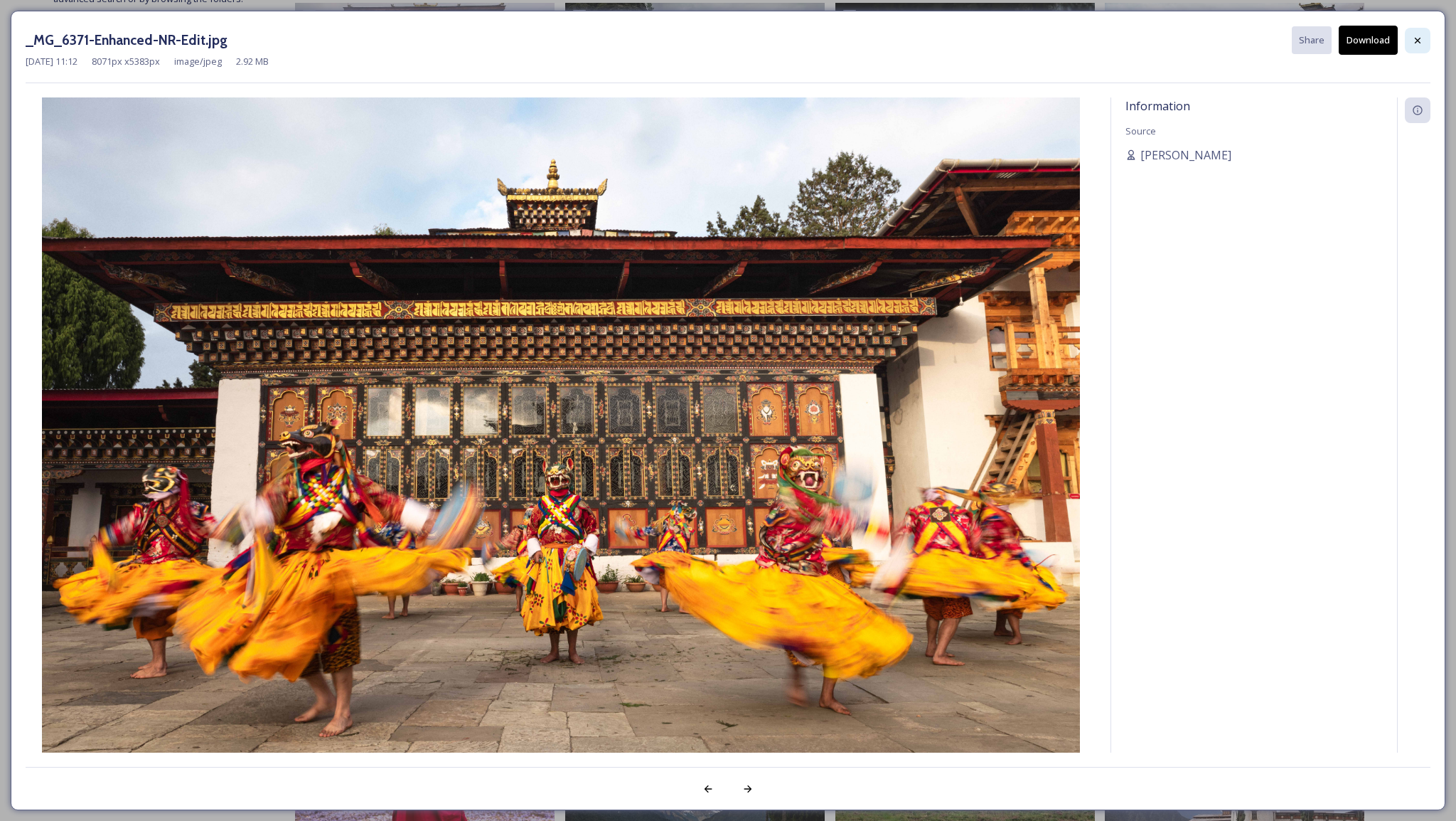
click at [1422, 38] on icon at bounding box center [1418, 41] width 11 height 11
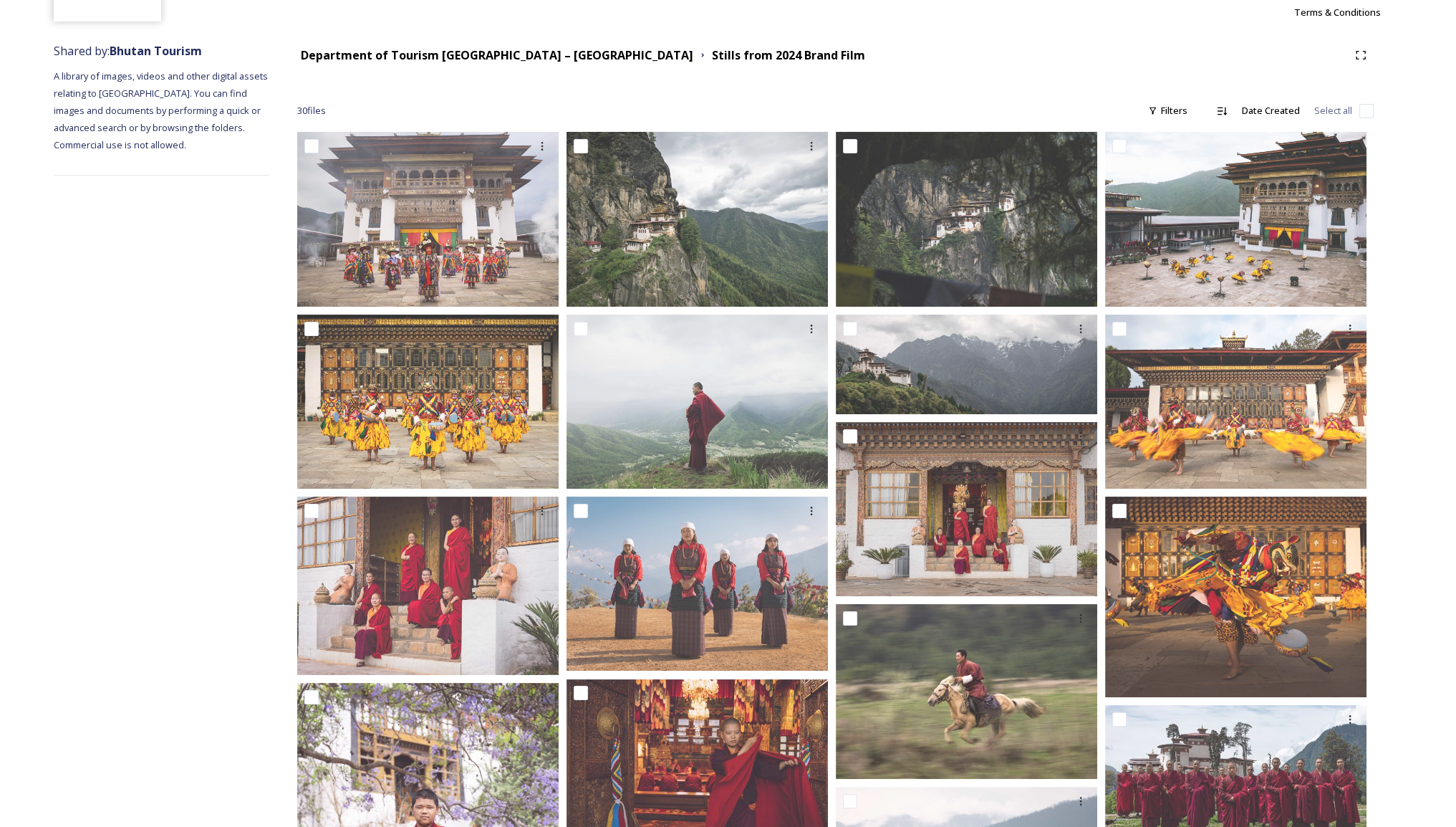
scroll to position [136, 0]
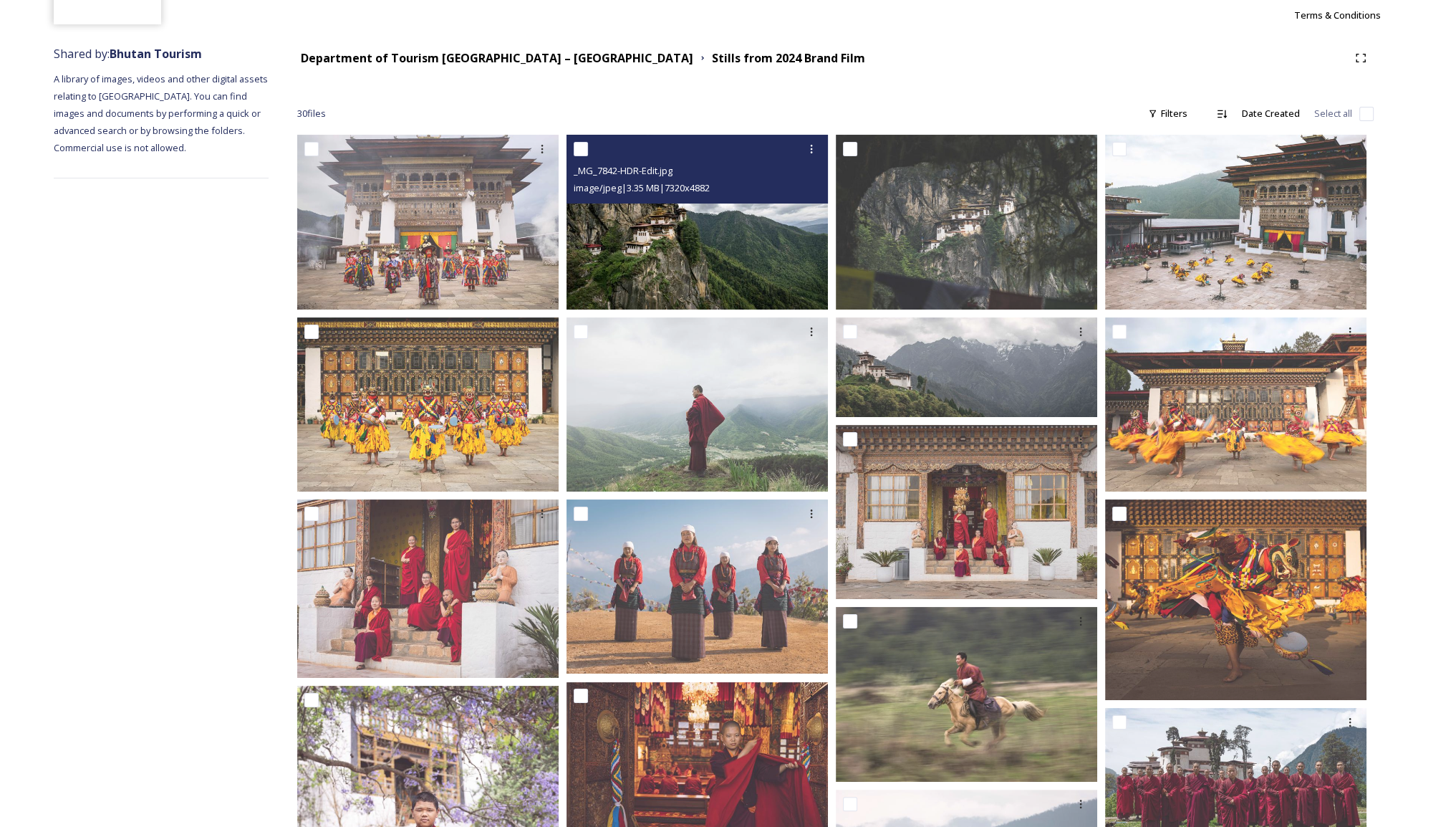
click at [799, 255] on img at bounding box center [697, 222] width 262 height 175
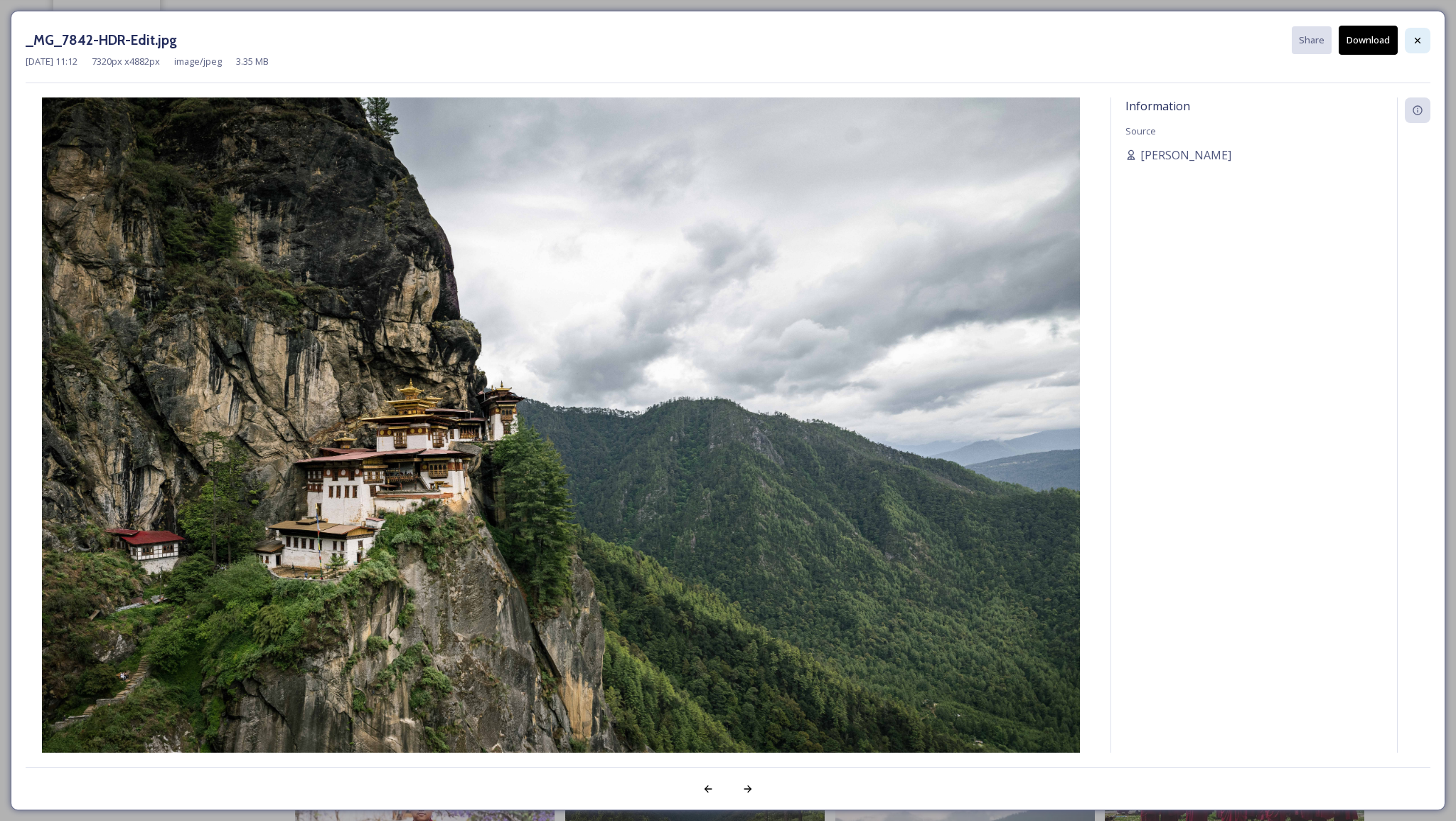
click at [1422, 45] on icon at bounding box center [1418, 41] width 11 height 11
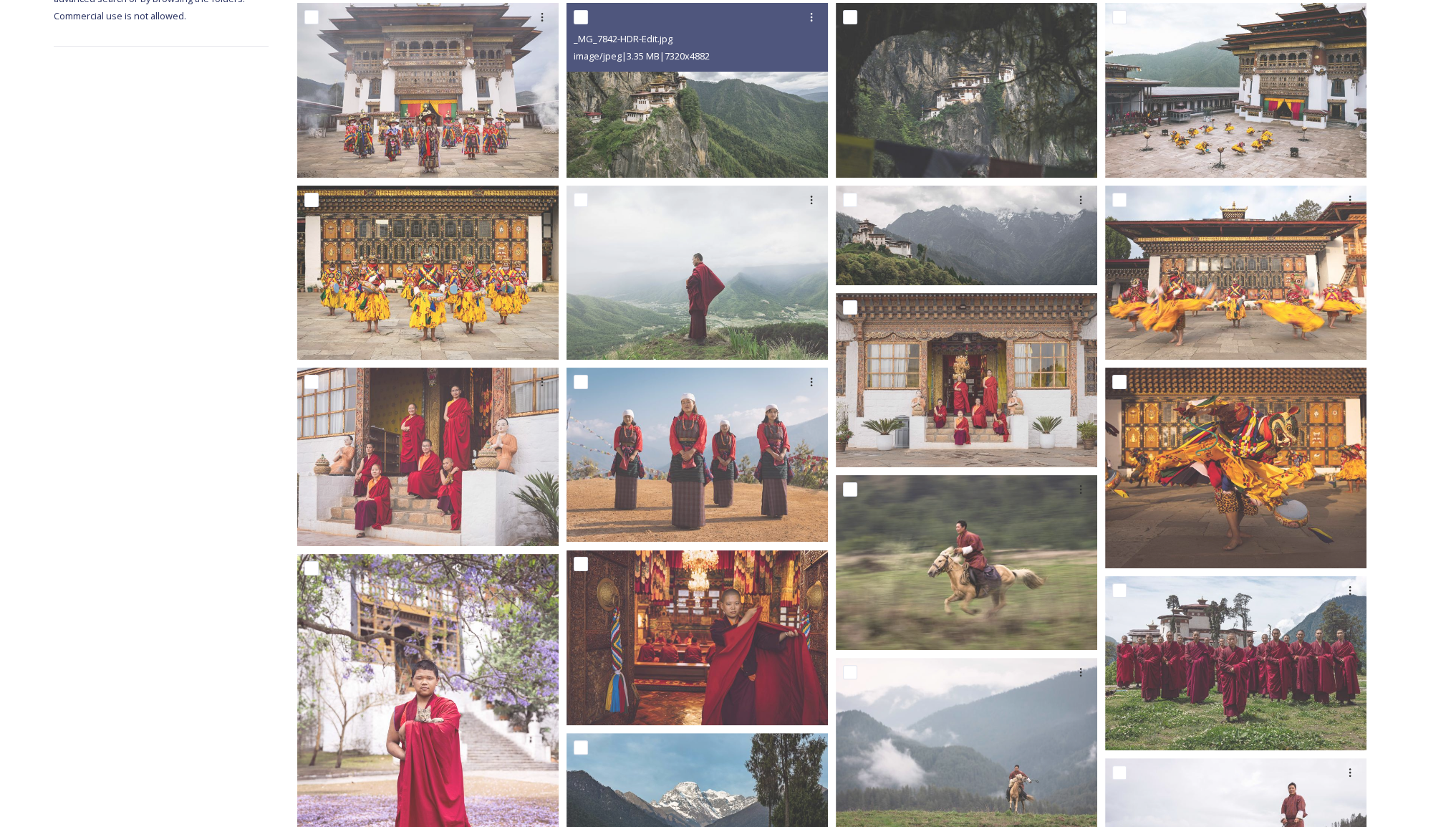
scroll to position [280, 0]
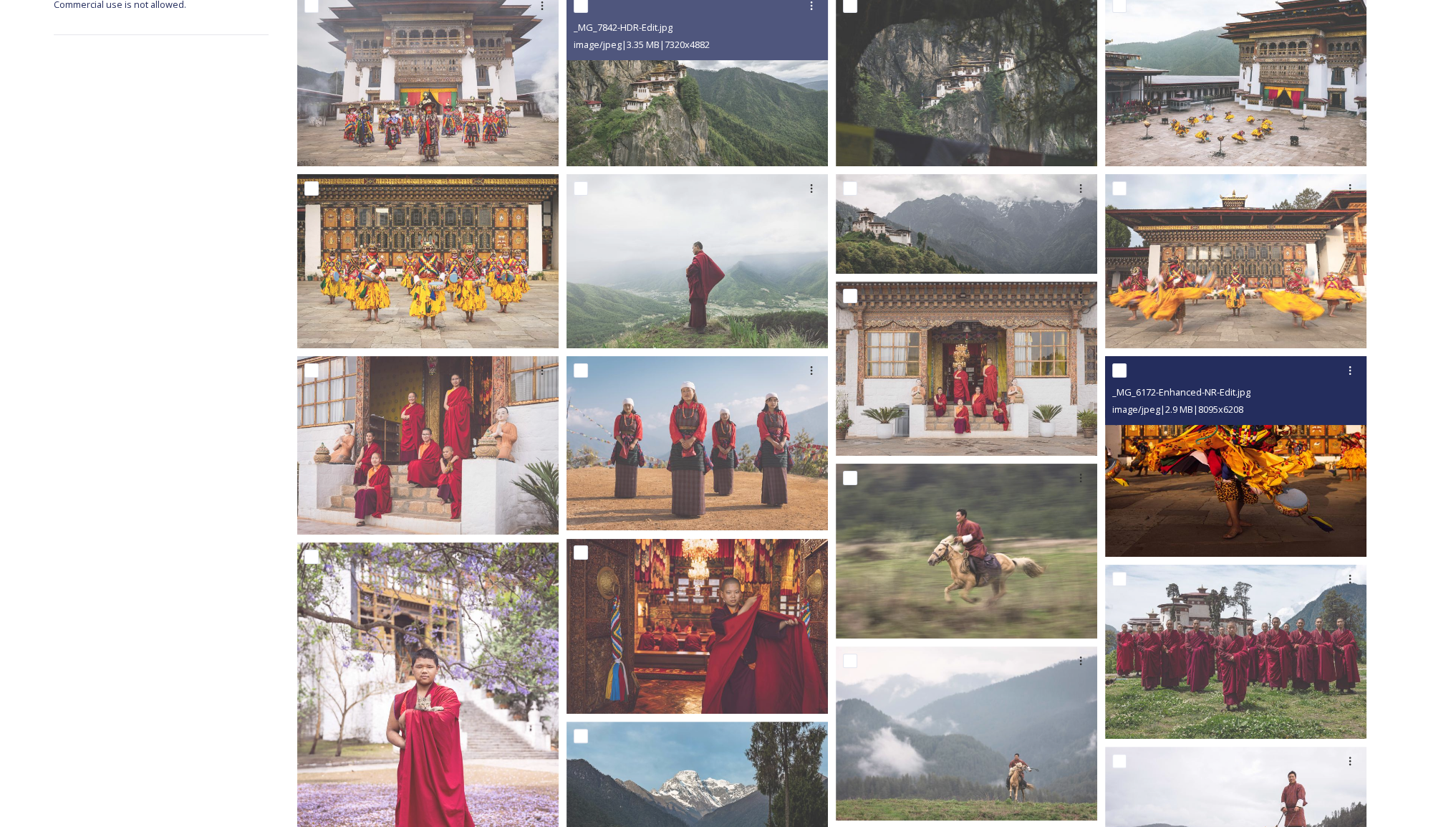
click at [1212, 466] on img at bounding box center [1236, 456] width 262 height 201
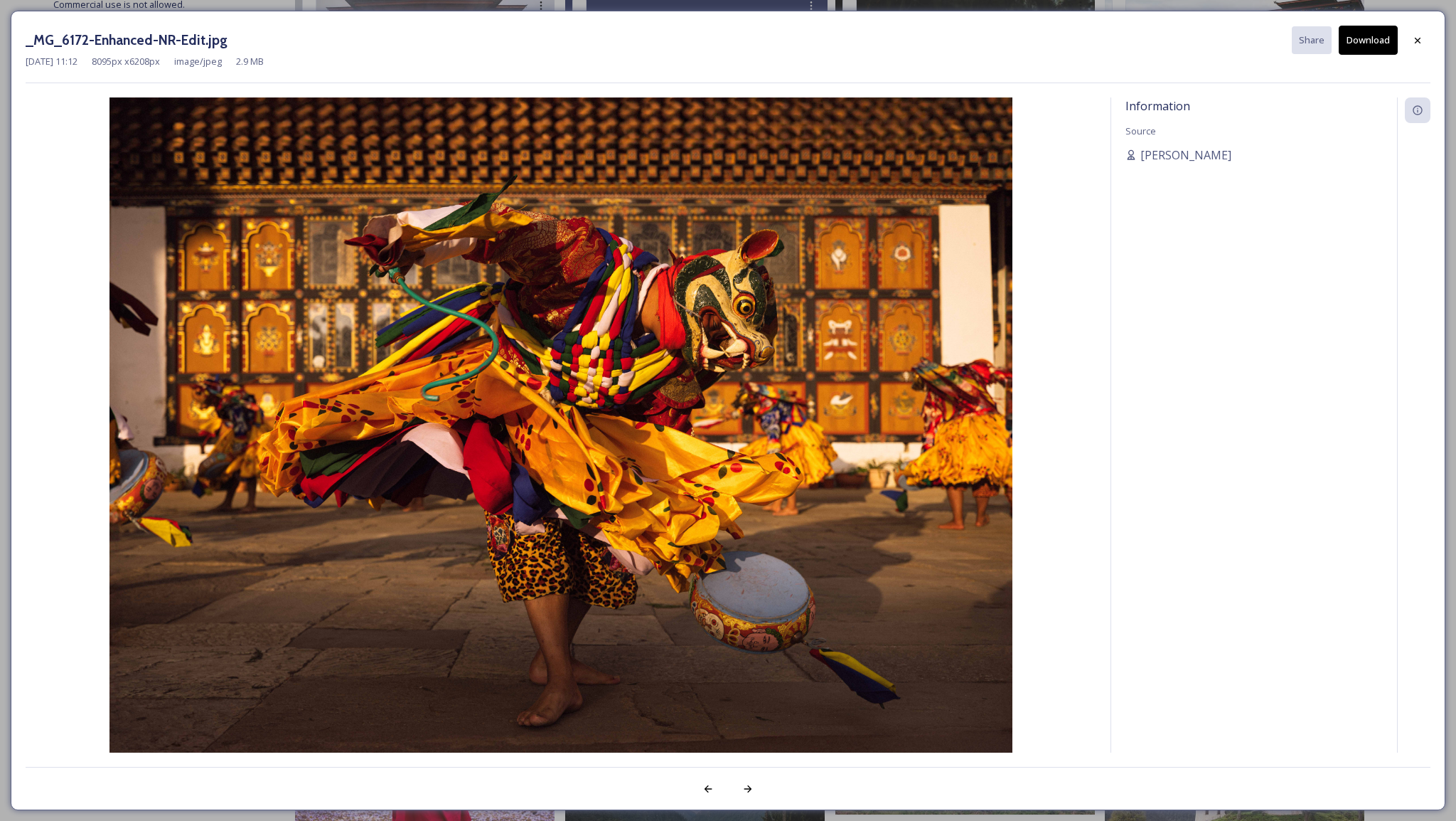
click at [1348, 52] on button "Download" at bounding box center [1368, 40] width 59 height 29
click at [1416, 39] on icon at bounding box center [1418, 41] width 11 height 11
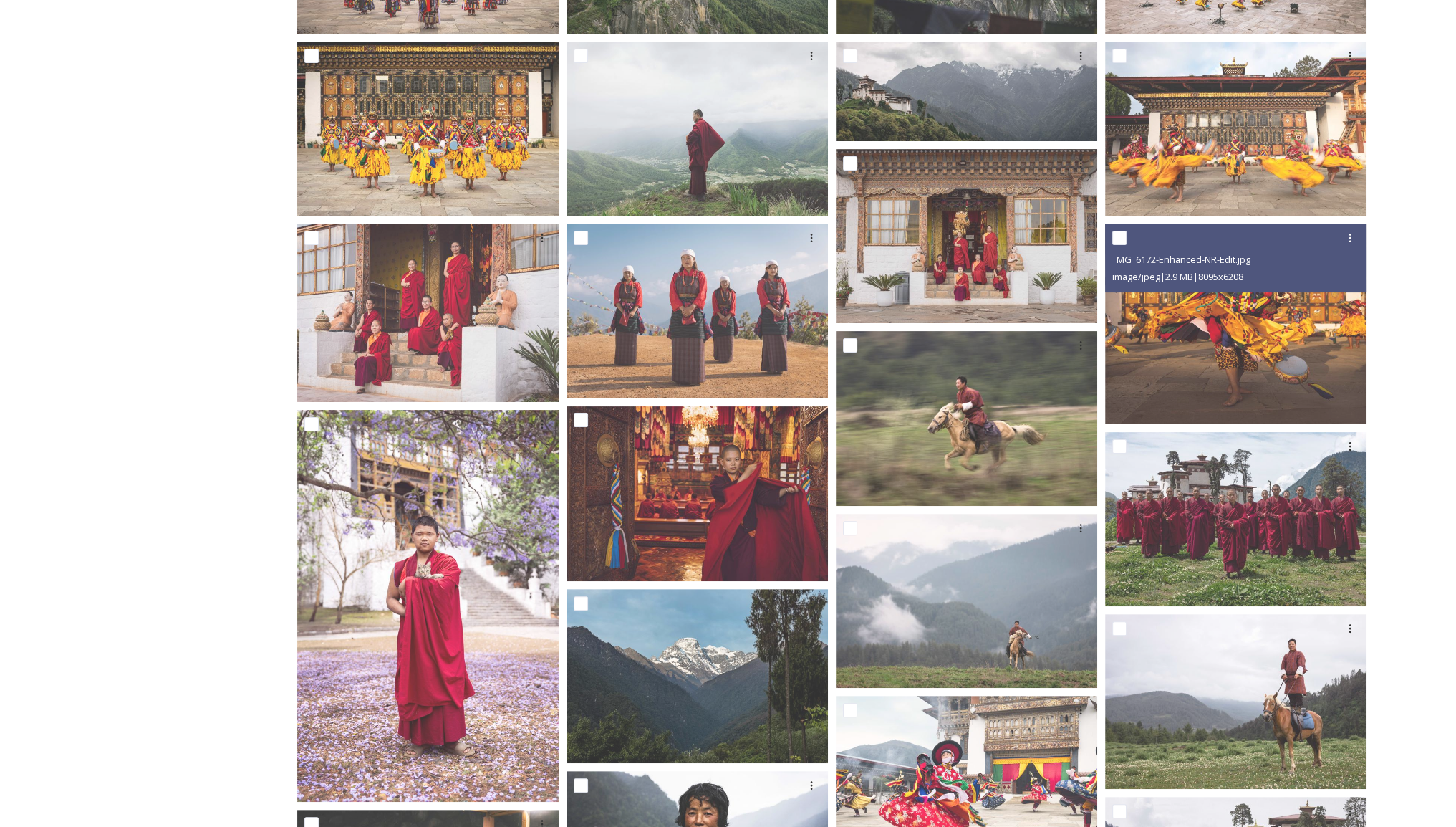
scroll to position [423, 0]
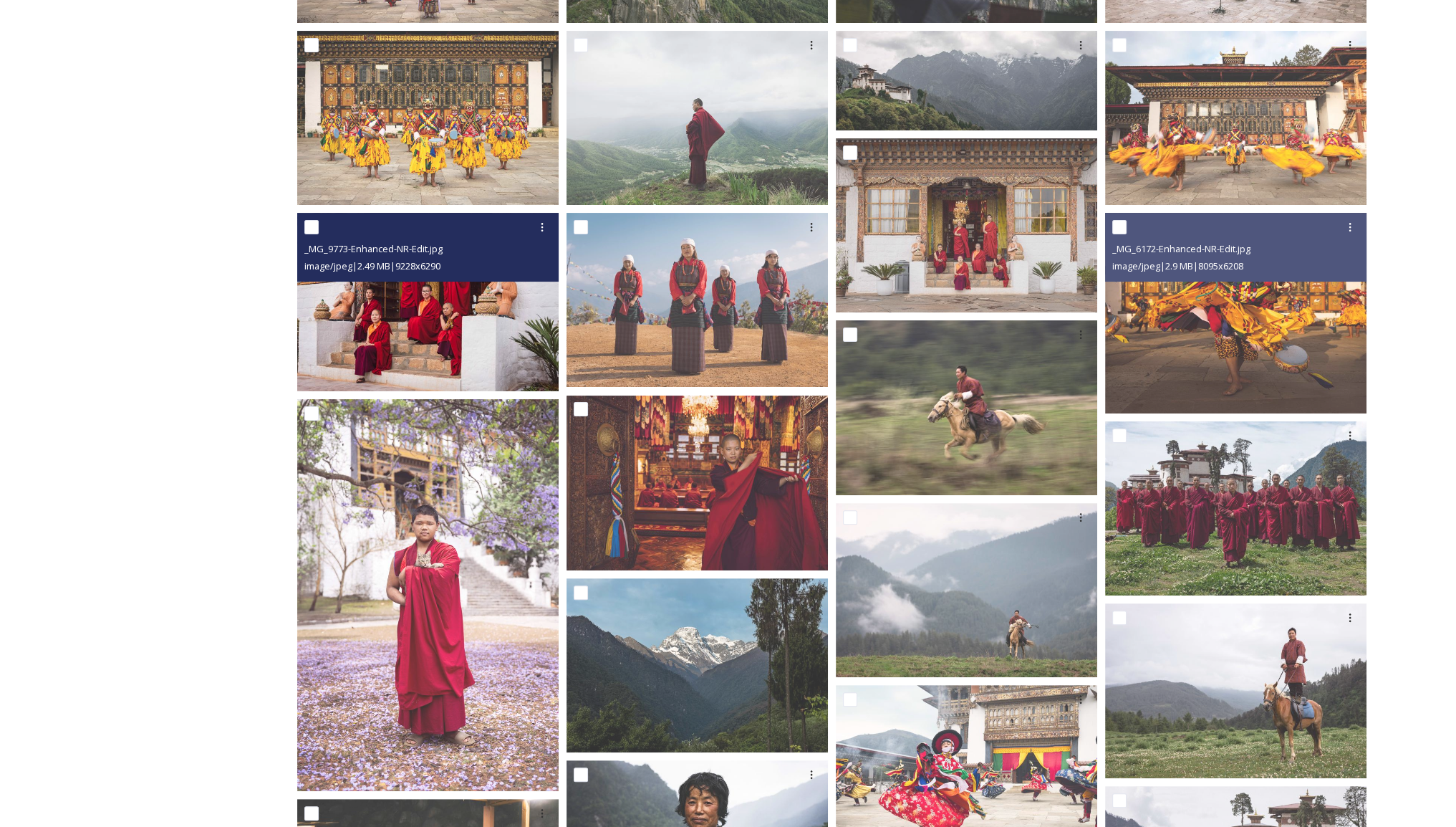
click at [421, 330] on img at bounding box center [428, 302] width 262 height 178
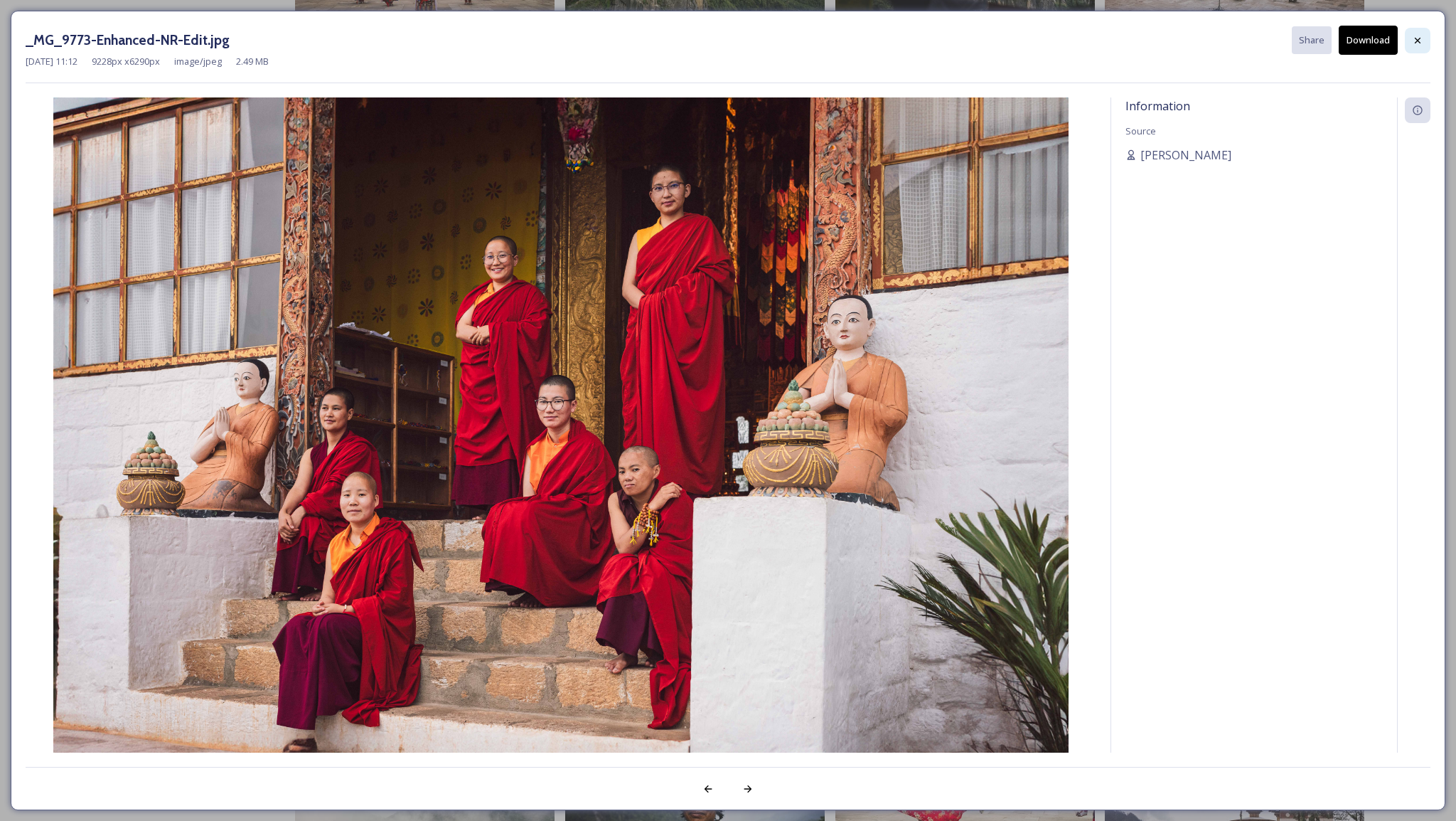
click at [1424, 37] on div at bounding box center [1418, 41] width 26 height 26
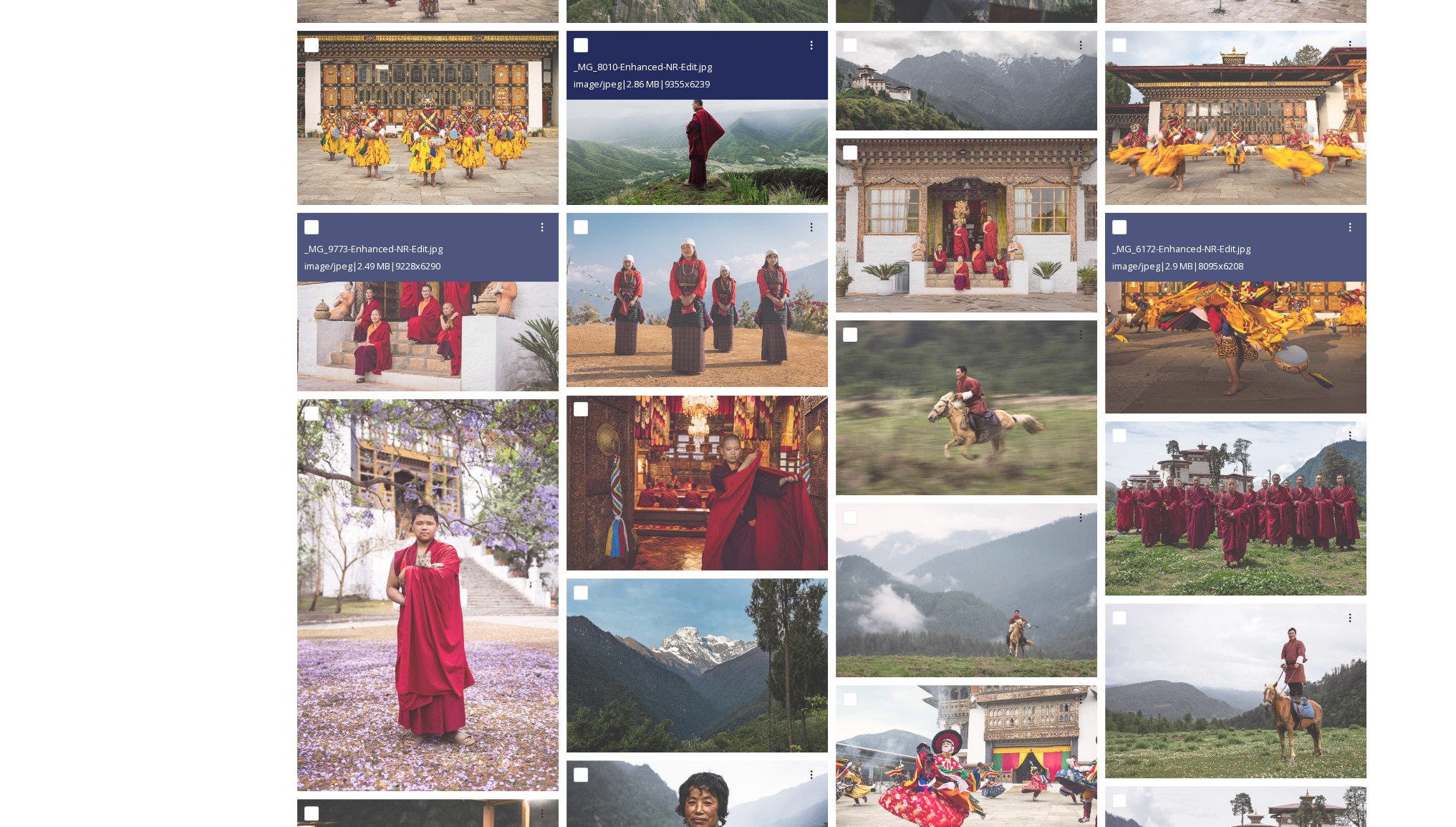
click at [734, 115] on img at bounding box center [697, 118] width 262 height 175
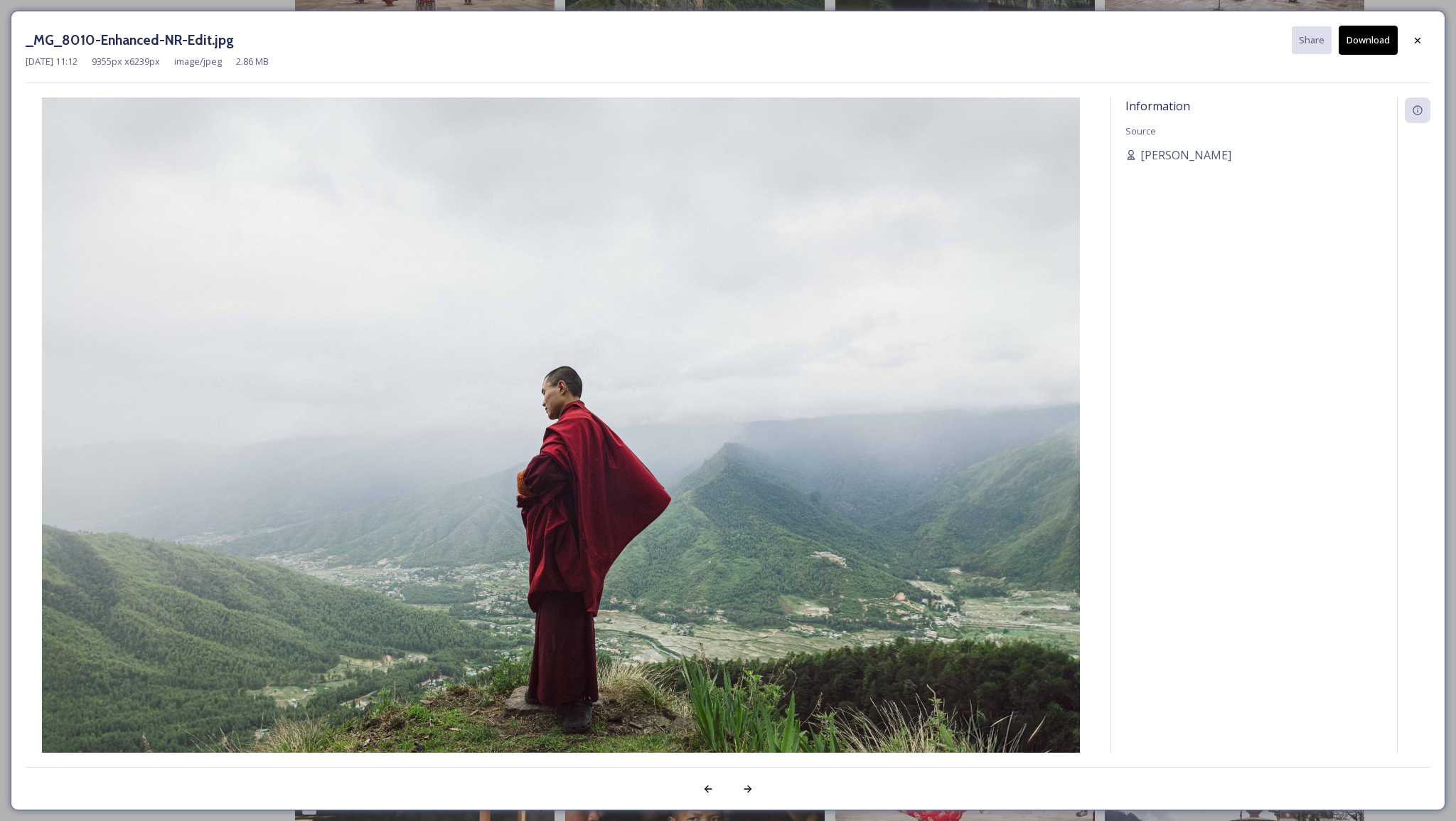
click at [1345, 47] on button "Download" at bounding box center [1368, 40] width 59 height 29
click at [1419, 38] on icon at bounding box center [1418, 39] width 6 height 6
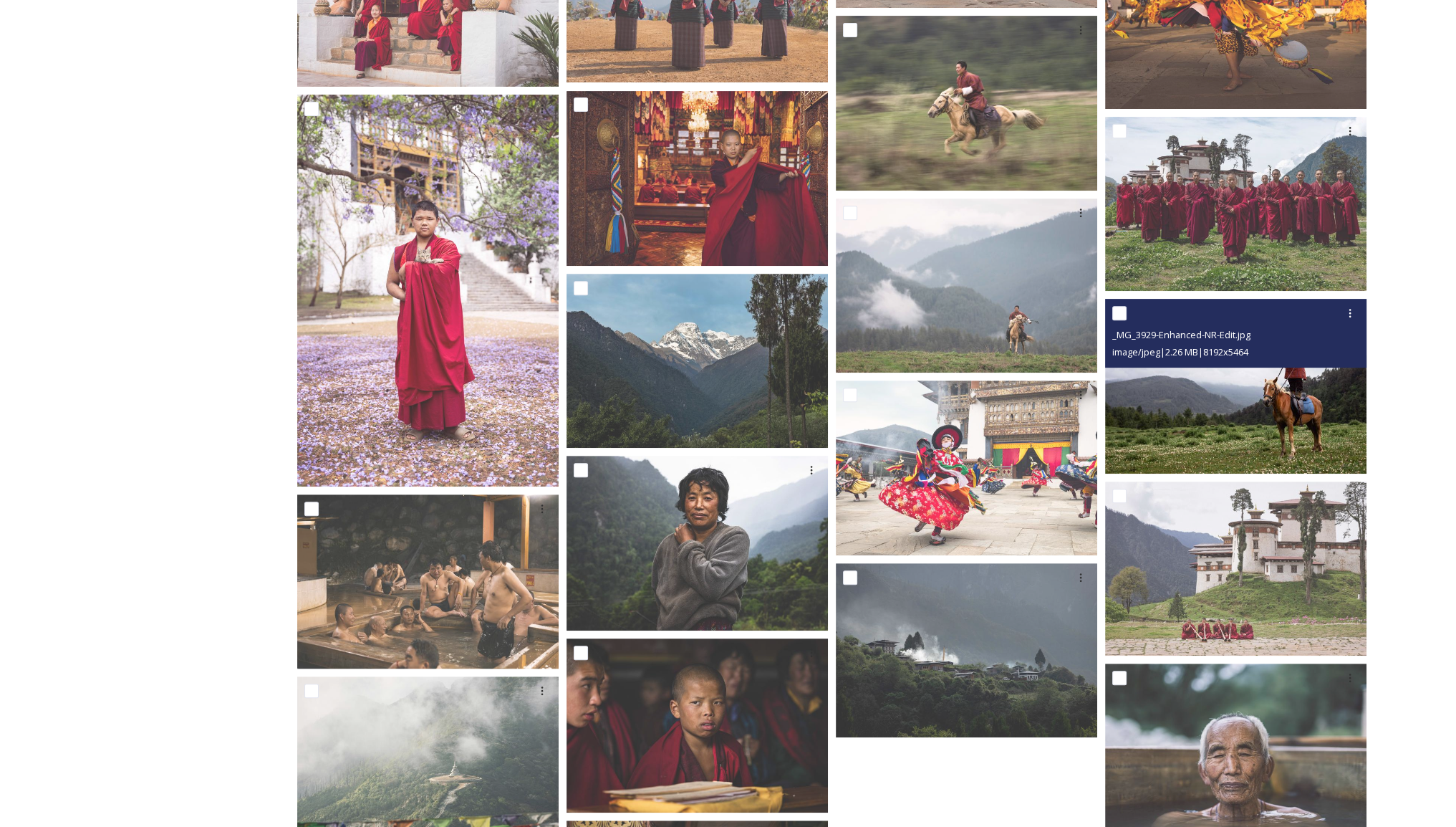
scroll to position [710, 0]
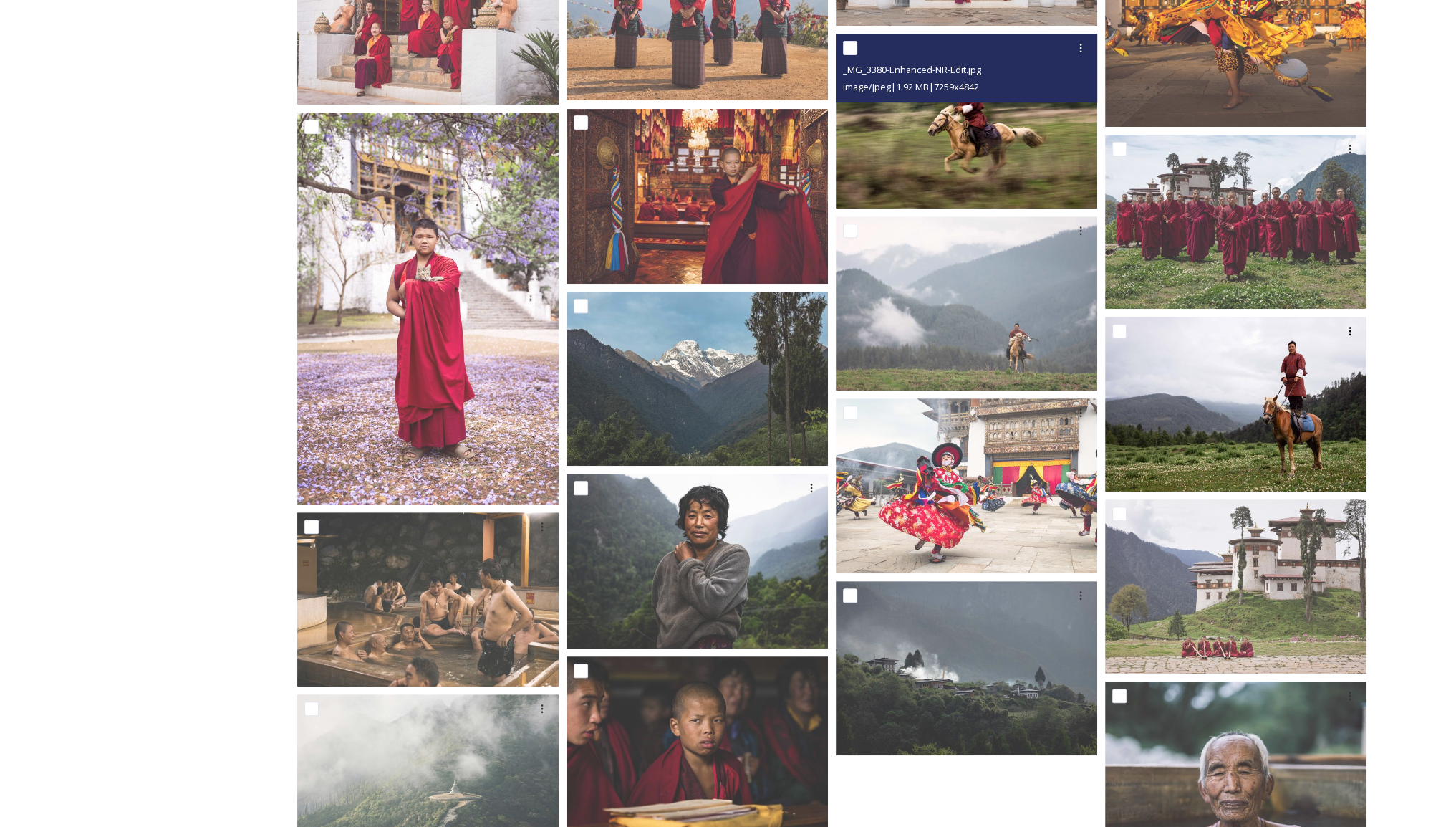
click at [985, 149] on img at bounding box center [966, 121] width 262 height 175
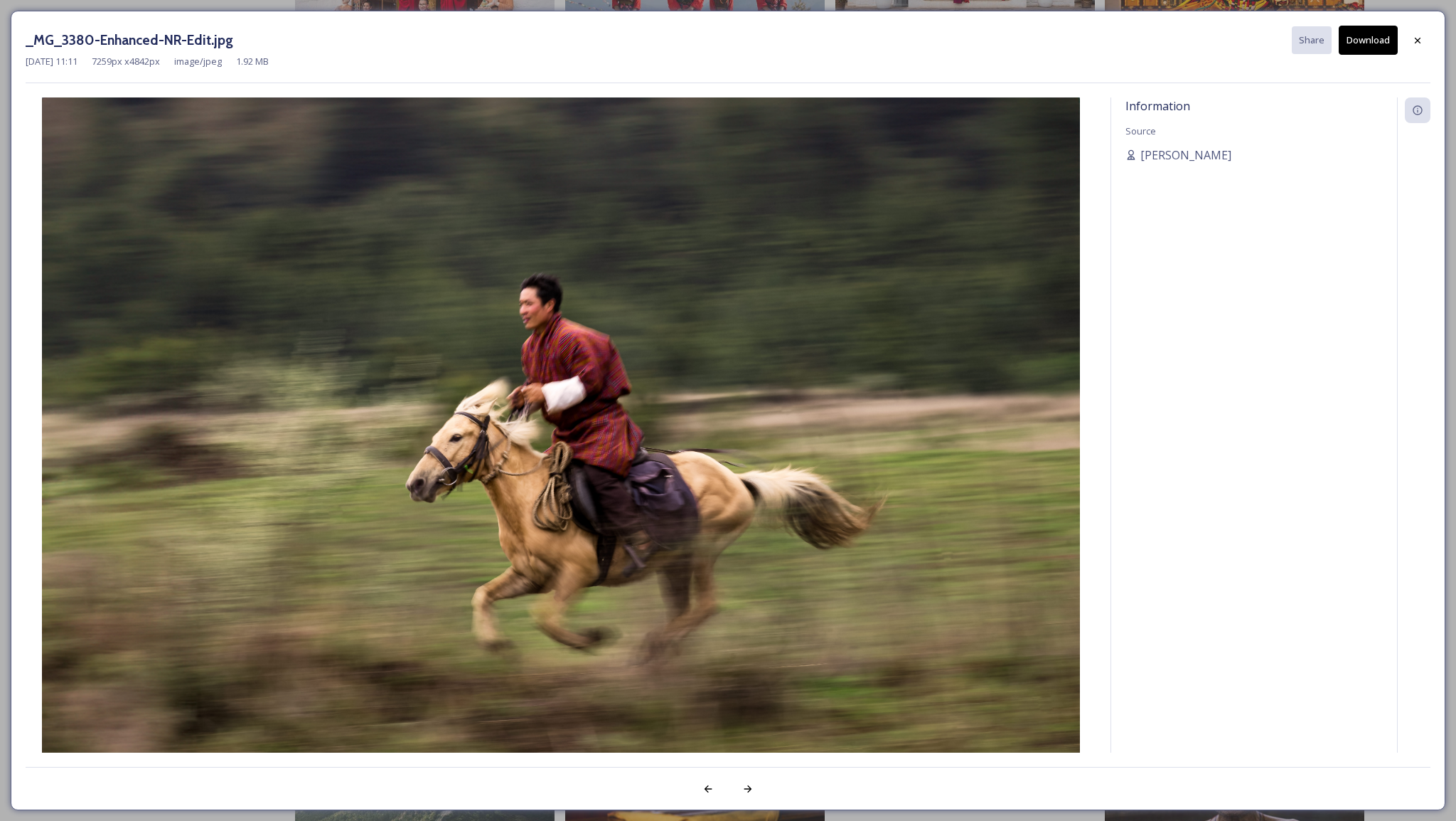
click at [1363, 45] on button "Download" at bounding box center [1368, 40] width 59 height 29
click at [1418, 46] on div at bounding box center [1418, 41] width 26 height 26
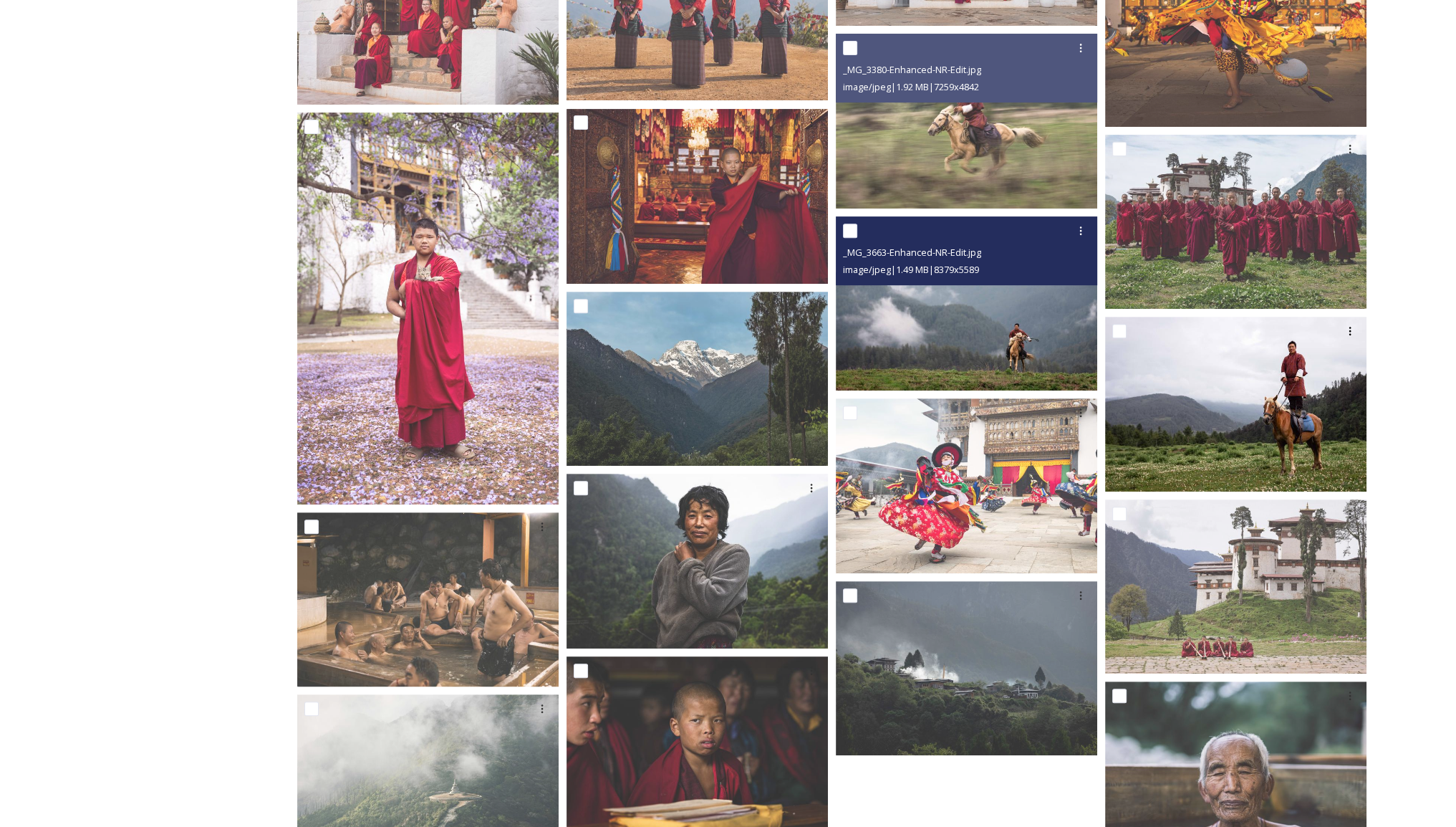
click at [1003, 315] on img at bounding box center [966, 304] width 262 height 175
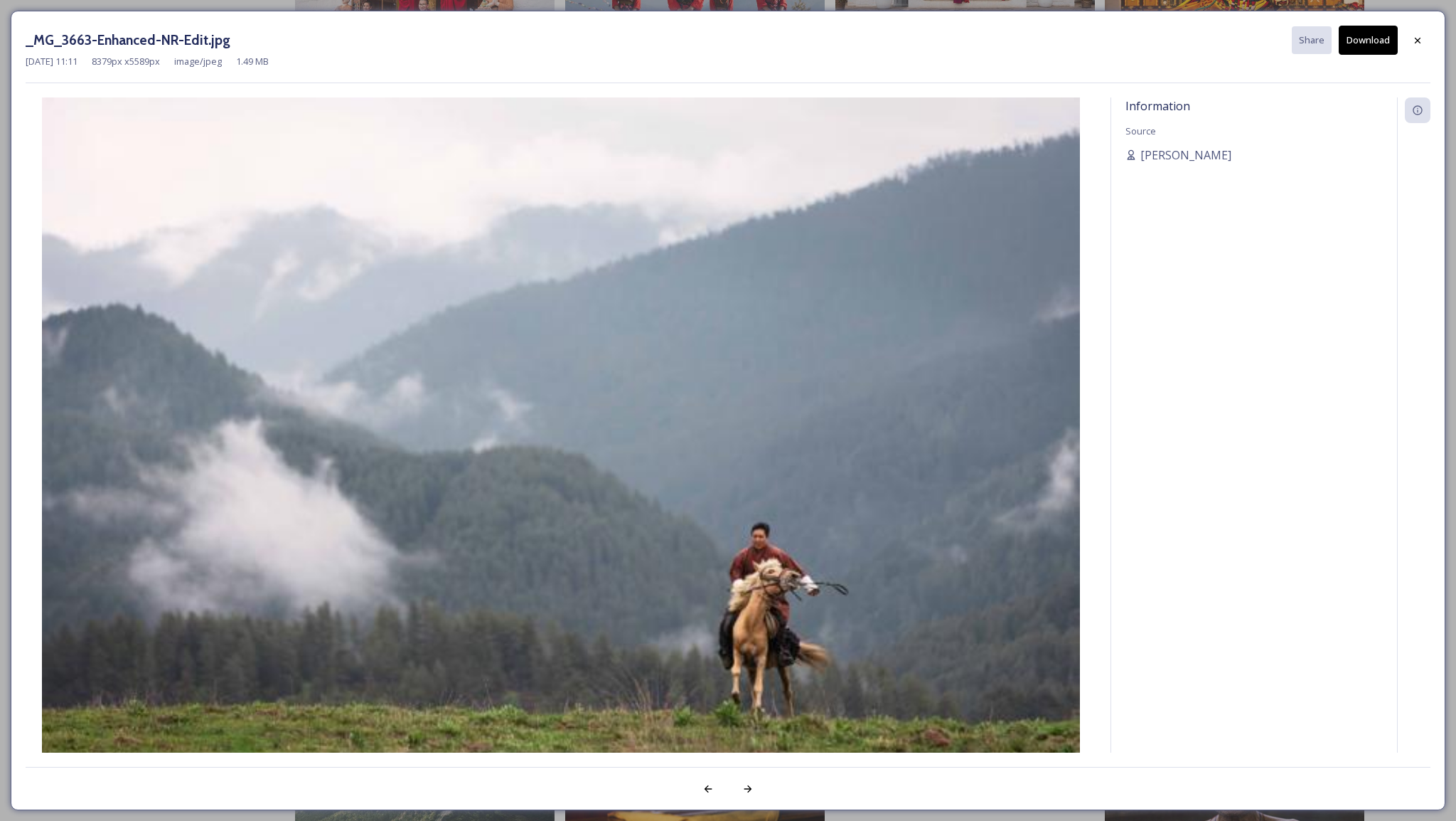
click at [1348, 43] on button "Download" at bounding box center [1368, 40] width 59 height 29
click at [1420, 38] on icon at bounding box center [1418, 41] width 11 height 11
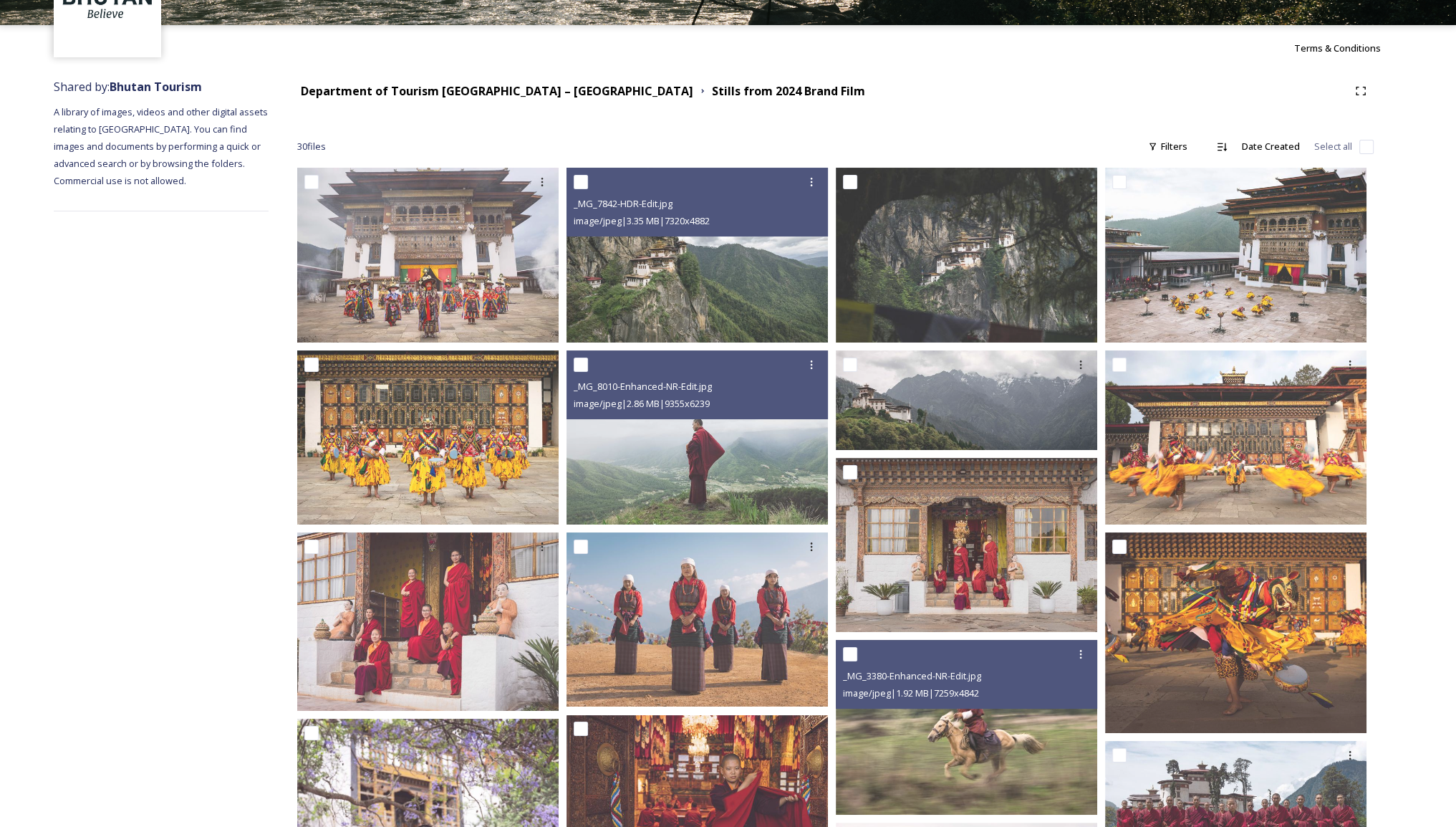
scroll to position [74, 0]
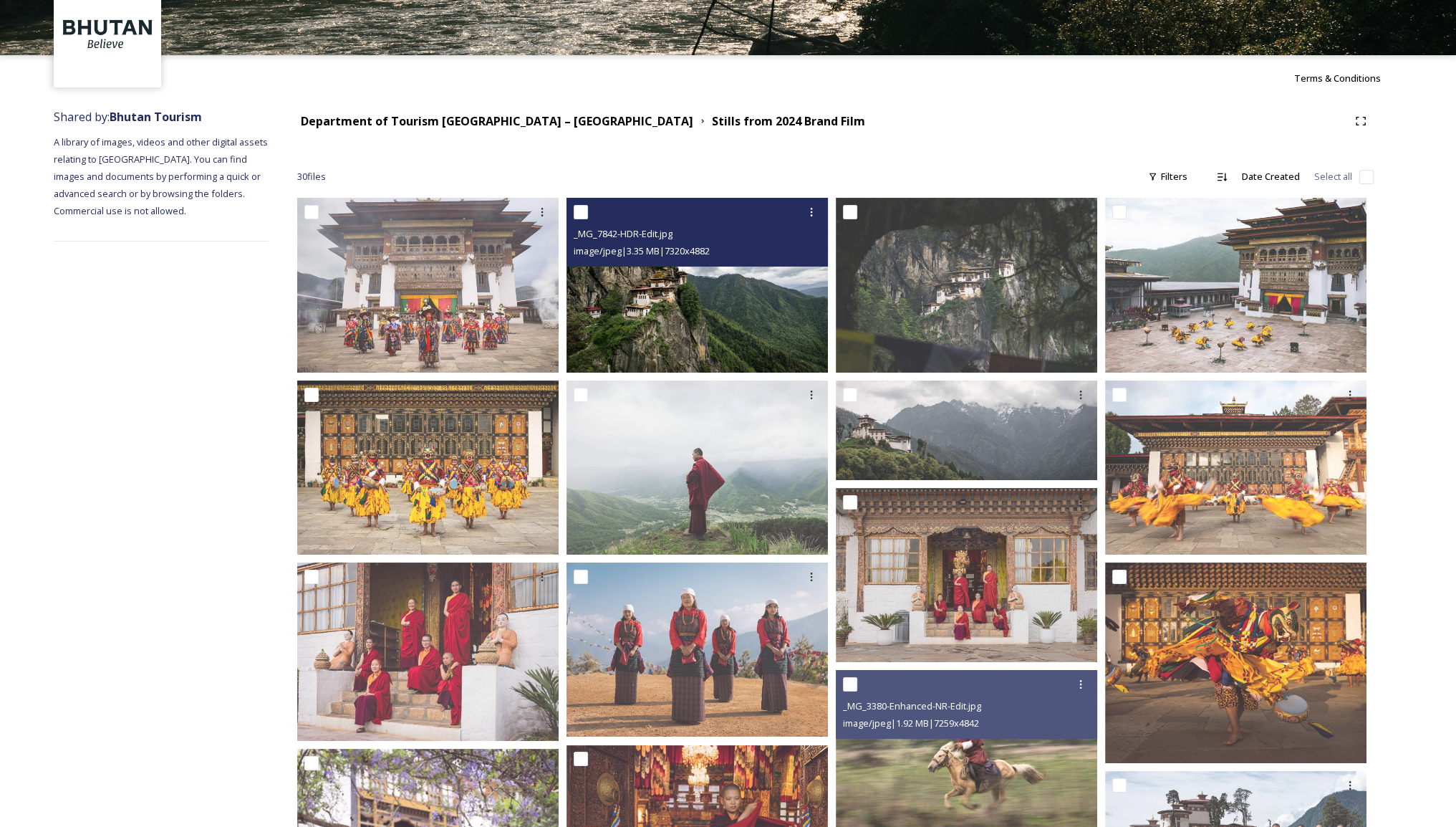
click at [742, 321] on img at bounding box center [697, 285] width 262 height 175
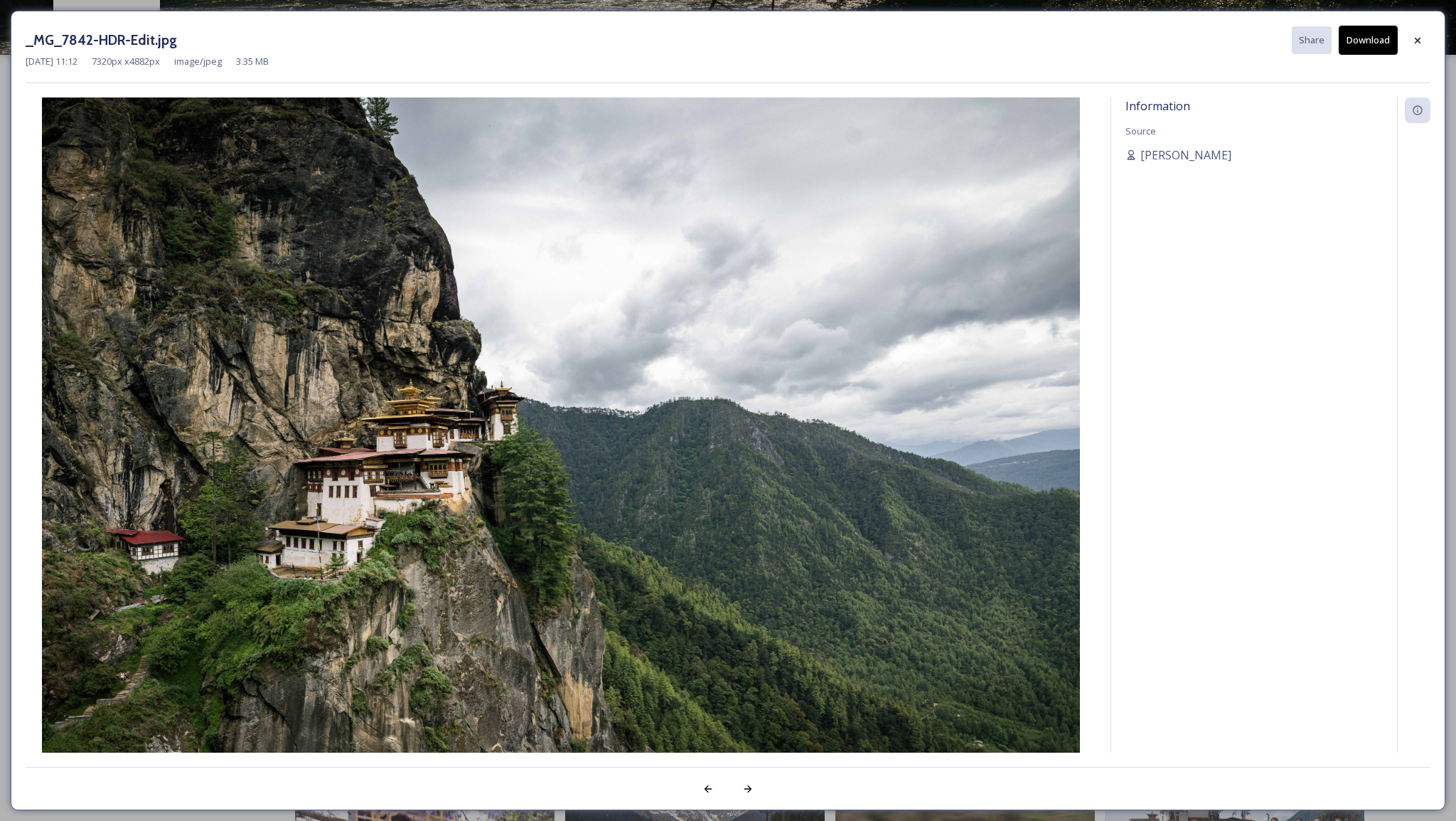
click at [1364, 41] on button "Download" at bounding box center [1368, 40] width 59 height 29
click at [1414, 43] on icon at bounding box center [1418, 41] width 11 height 11
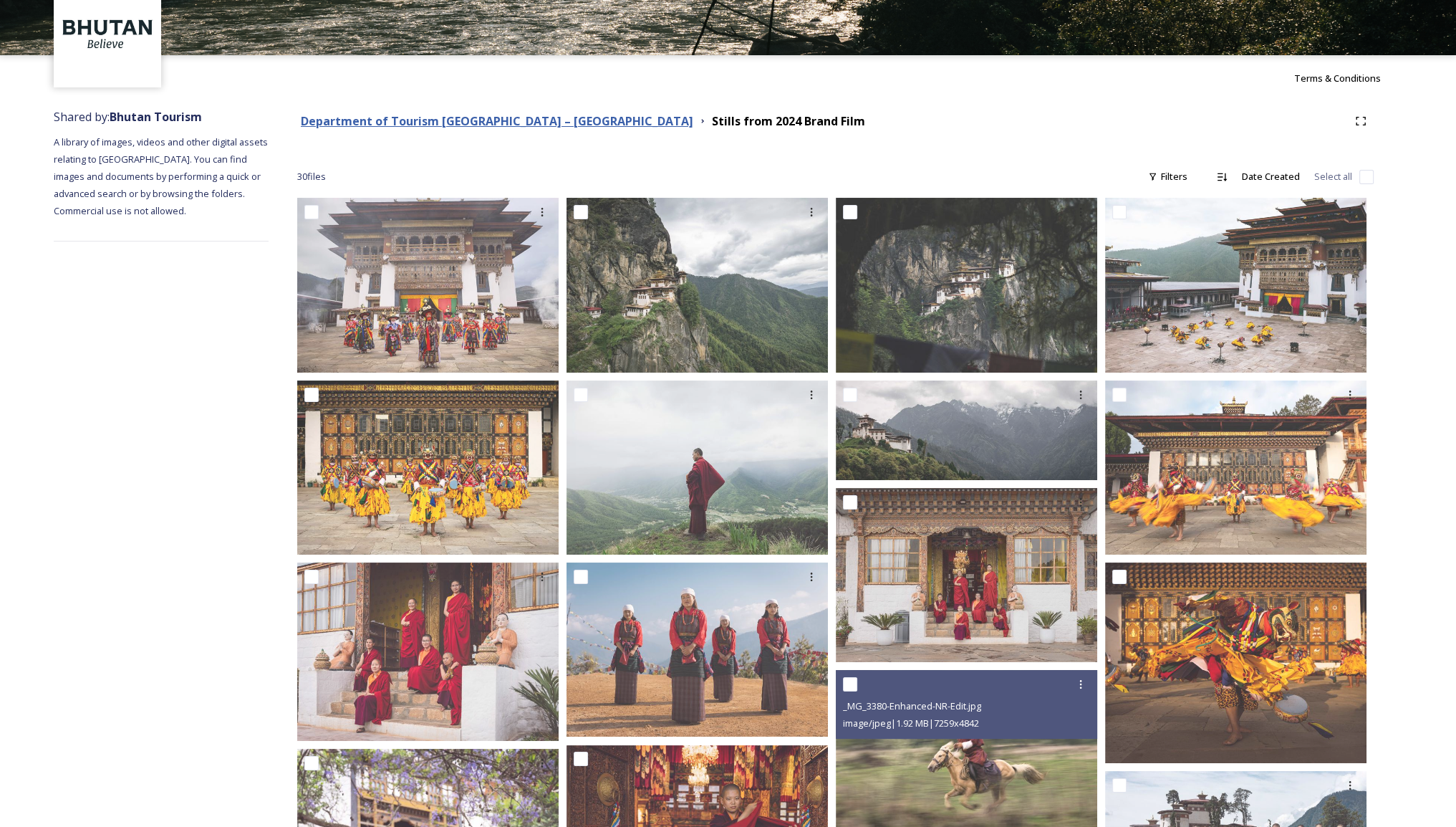
click at [535, 123] on strong "Department of Tourism [GEOGRAPHIC_DATA] – [GEOGRAPHIC_DATA]" at bounding box center [497, 121] width 392 height 16
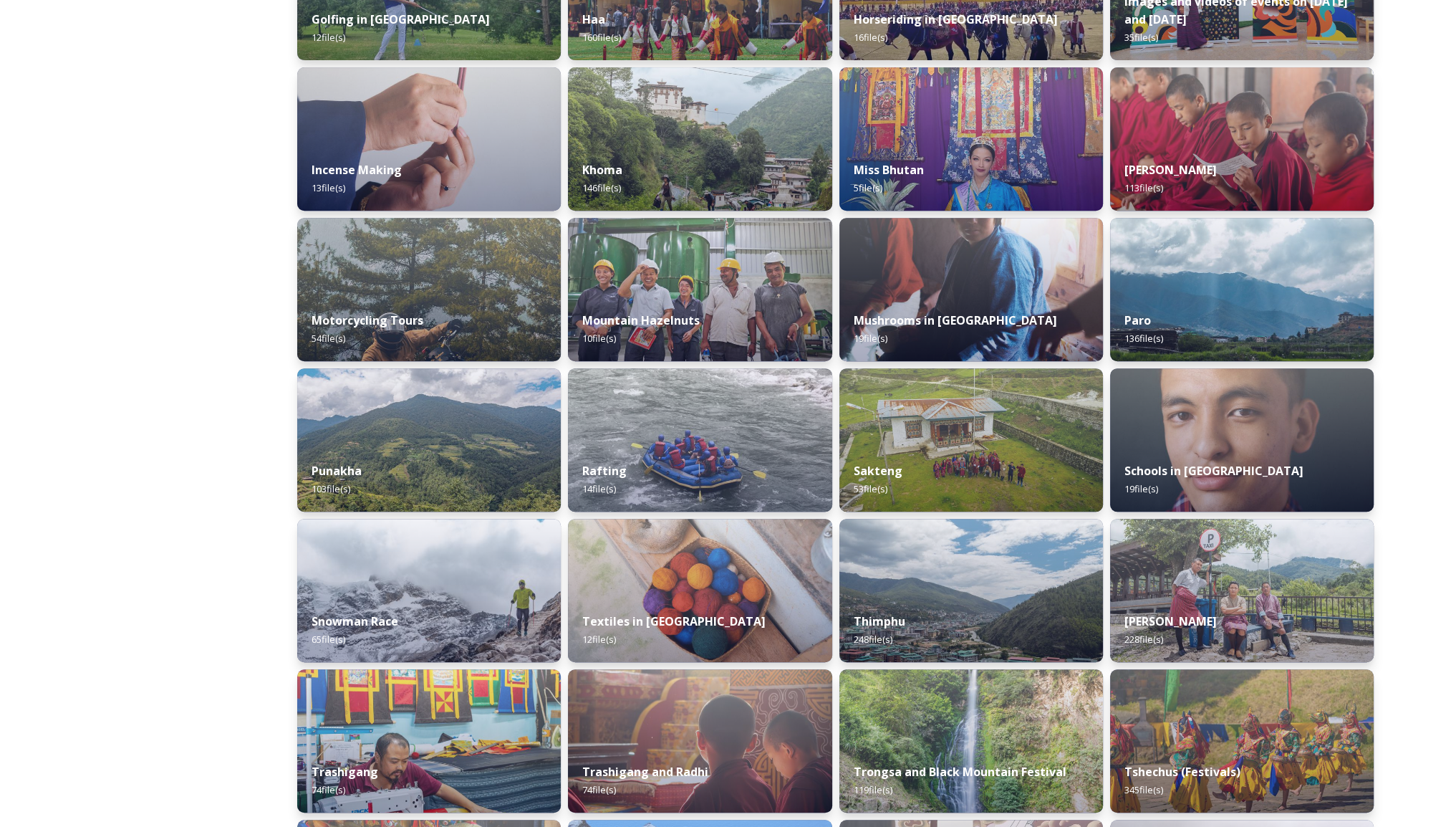
scroll to position [716, 0]
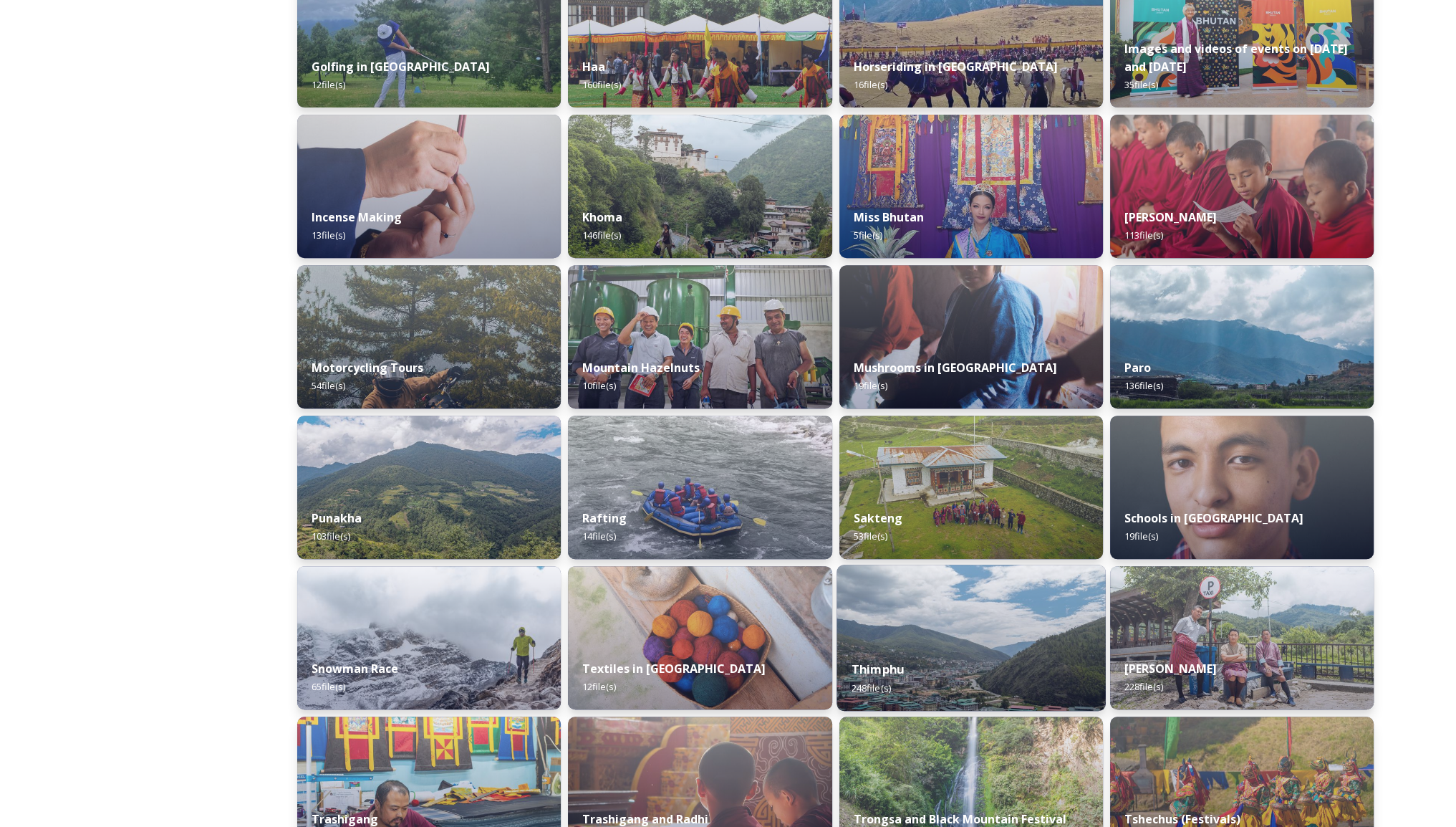
click at [1017, 611] on img at bounding box center [970, 638] width 269 height 146
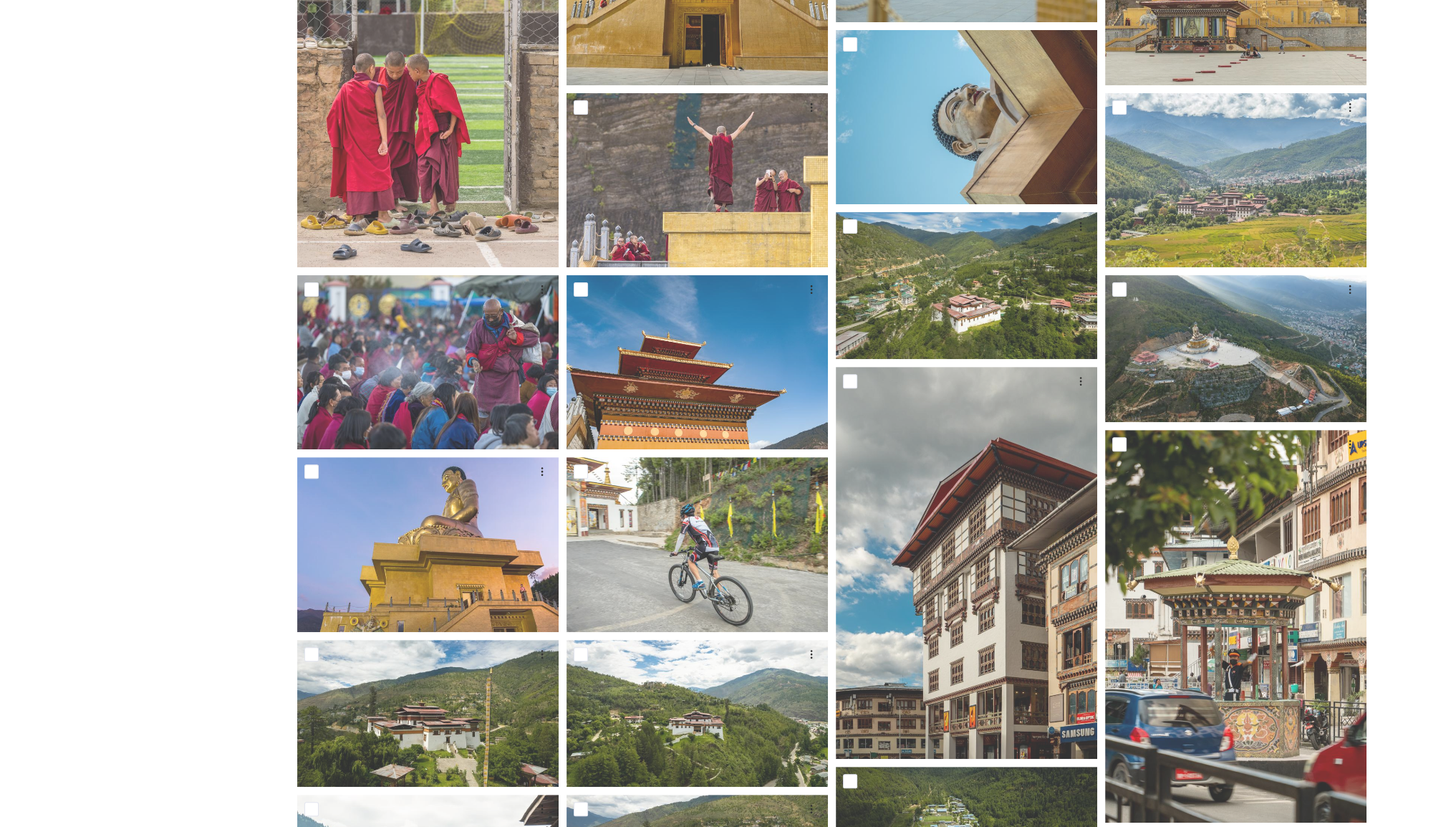
scroll to position [573, 0]
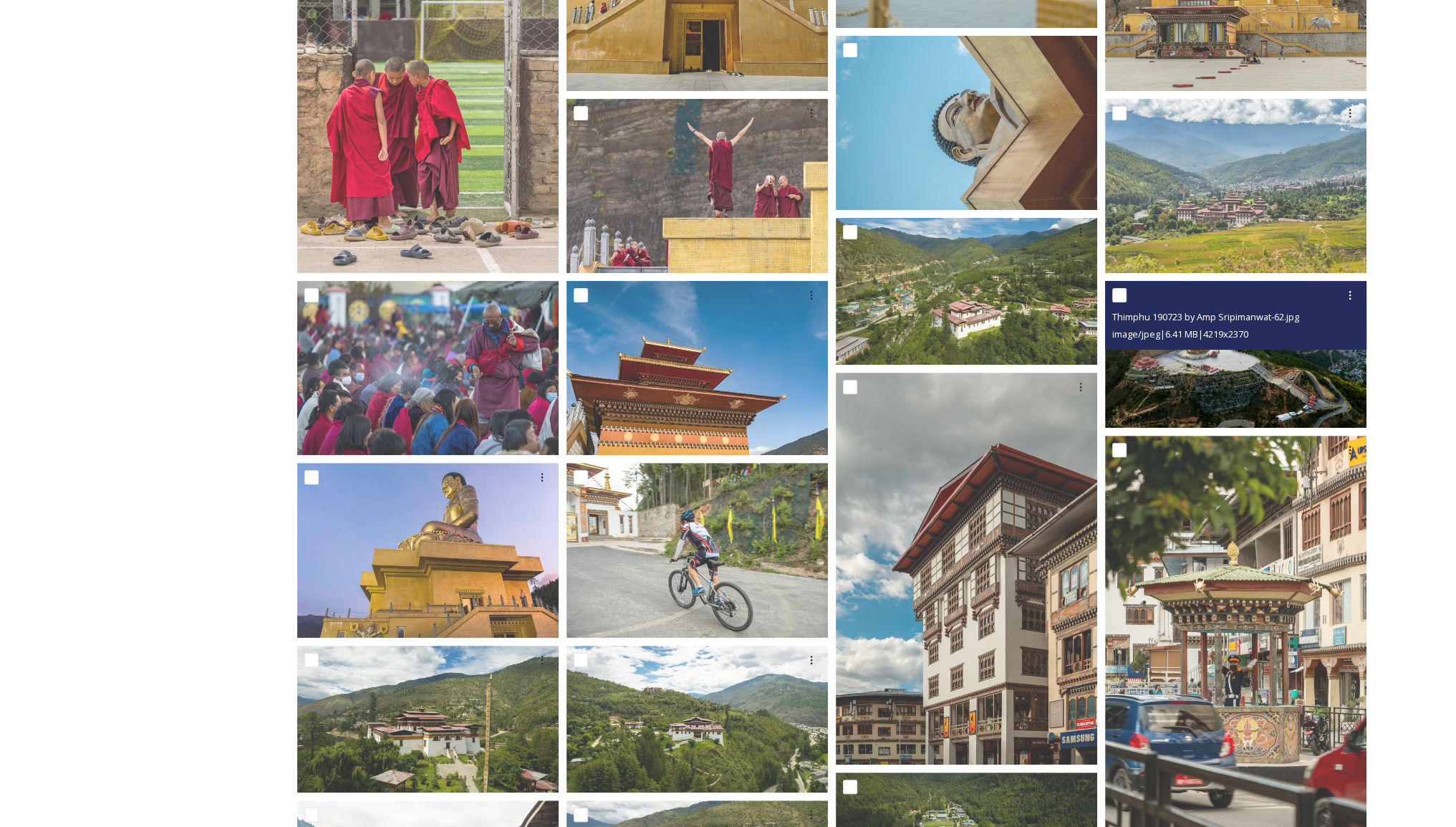
click at [1242, 368] on img at bounding box center [1236, 354] width 262 height 147
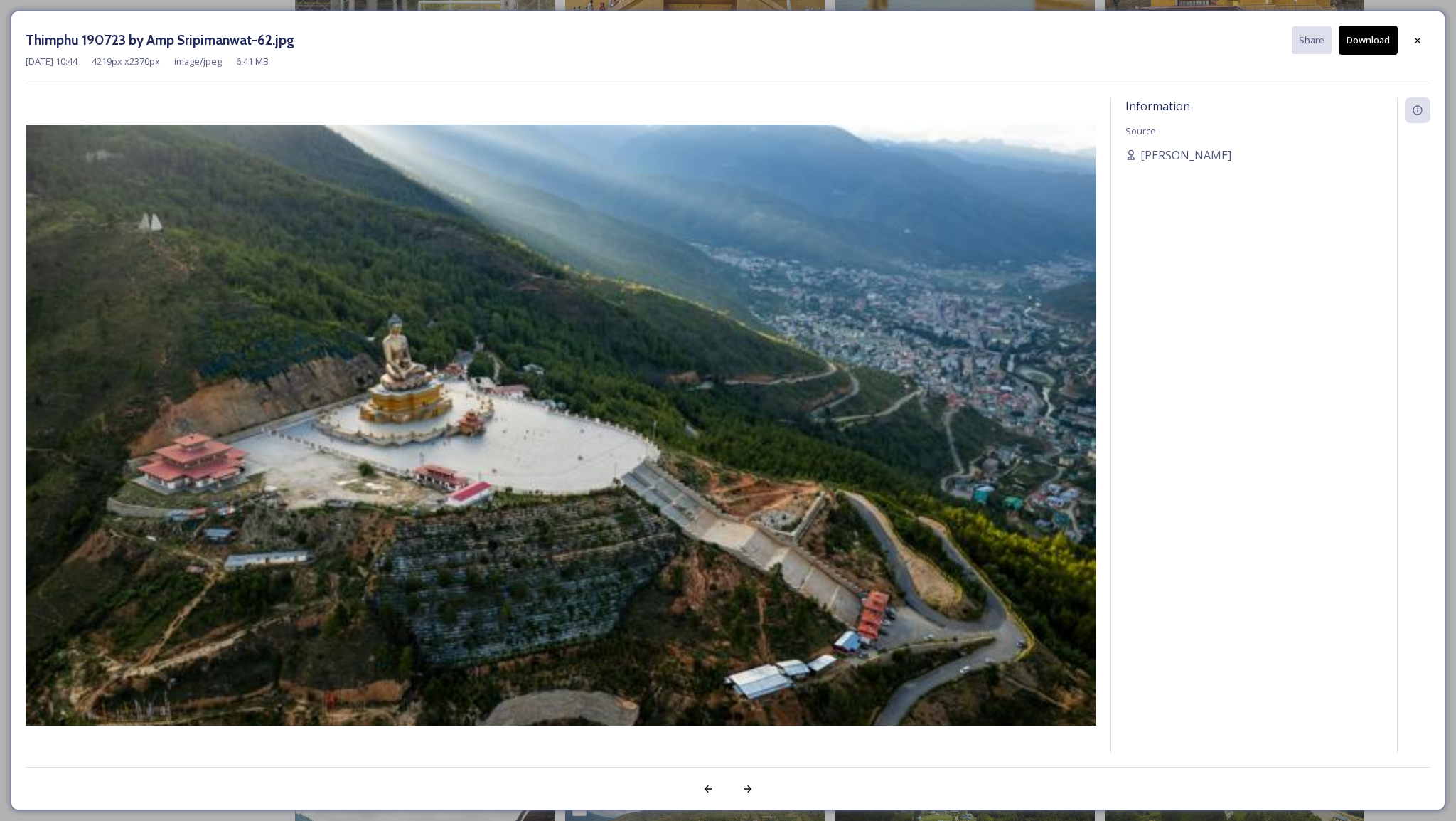
click at [1365, 43] on button "Download" at bounding box center [1368, 40] width 59 height 29
click at [1419, 45] on icon at bounding box center [1418, 41] width 11 height 11
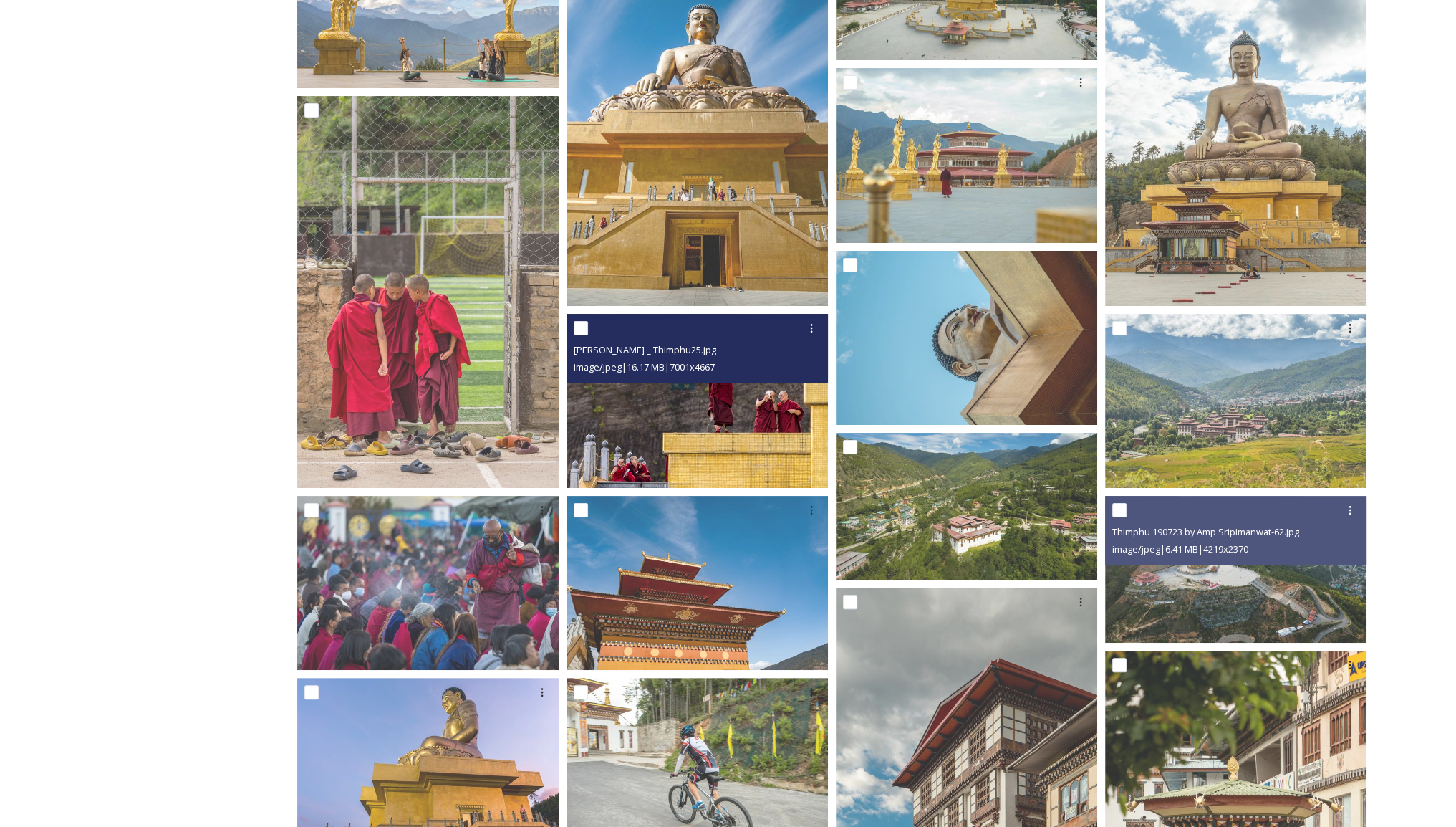
scroll to position [71, 0]
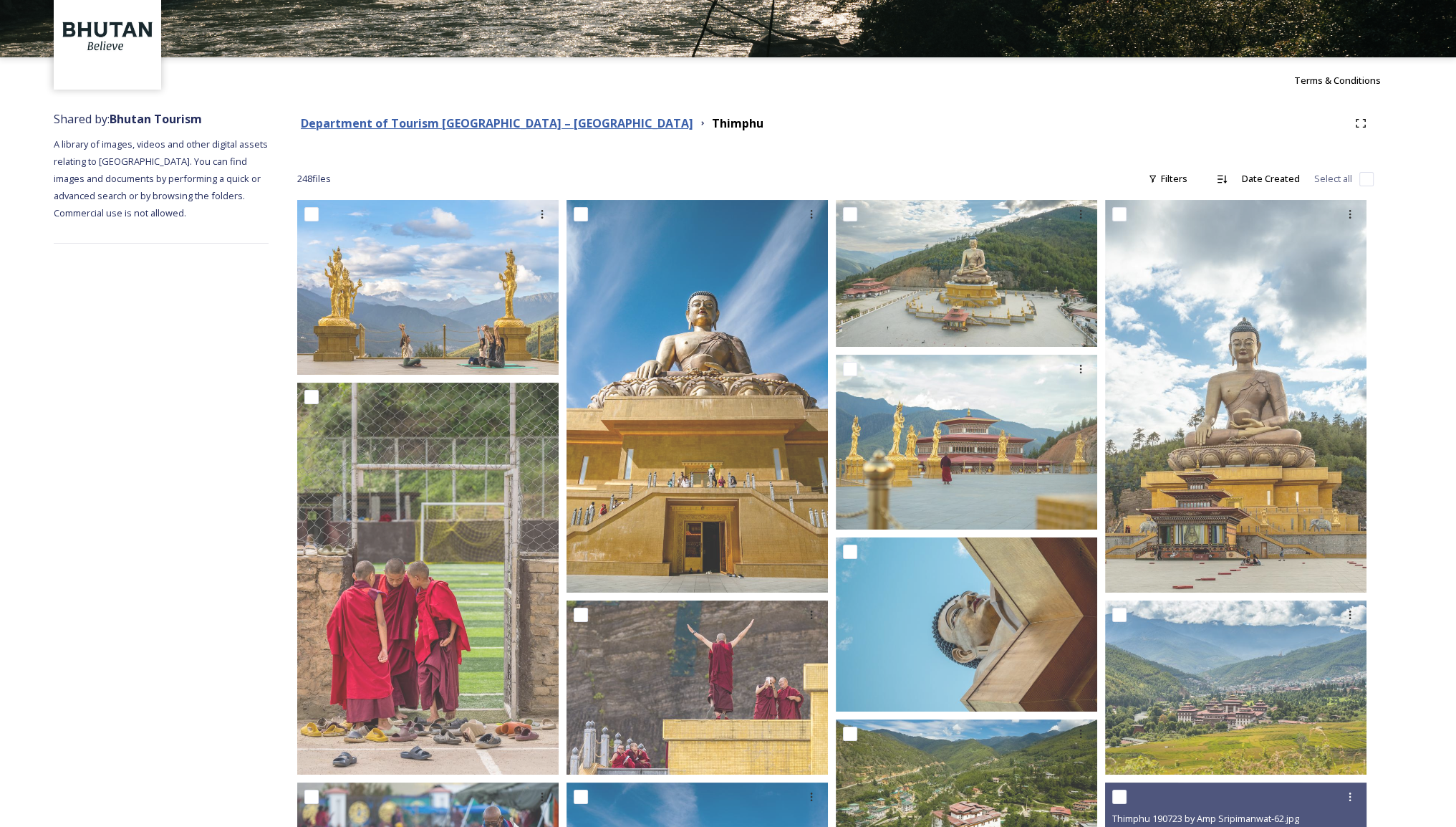
click at [517, 124] on strong "Department of Tourism [GEOGRAPHIC_DATA] – [GEOGRAPHIC_DATA]" at bounding box center [497, 124] width 392 height 16
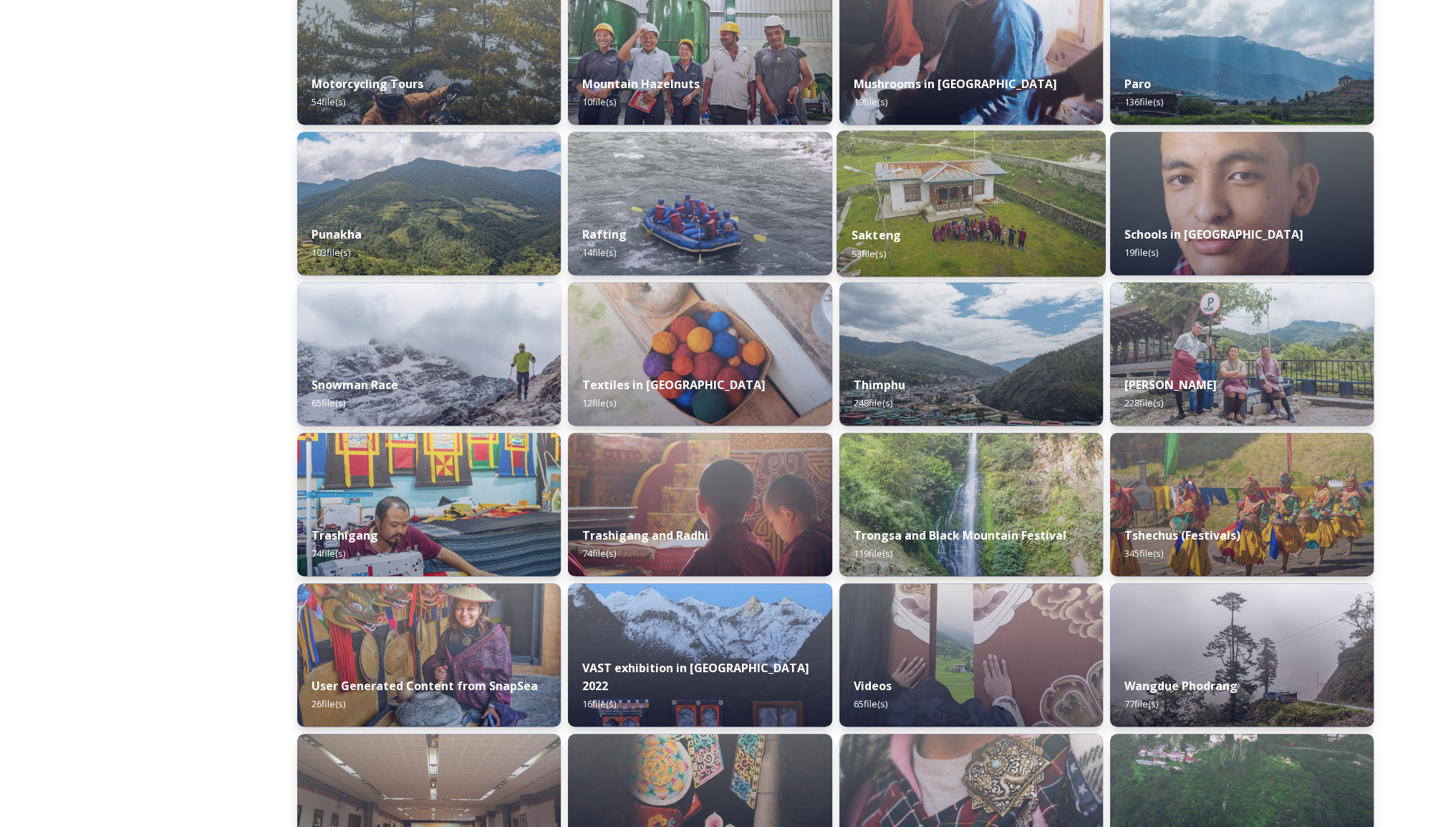
scroll to position [1003, 0]
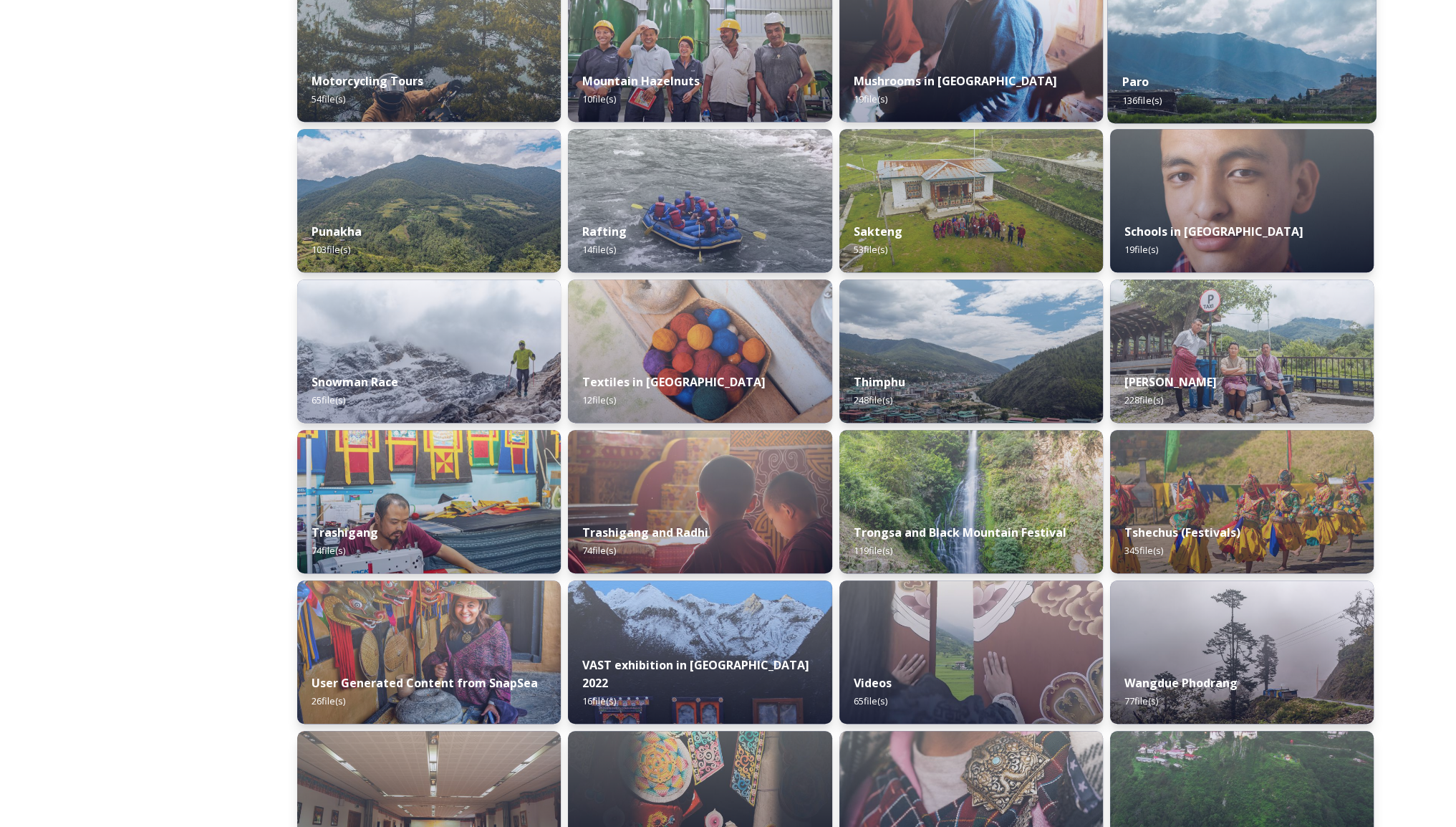
click at [1295, 84] on div "Paro 136 file(s)" at bounding box center [1241, 90] width 269 height 65
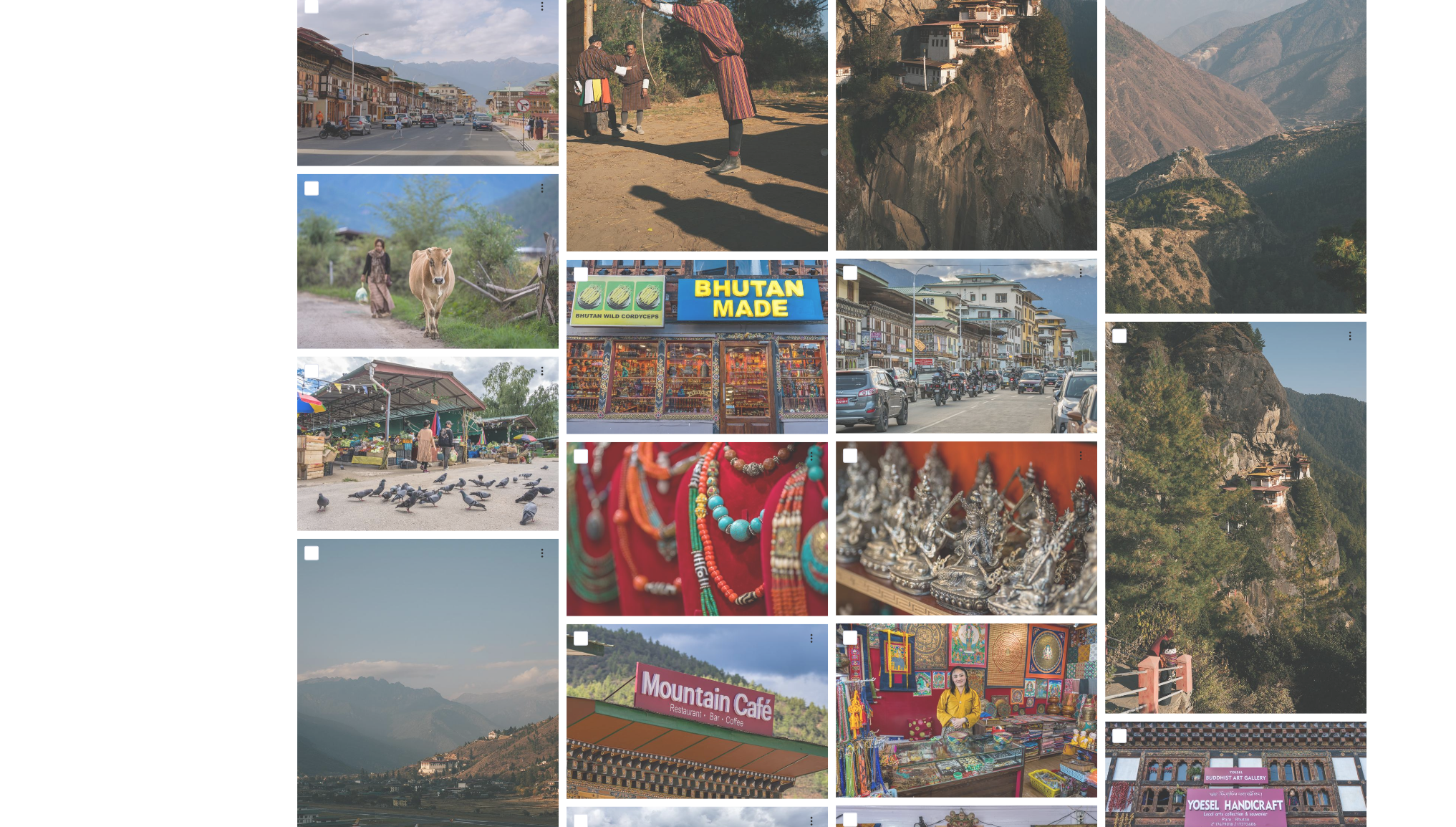
scroll to position [5015, 0]
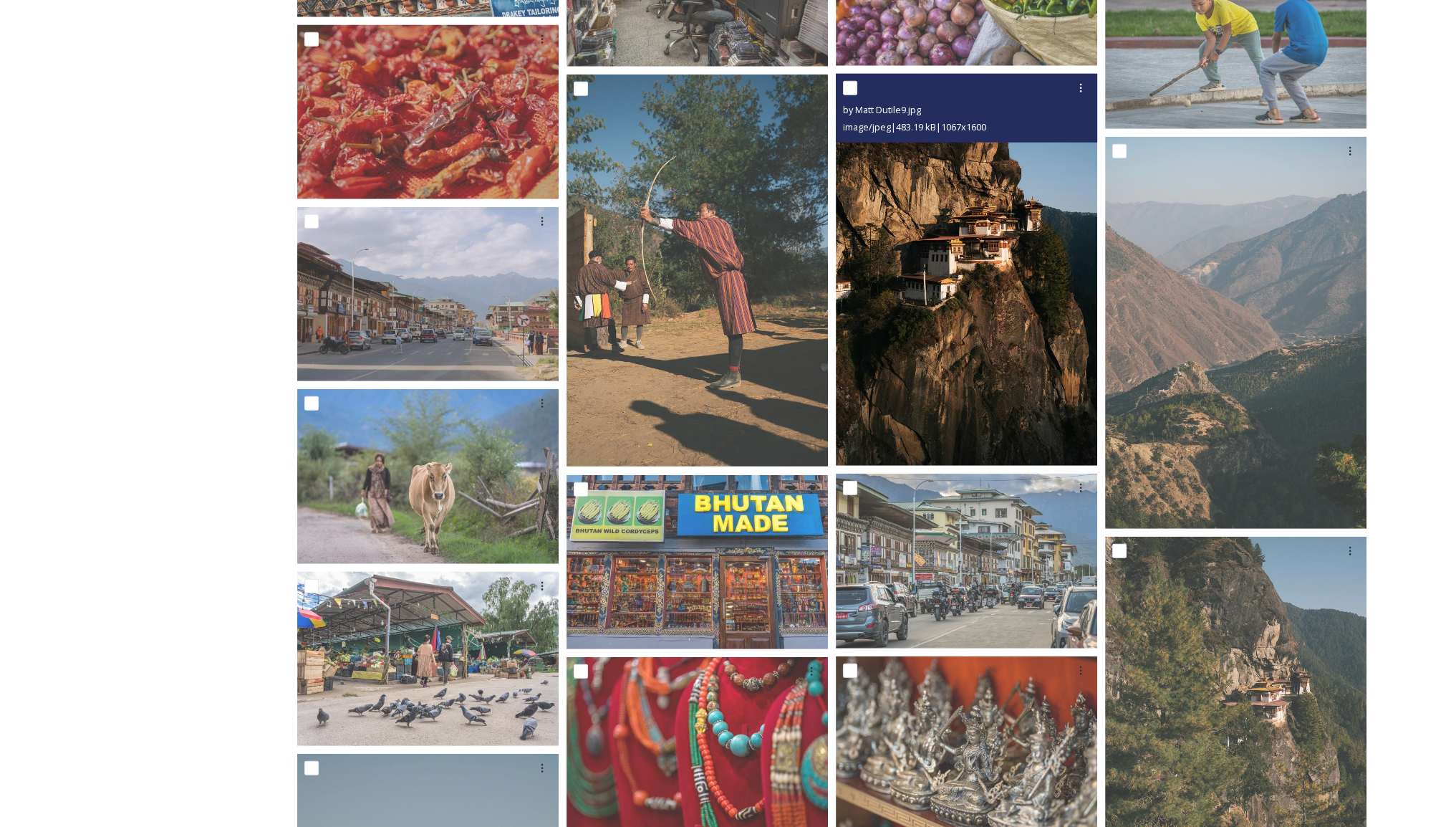
click at [908, 291] on img at bounding box center [966, 270] width 262 height 392
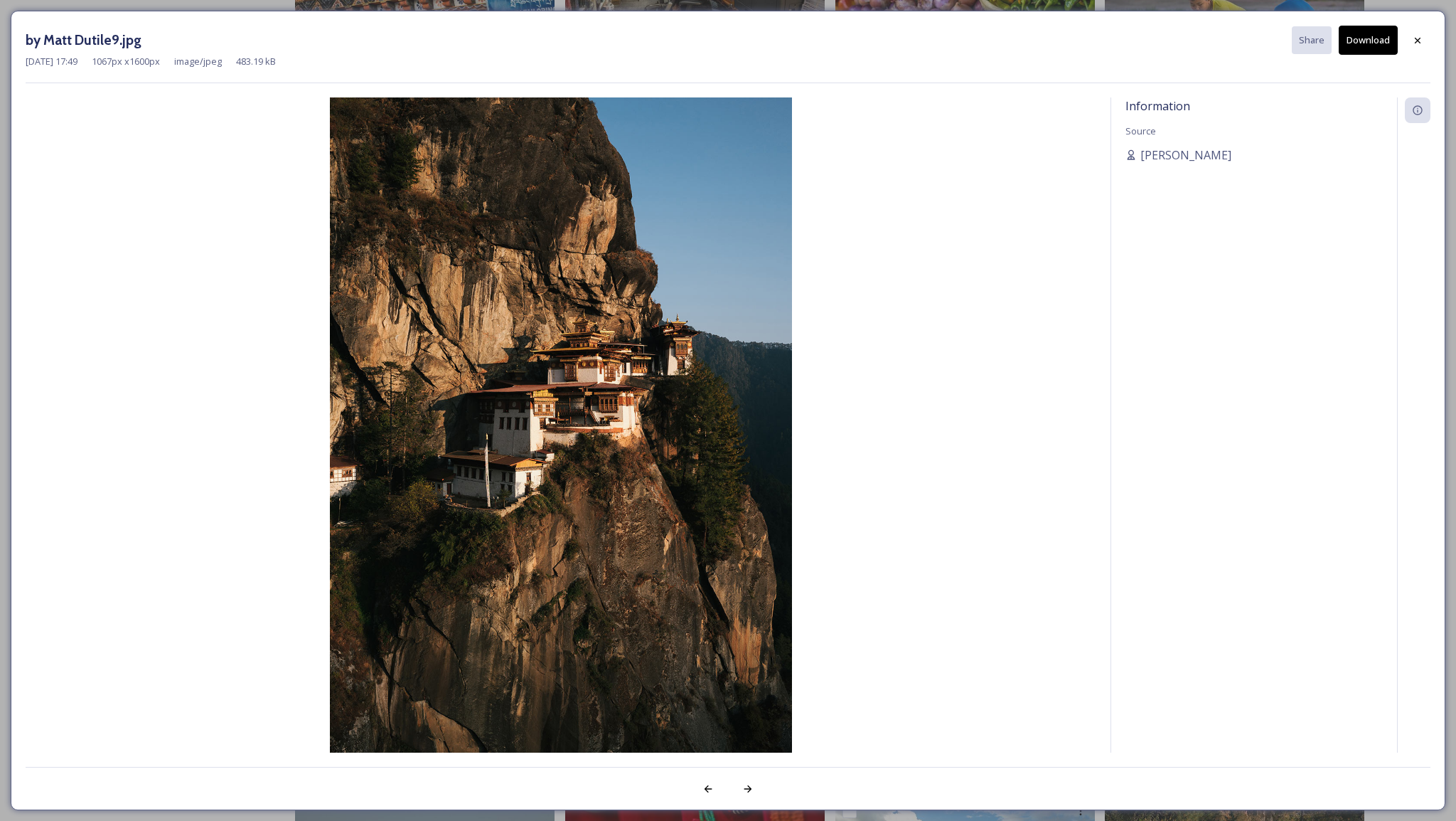
click at [1363, 58] on div "[DATE] 17:49 1067 px x 1600 px image/jpeg 483.19 kB" at bounding box center [728, 61] width 1405 height 14
click at [1362, 44] on button "Download" at bounding box center [1368, 40] width 59 height 29
click at [1412, 37] on icon at bounding box center [1418, 41] width 11 height 11
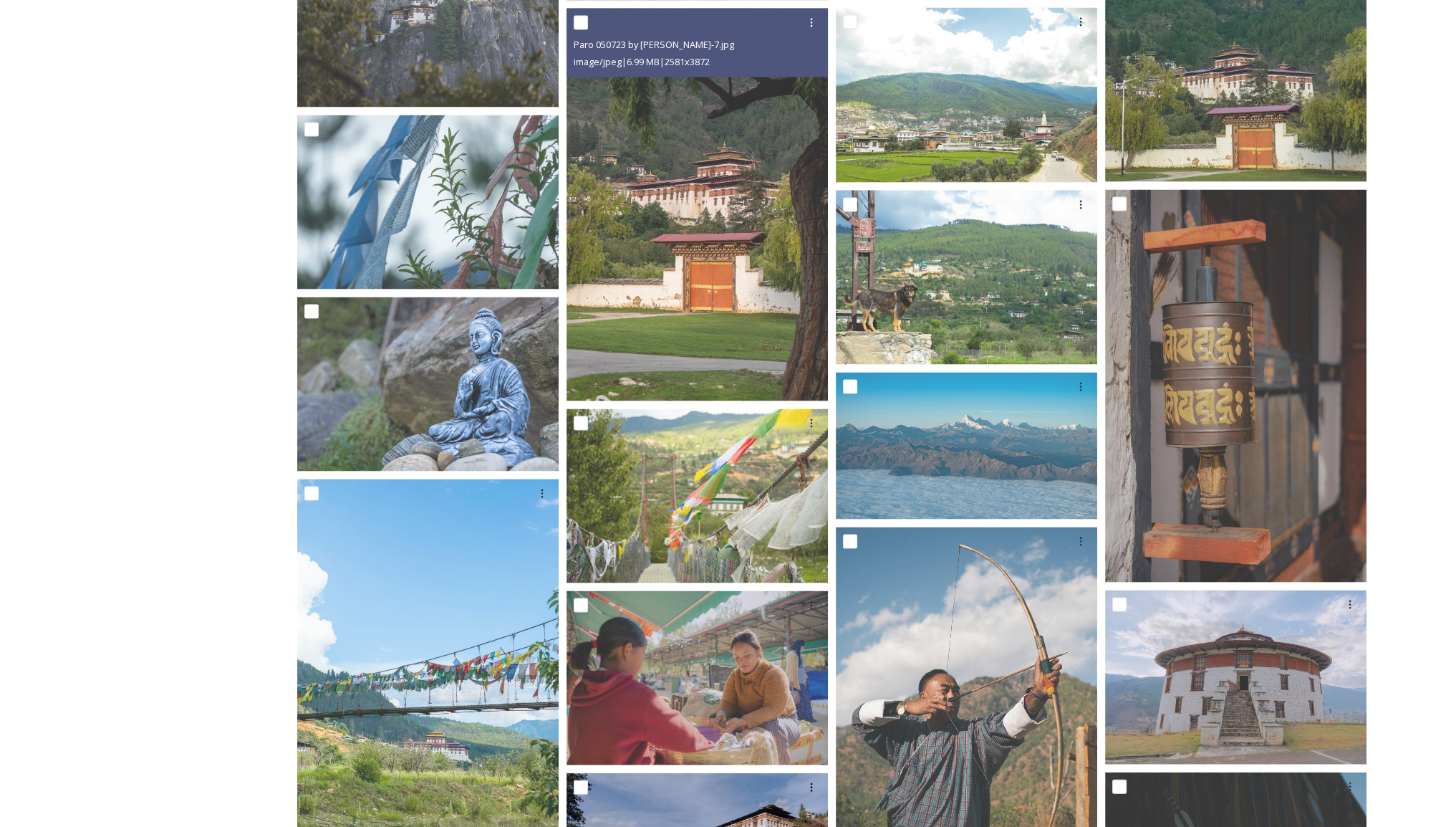
scroll to position [3224, 0]
